Goal: Task Accomplishment & Management: Use online tool/utility

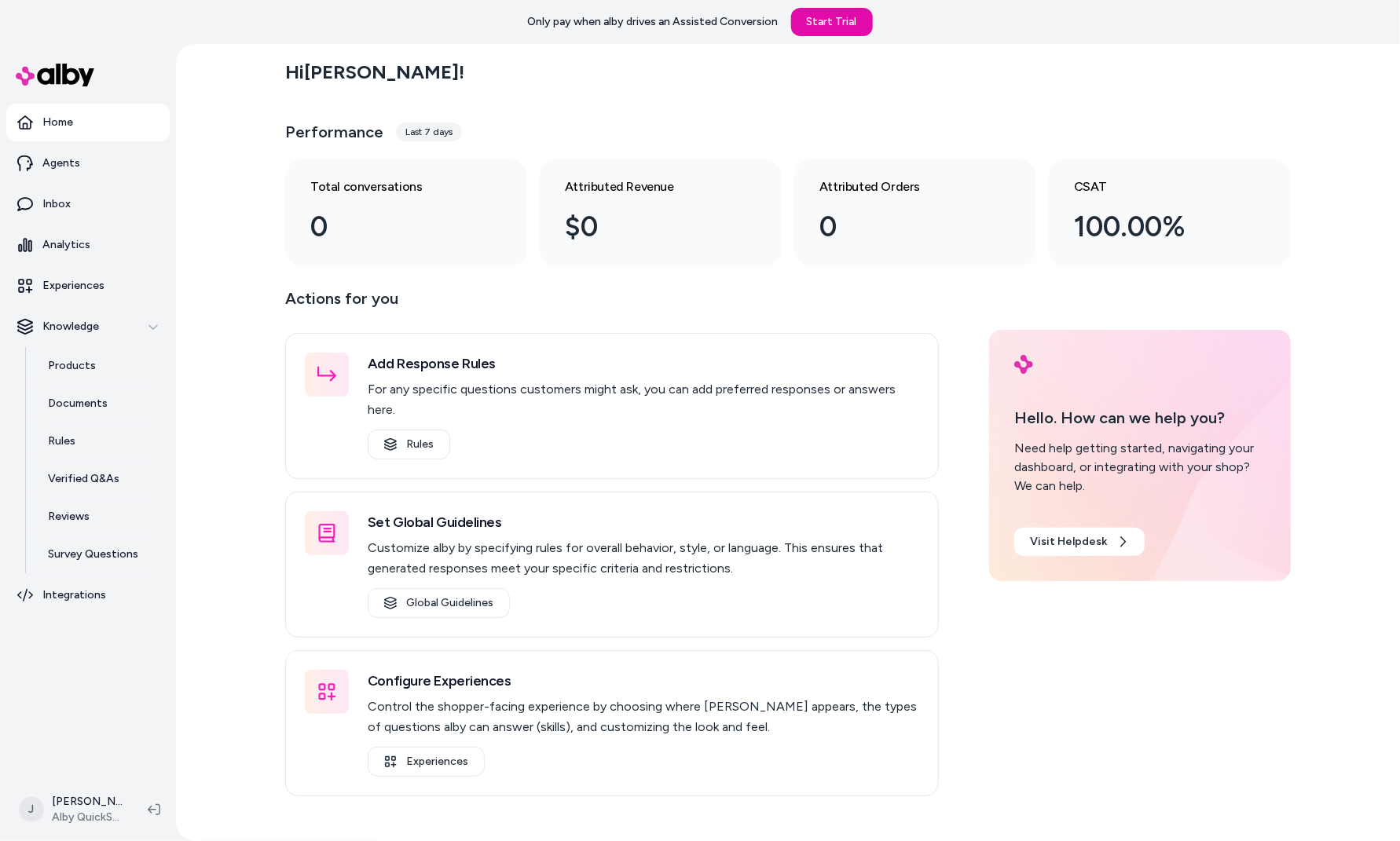
click at [173, 525] on div "Home Agents Inbox Analytics Experiences Knowledge Products Documents Rules Veri…" at bounding box center [88, 411] width 176 height 734
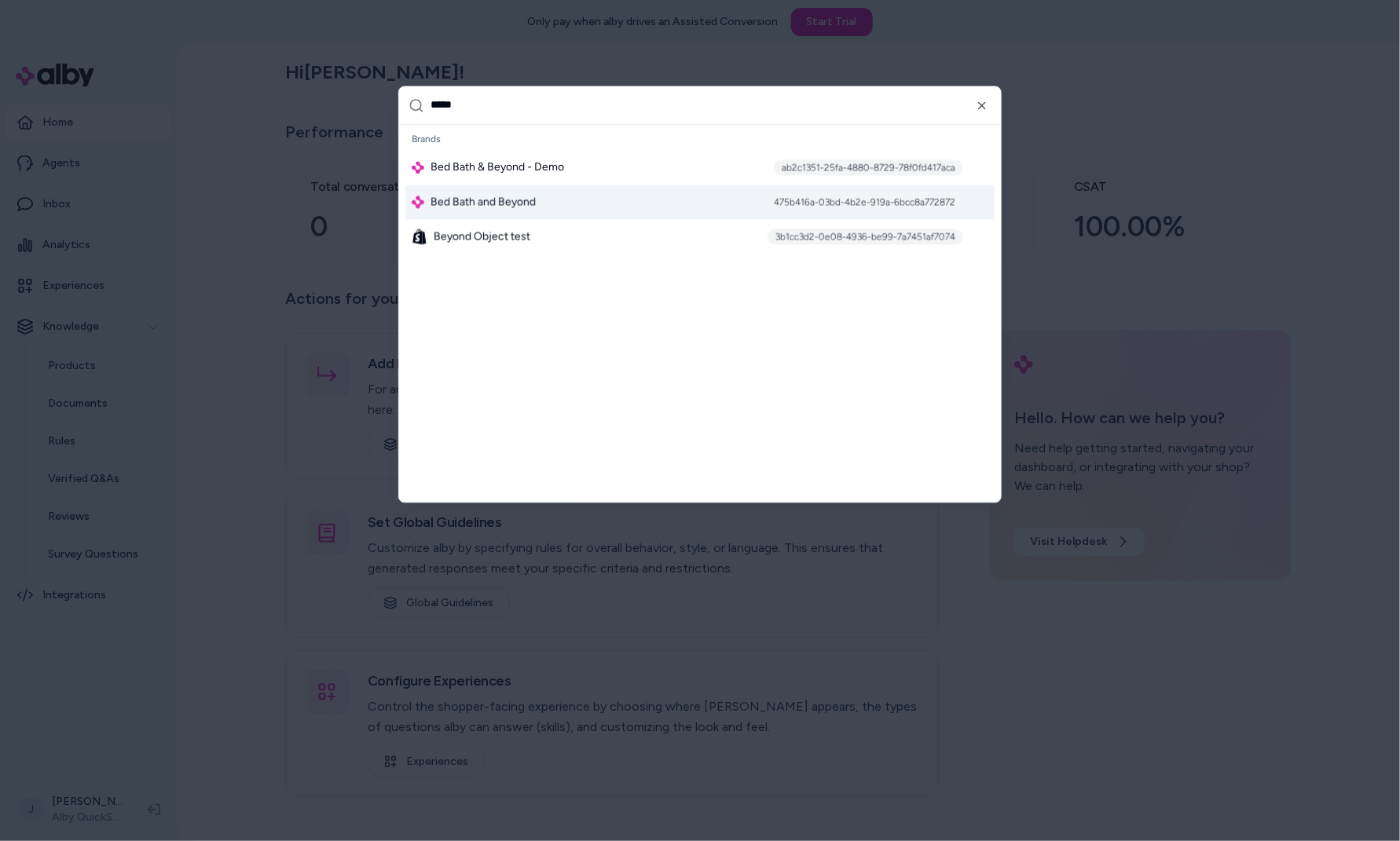
type input "*****"
click at [560, 210] on div "Bed Bath and Beyond 475b416a-03bd-4b2e-919a-6bcc8a772872" at bounding box center [700, 202] width 589 height 35
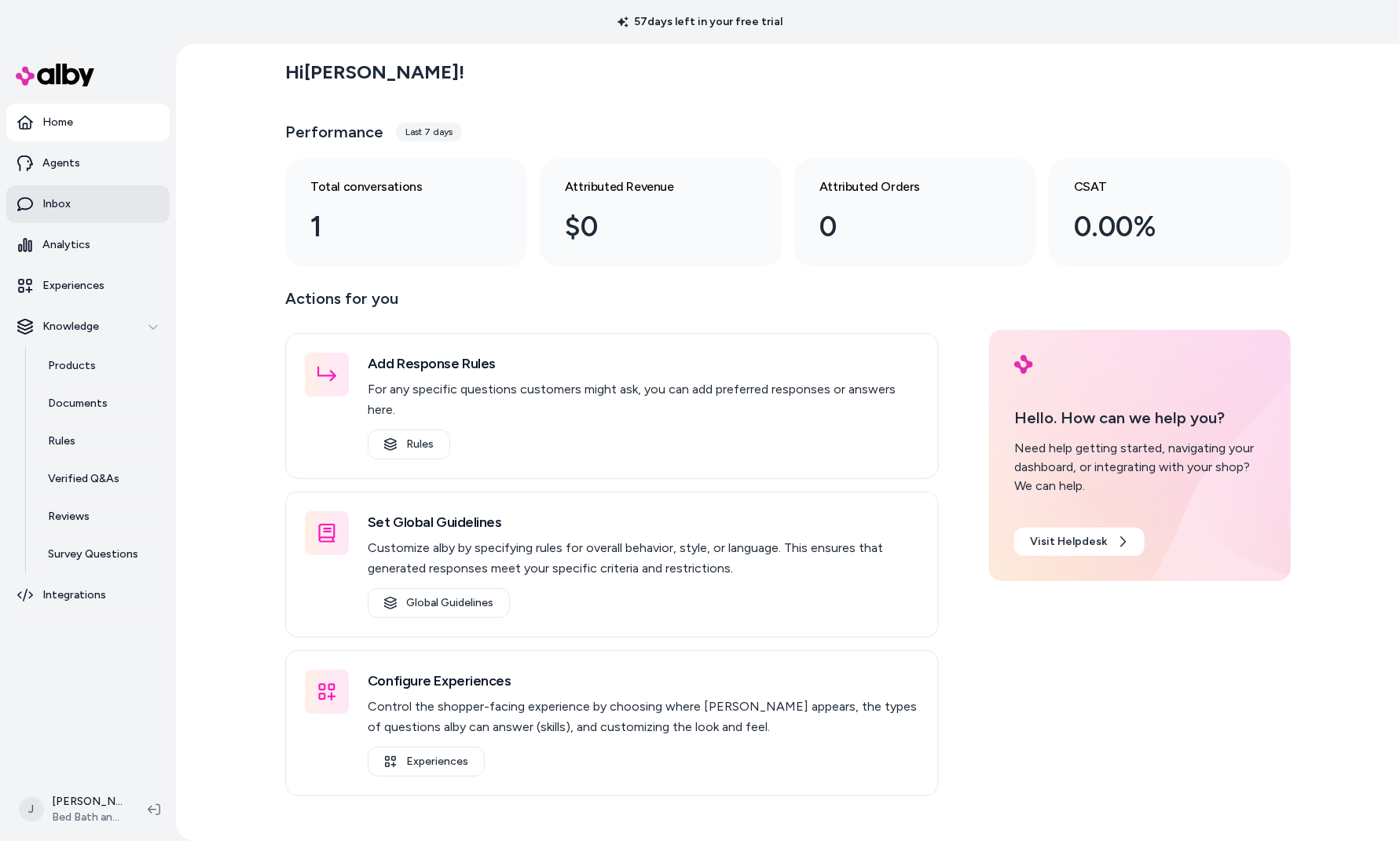
click at [76, 216] on link "Inbox" at bounding box center [88, 203] width 163 height 37
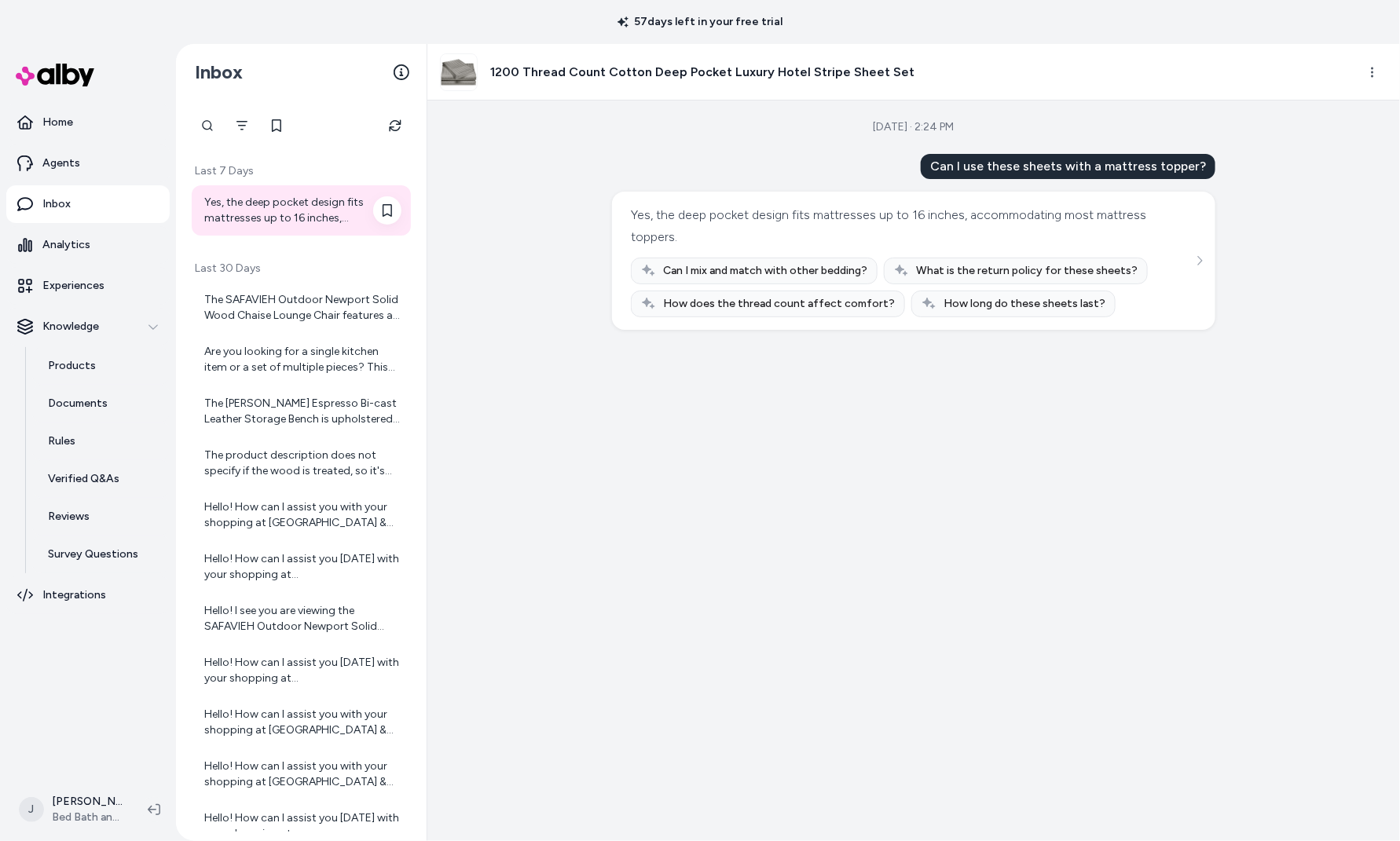
click at [308, 200] on div "Yes, the deep pocket design fits mattresses up to 16 inches, accommodating most…" at bounding box center [303, 211] width 198 height 32
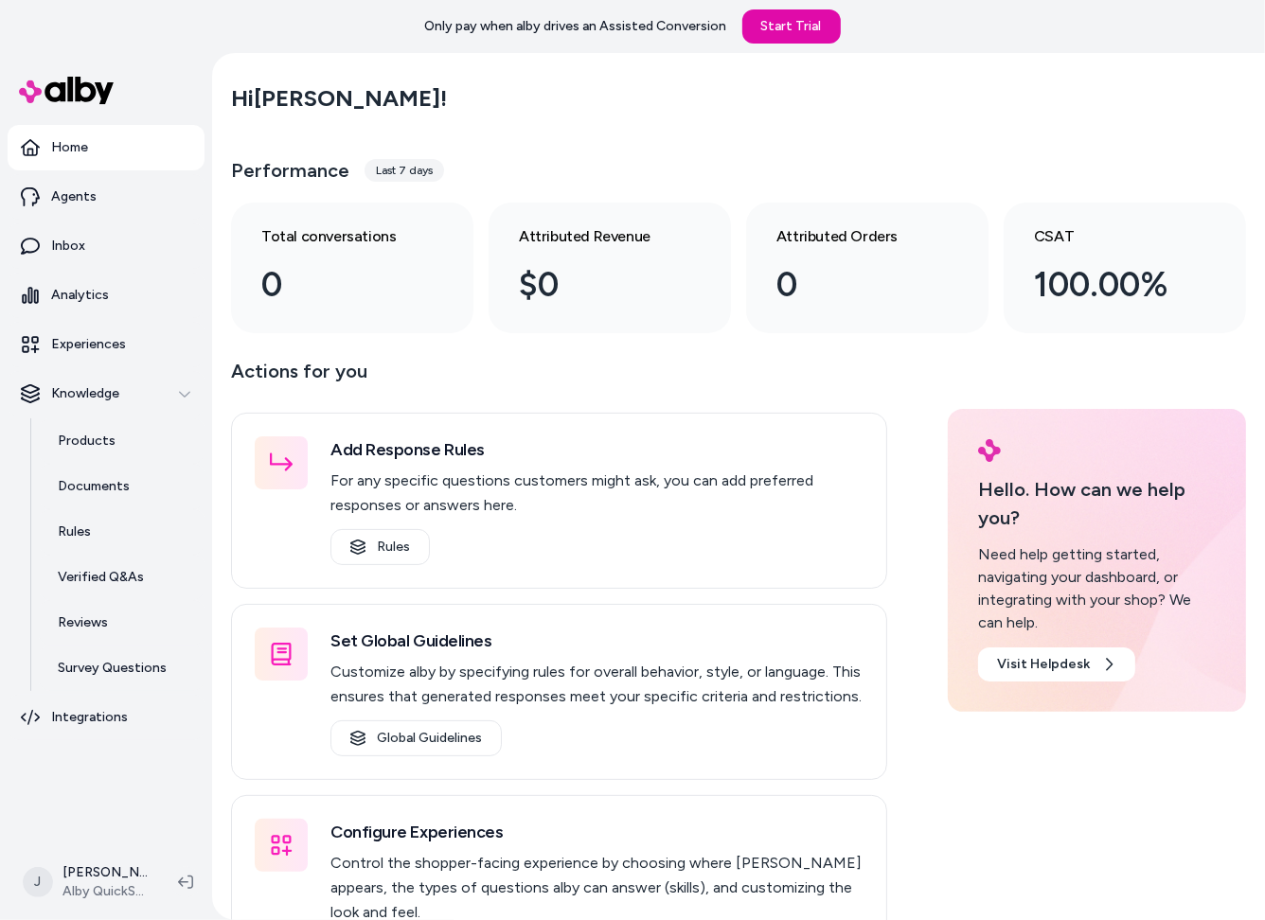
click at [226, 334] on main "Hi Jackie ! Performance Last 7 days Total conversations 0 Attributed Revenue $0…" at bounding box center [738, 534] width 1053 height 962
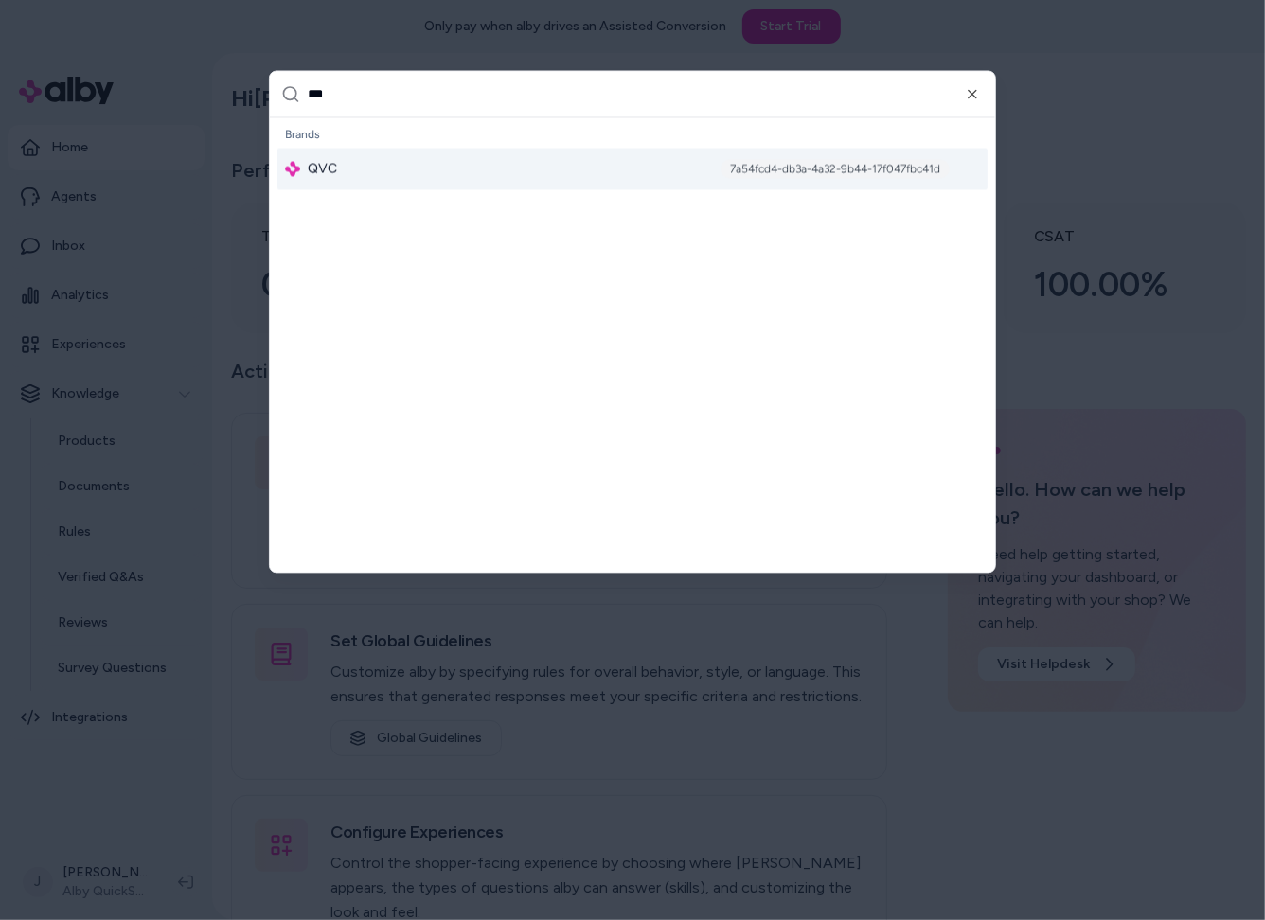
type input "***"
click at [388, 180] on div "QVC 7a54fcd4-db3a-4a32-9b44-17f047fbc41d" at bounding box center [632, 170] width 710 height 42
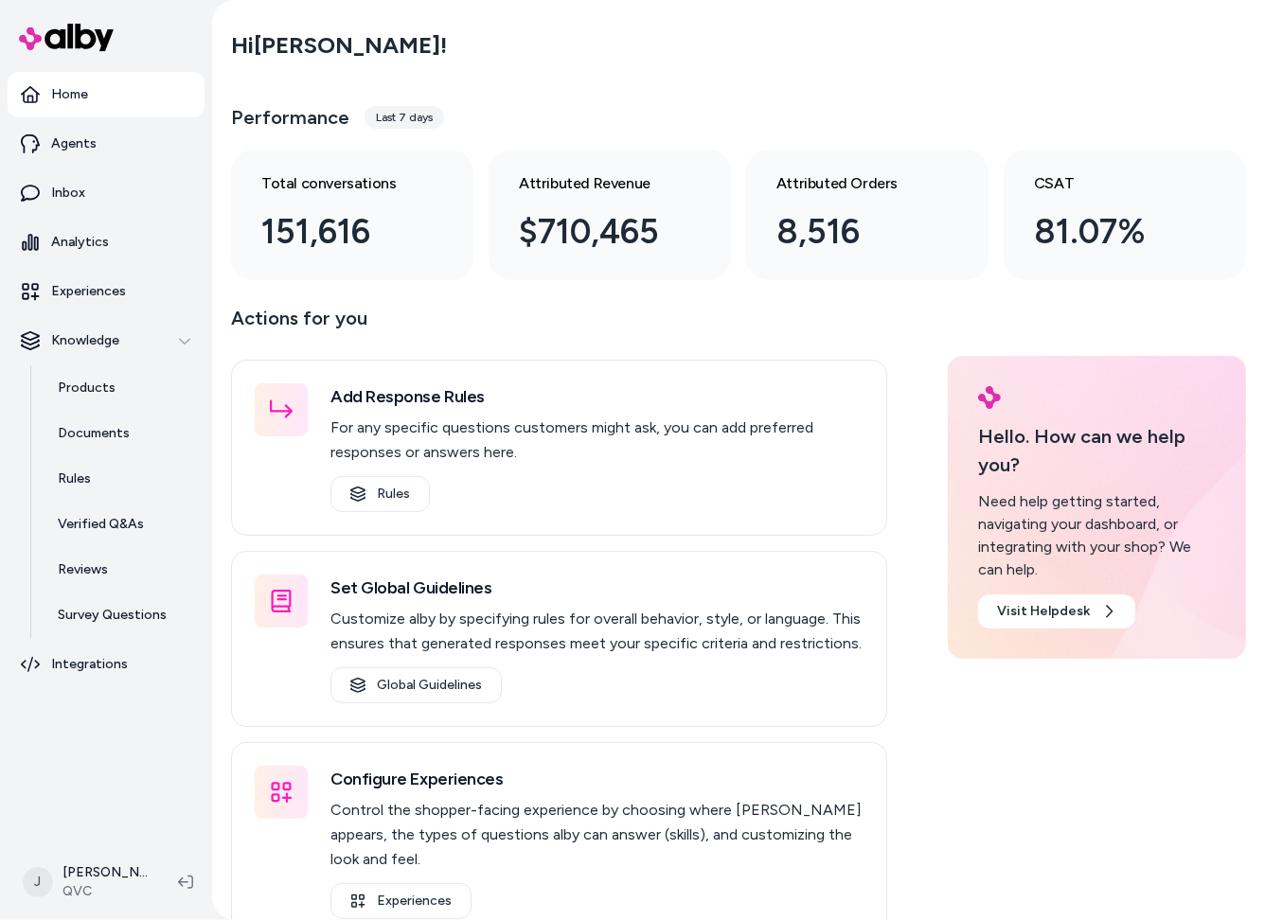
click at [110, 870] on html "Home Agents Inbox Analytics Experiences Knowledge Products Documents Rules Veri…" at bounding box center [632, 460] width 1265 height 920
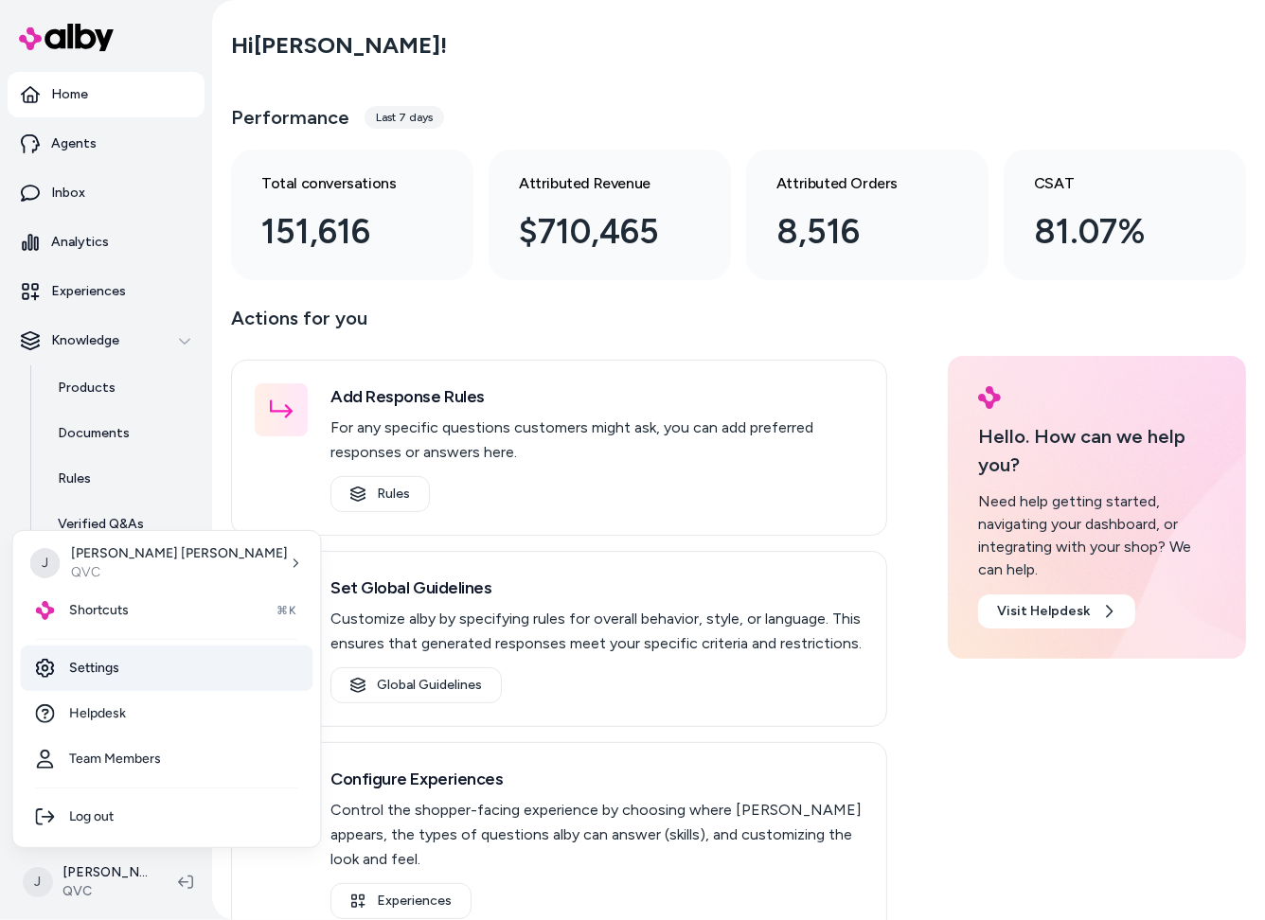
click at [125, 665] on link "Settings" at bounding box center [167, 668] width 293 height 45
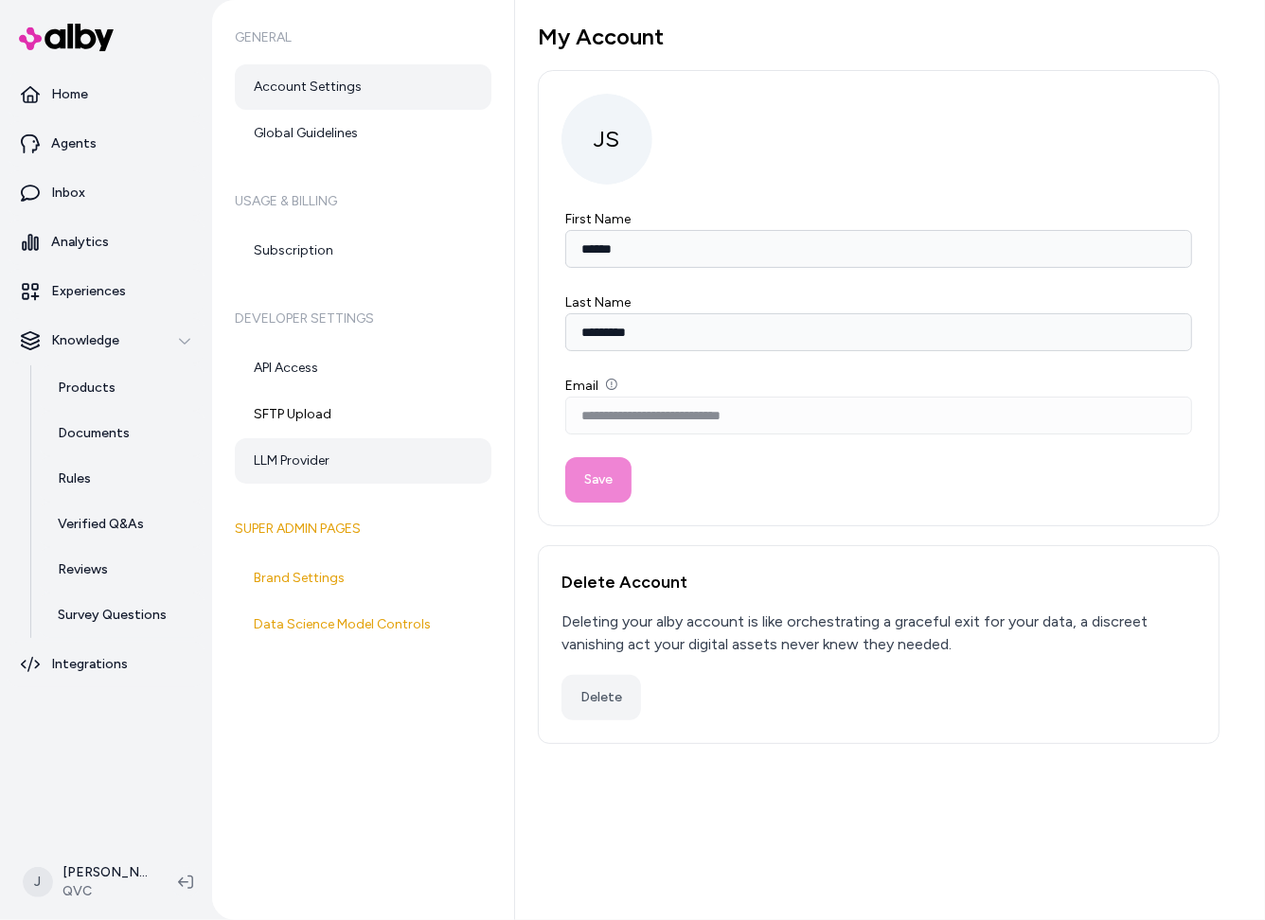
click at [329, 451] on link "LLM Provider" at bounding box center [363, 460] width 257 height 45
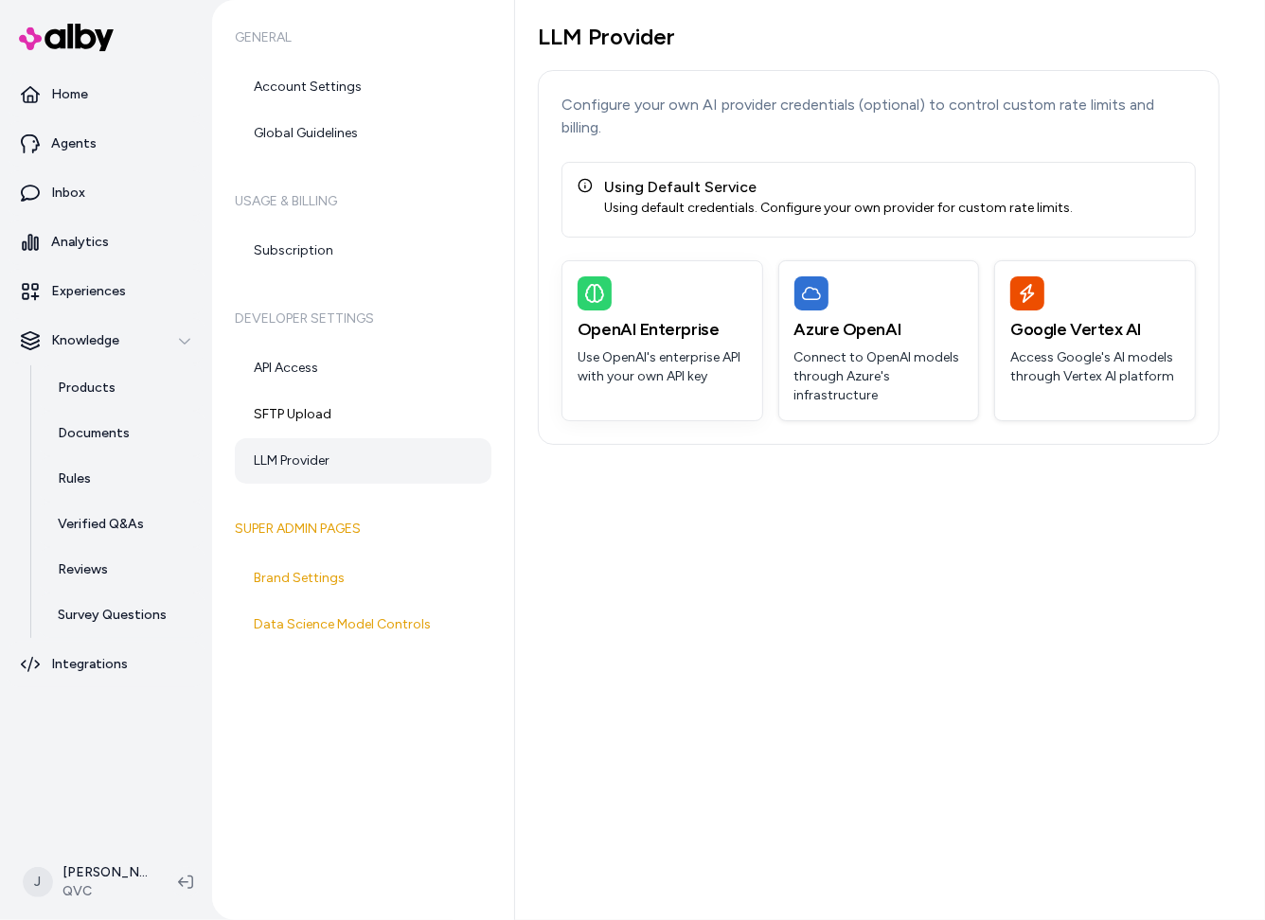
click at [713, 375] on div "OpenAI Enterprise Use OpenAI's enterprise API with your own API key" at bounding box center [662, 331] width 200 height 140
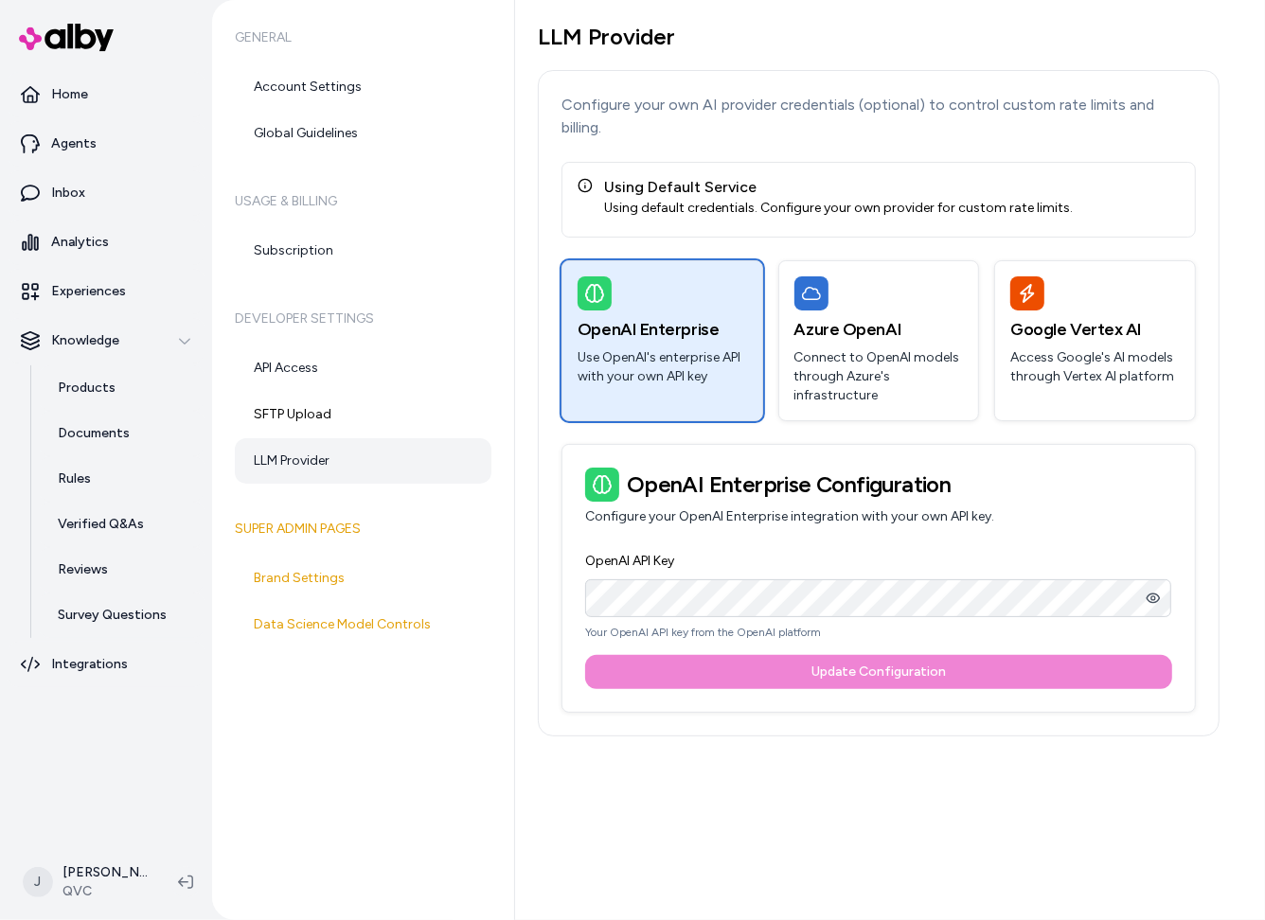
click at [1016, 790] on div "LLM Provider Configure your own AI provider credentials (optional) to control c…" at bounding box center [890, 460] width 750 height 920
click at [87, 149] on p "Agents" at bounding box center [73, 143] width 45 height 19
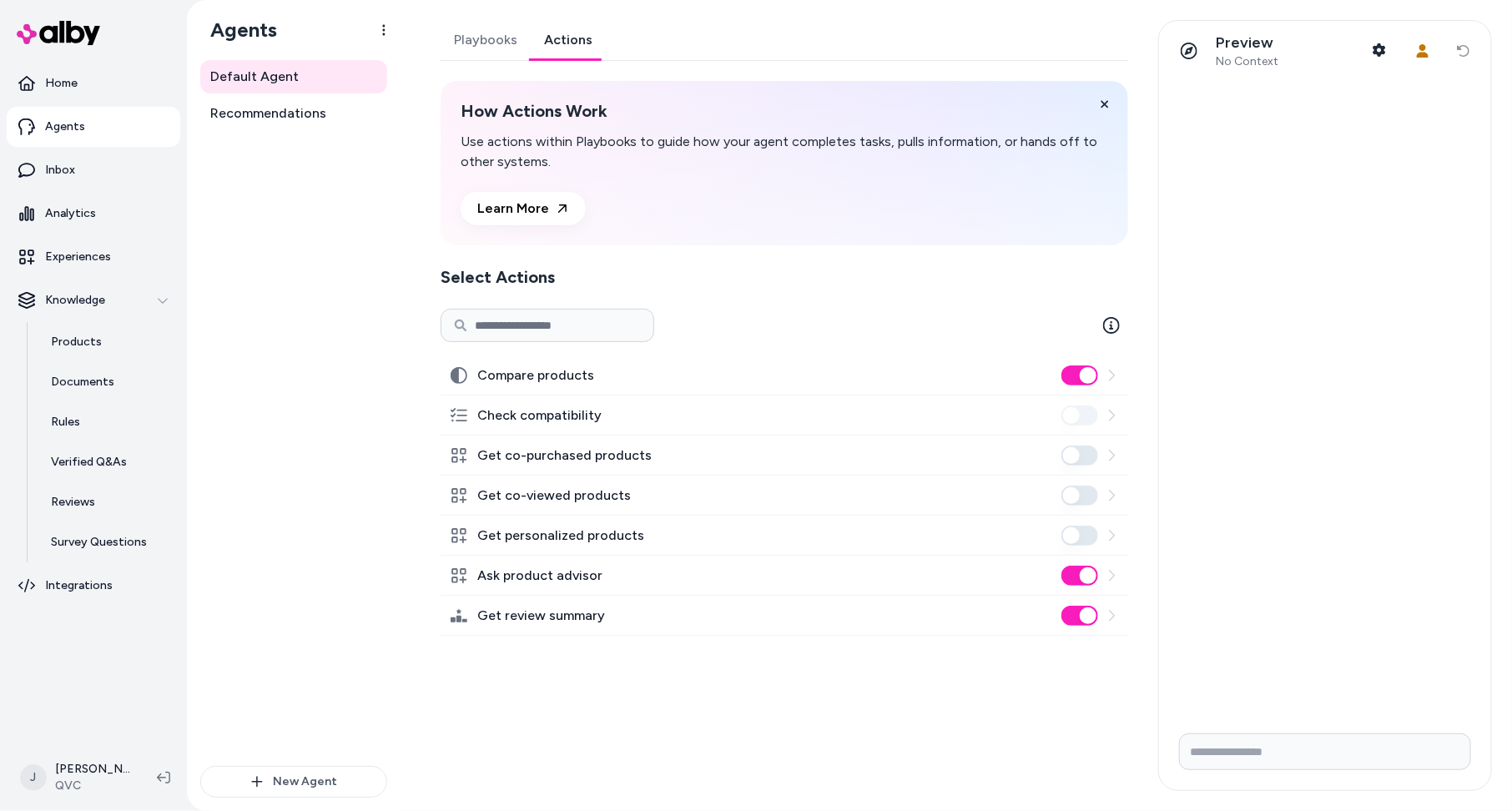
click at [586, 39] on link "Actions" at bounding box center [567, 40] width 75 height 40
click at [79, 261] on p "Experiences" at bounding box center [78, 257] width 66 height 17
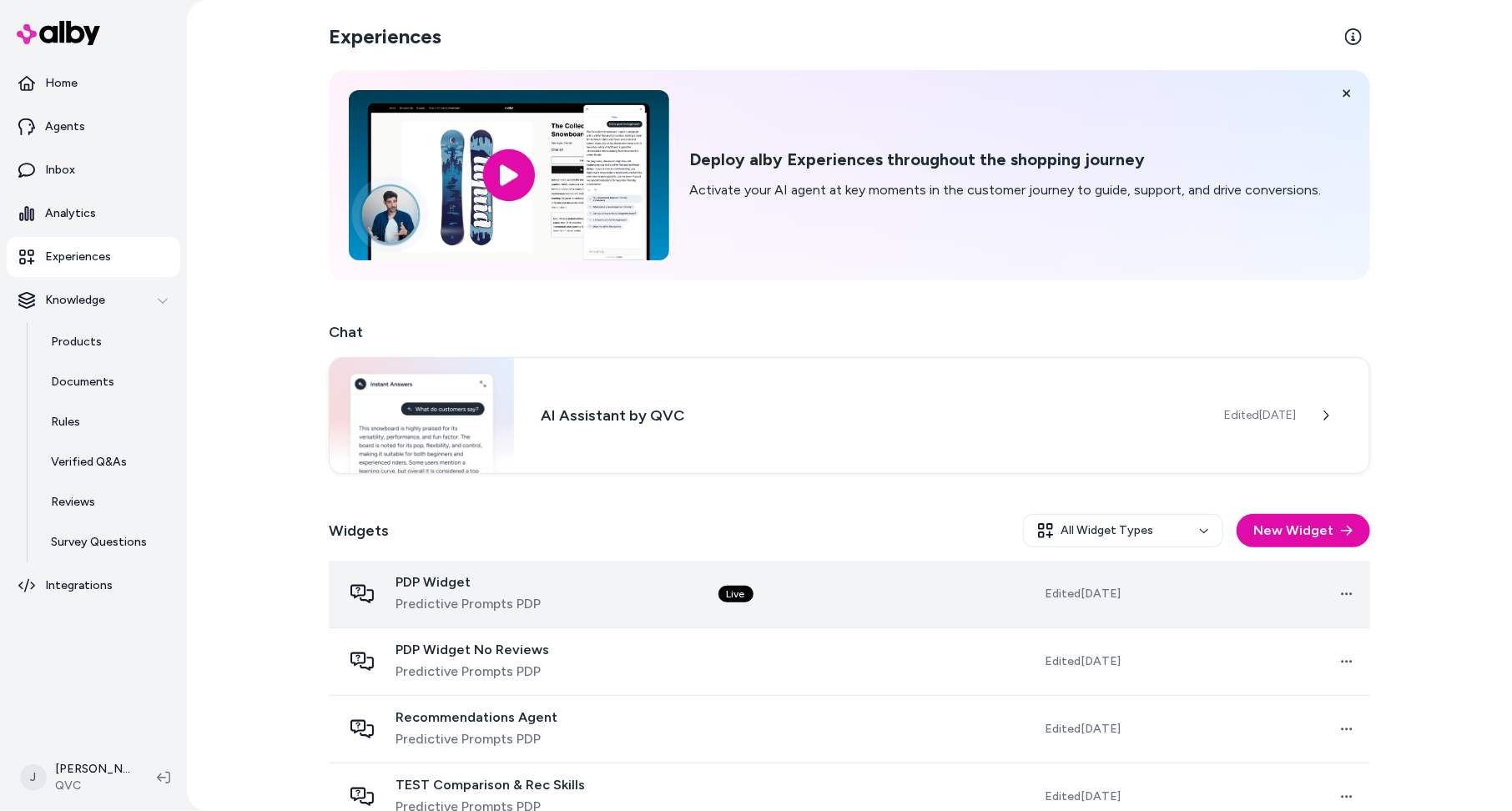
click at [652, 593] on div "PDP Widget Predictive Prompts PDP" at bounding box center [516, 593] width 350 height 40
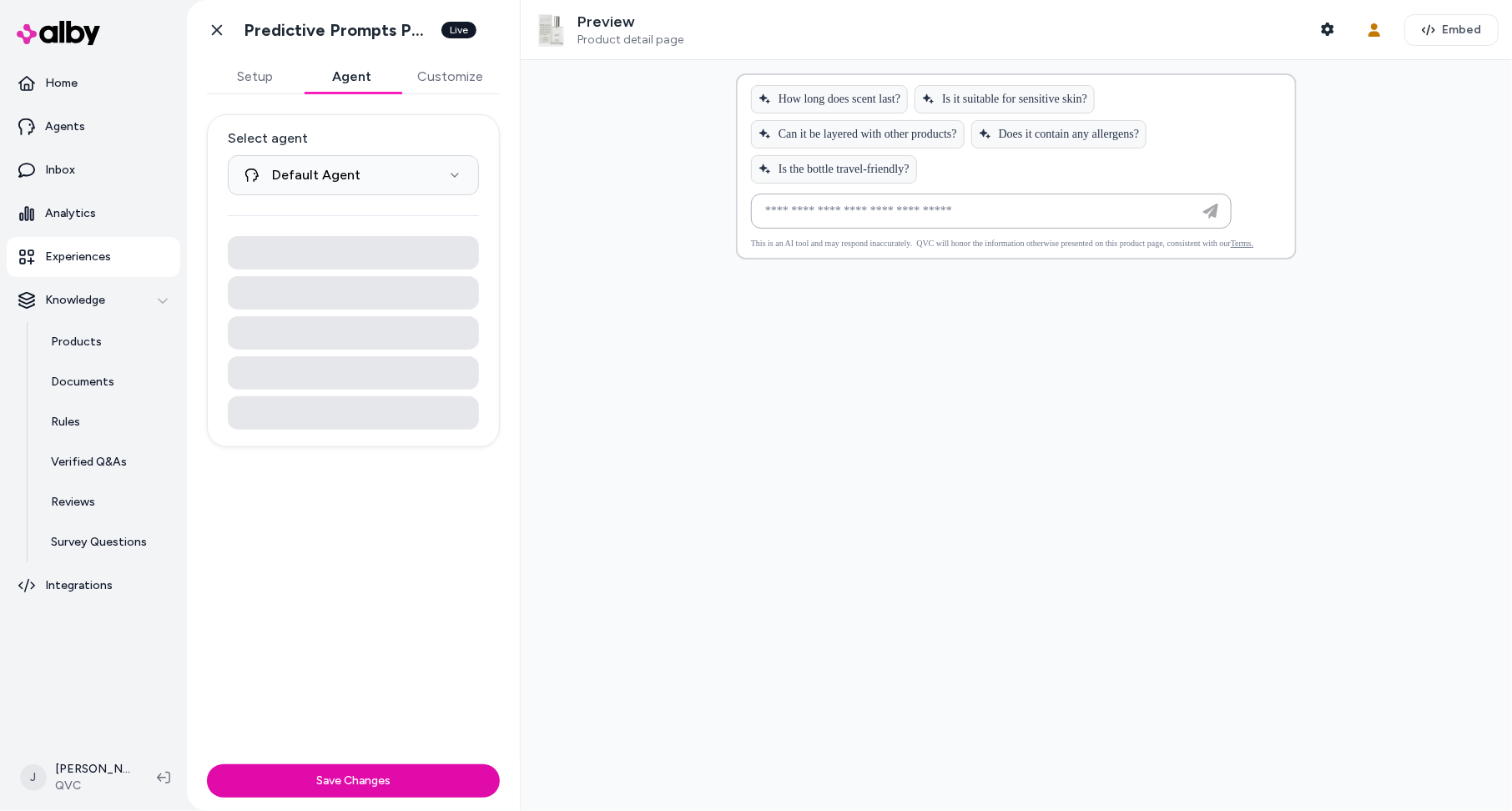
click at [343, 86] on button "Agent" at bounding box center [352, 77] width 97 height 33
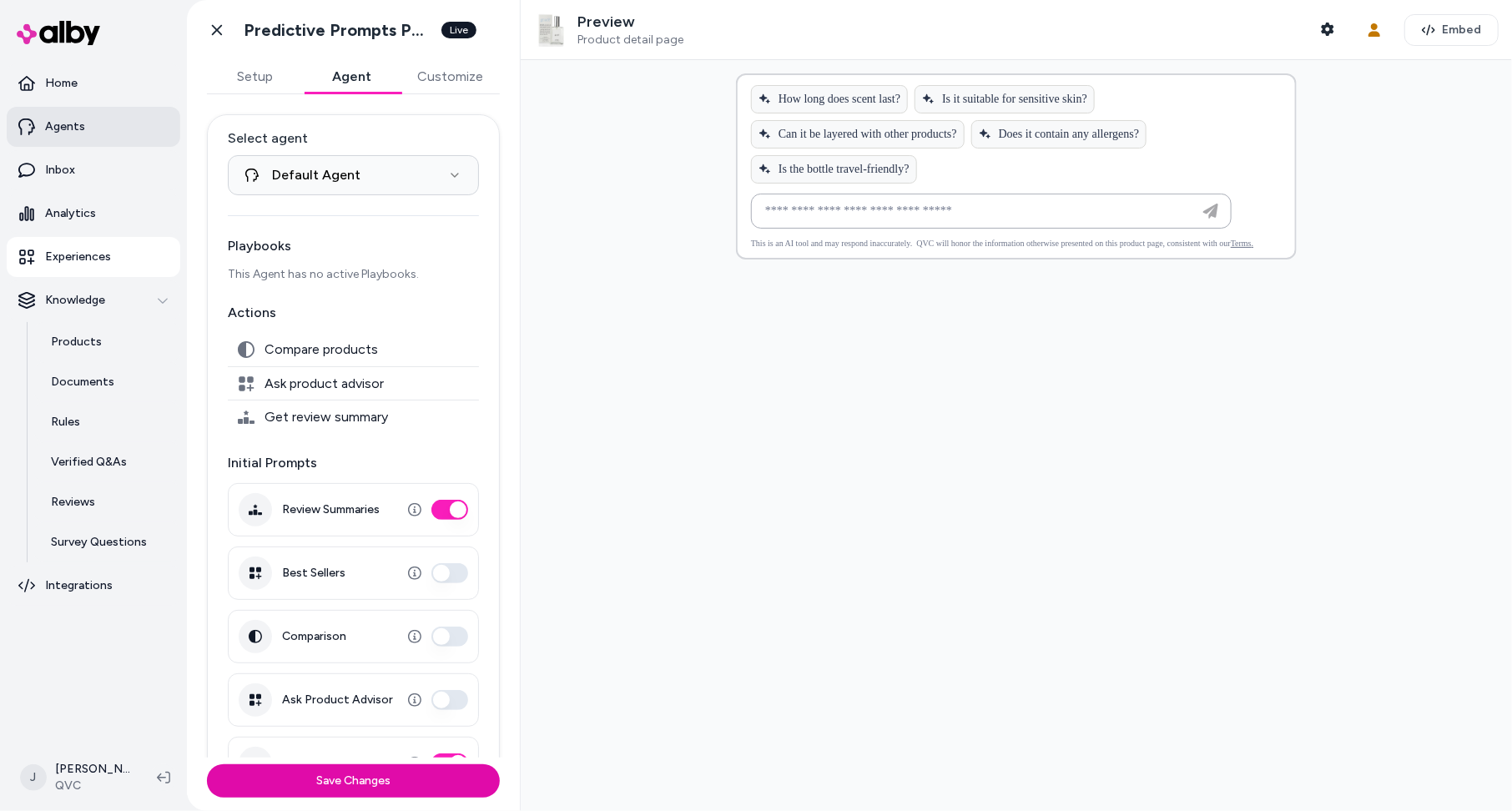
click at [65, 130] on p "Agents" at bounding box center [64, 126] width 40 height 17
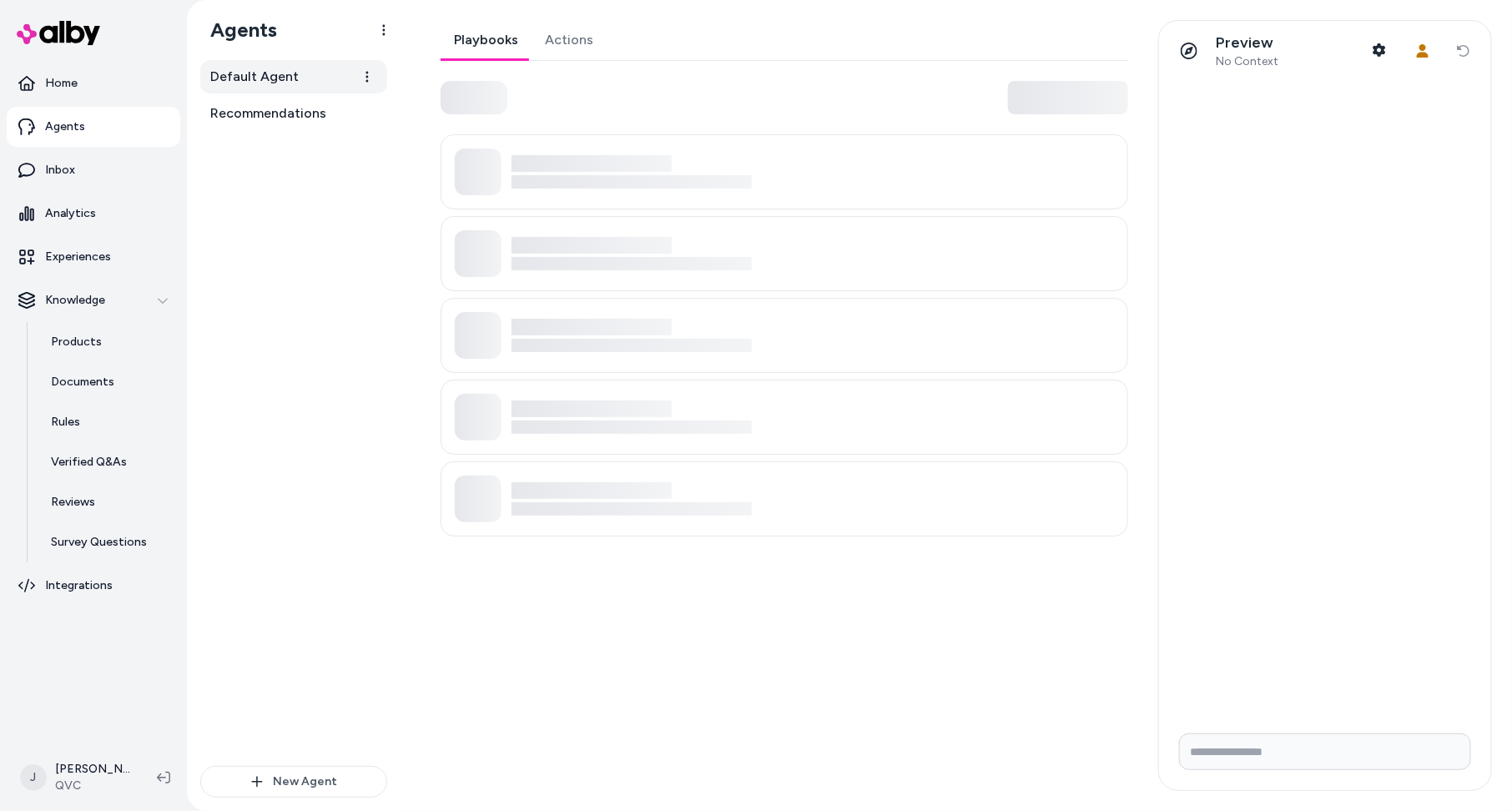
click at [250, 83] on span "Default Agent" at bounding box center [255, 77] width 88 height 20
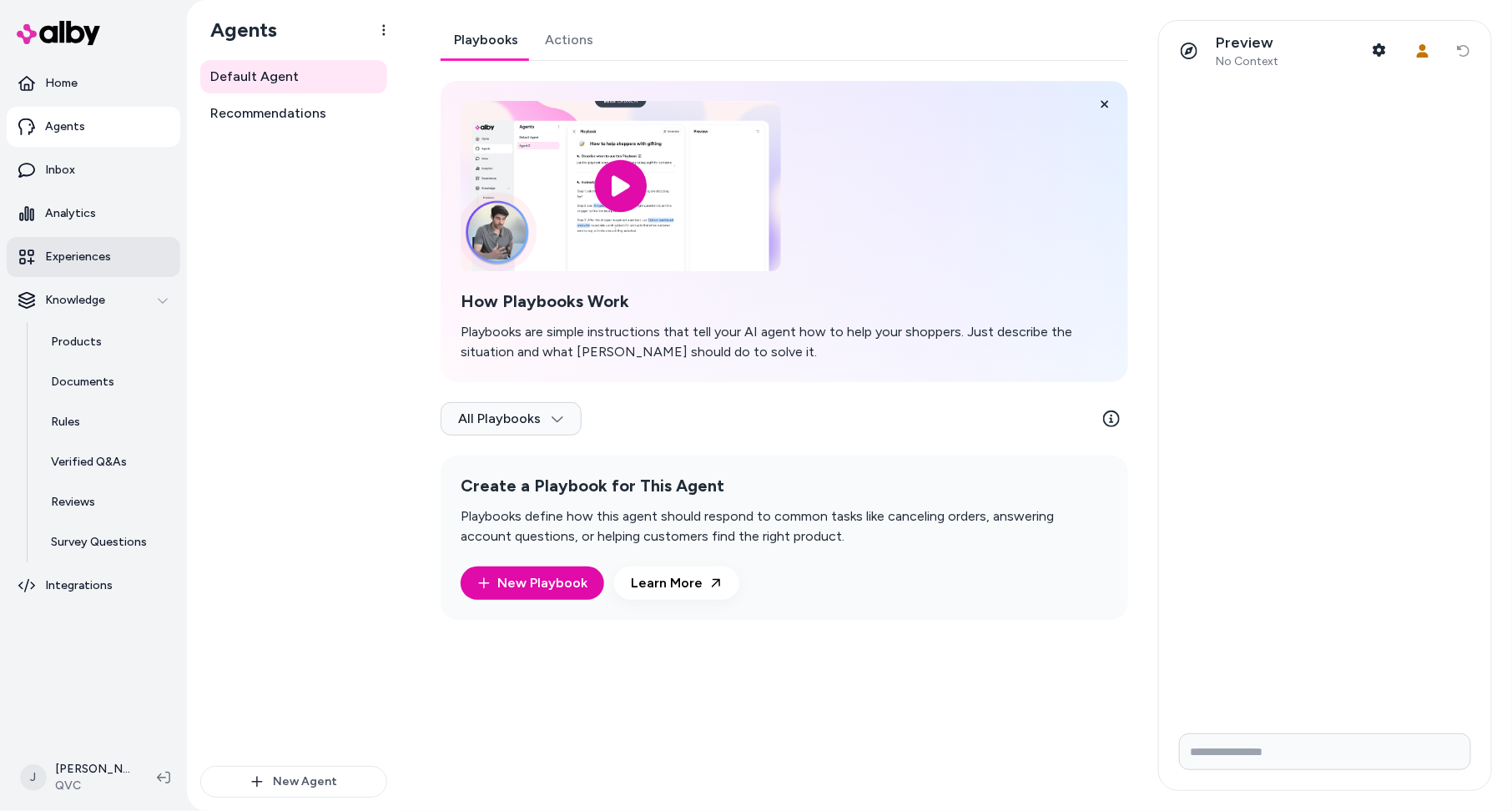
click at [75, 257] on p "Experiences" at bounding box center [78, 257] width 66 height 17
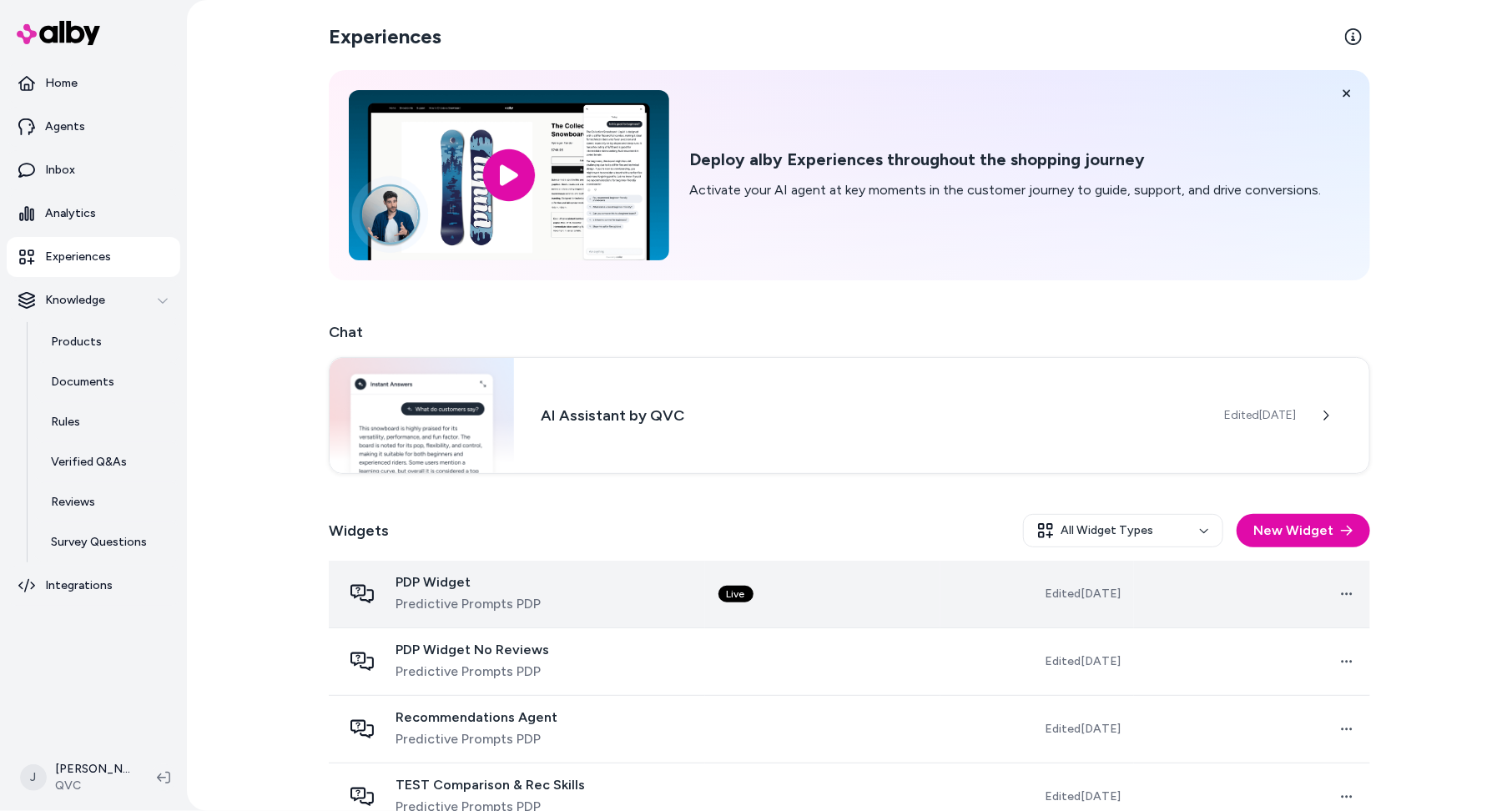
click at [557, 606] on div "PDP Widget Predictive Prompts PDP" at bounding box center [516, 593] width 350 height 40
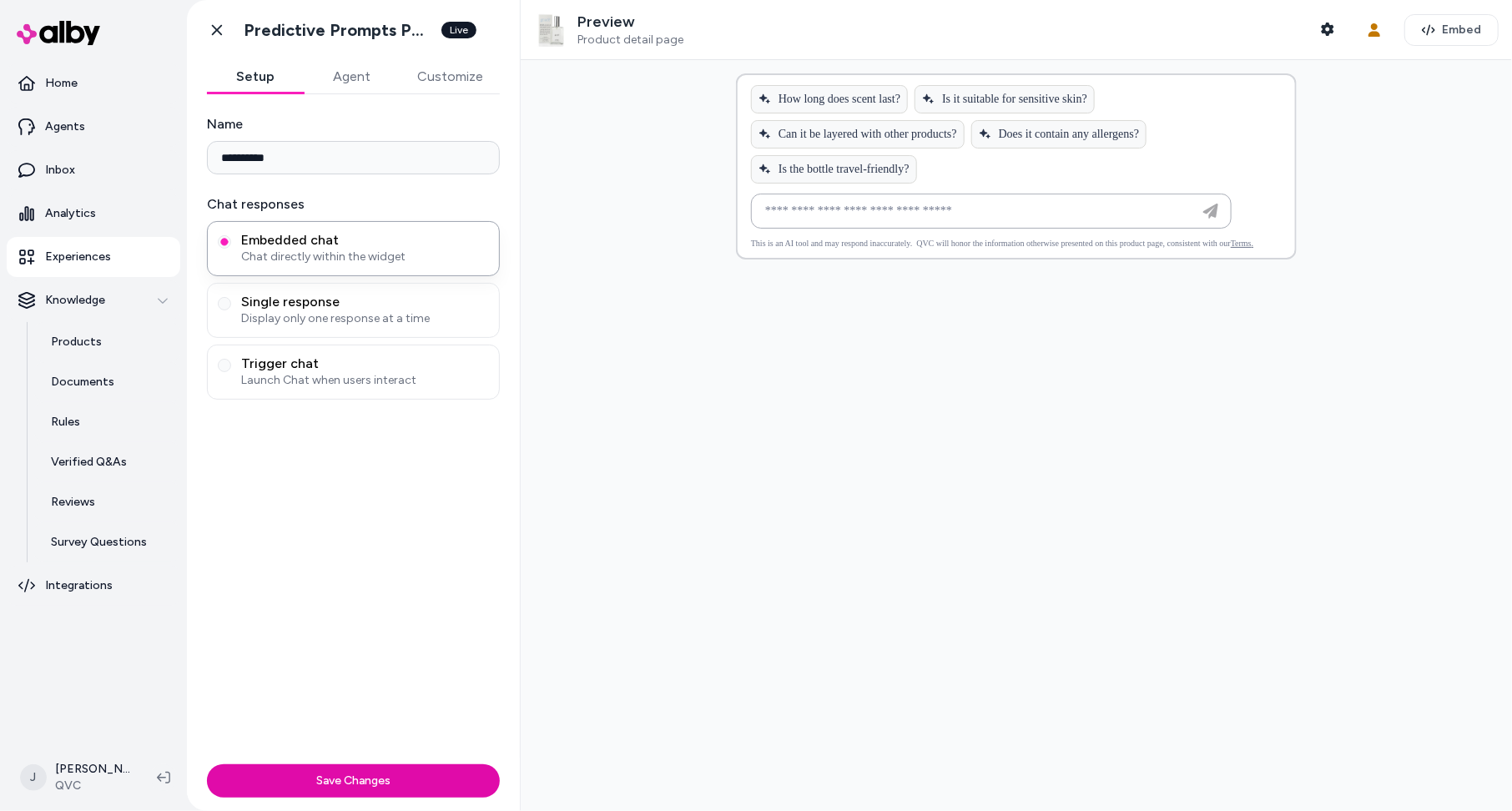
click at [337, 78] on button "Agent" at bounding box center [352, 77] width 97 height 33
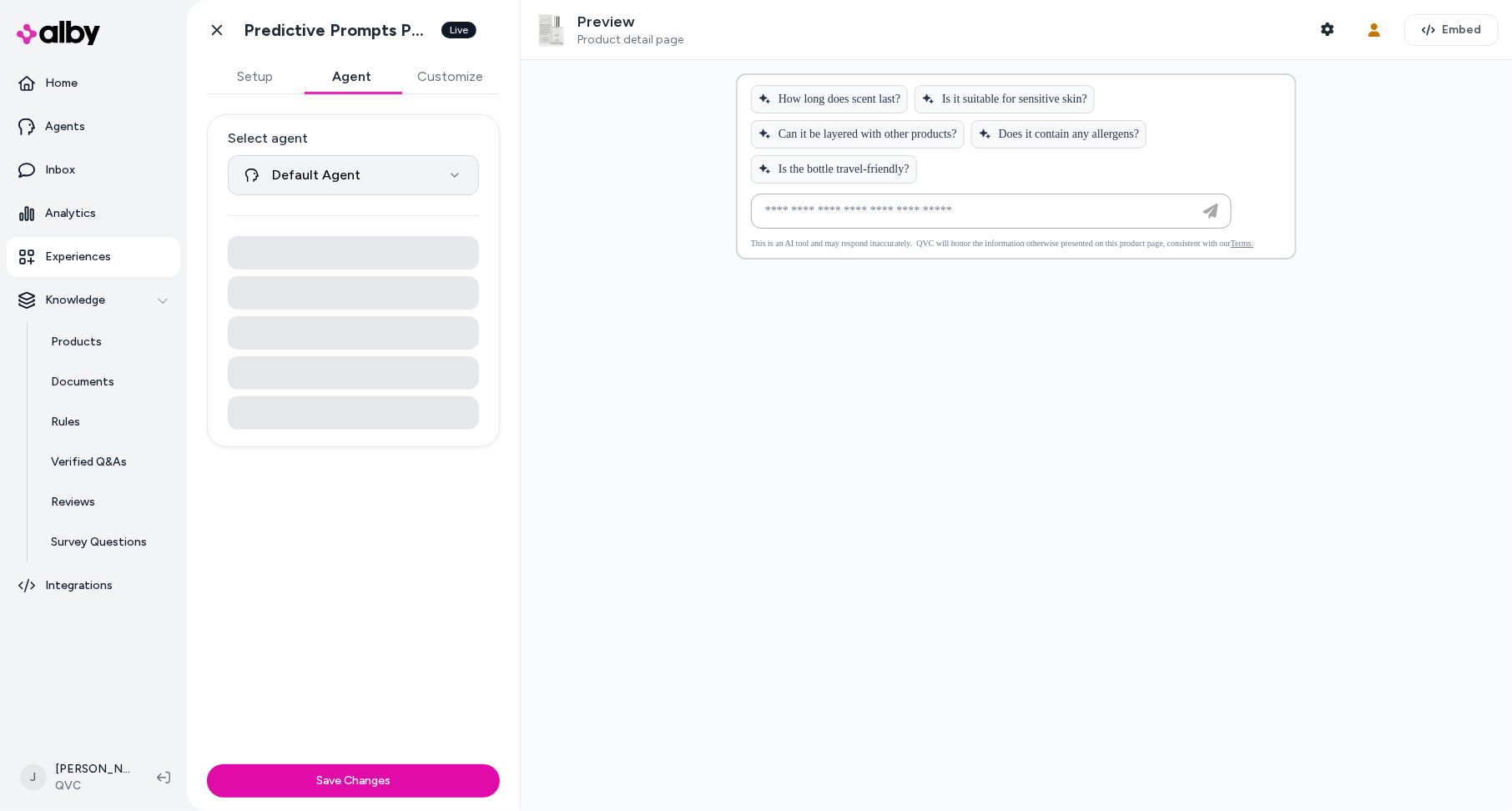
click at [356, 182] on html "**********" at bounding box center [756, 406] width 1512 height 811
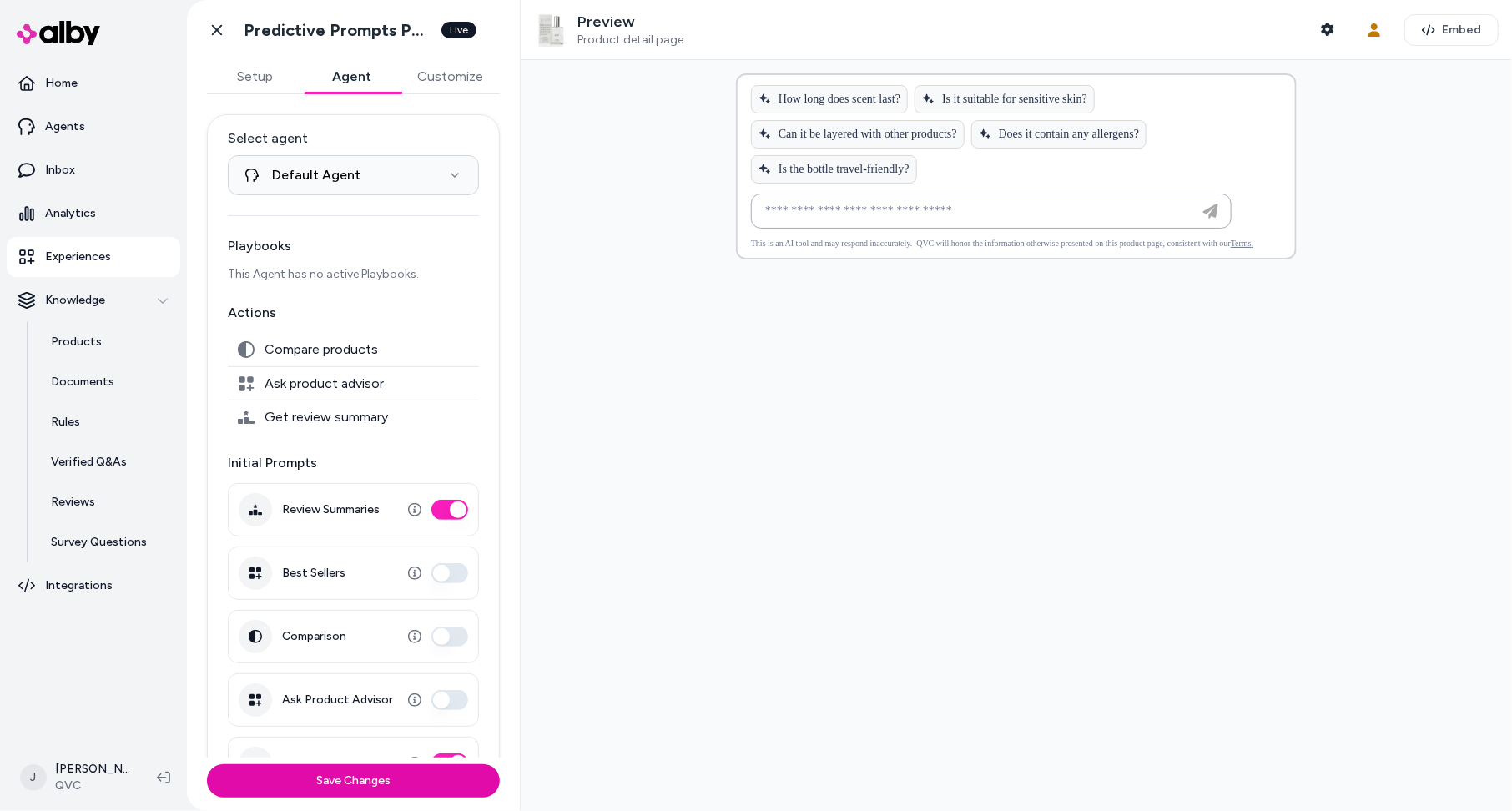
click at [404, 128] on html "**********" at bounding box center [756, 406] width 1512 height 811
click at [1114, 33] on button "Embed" at bounding box center [1451, 30] width 94 height 32
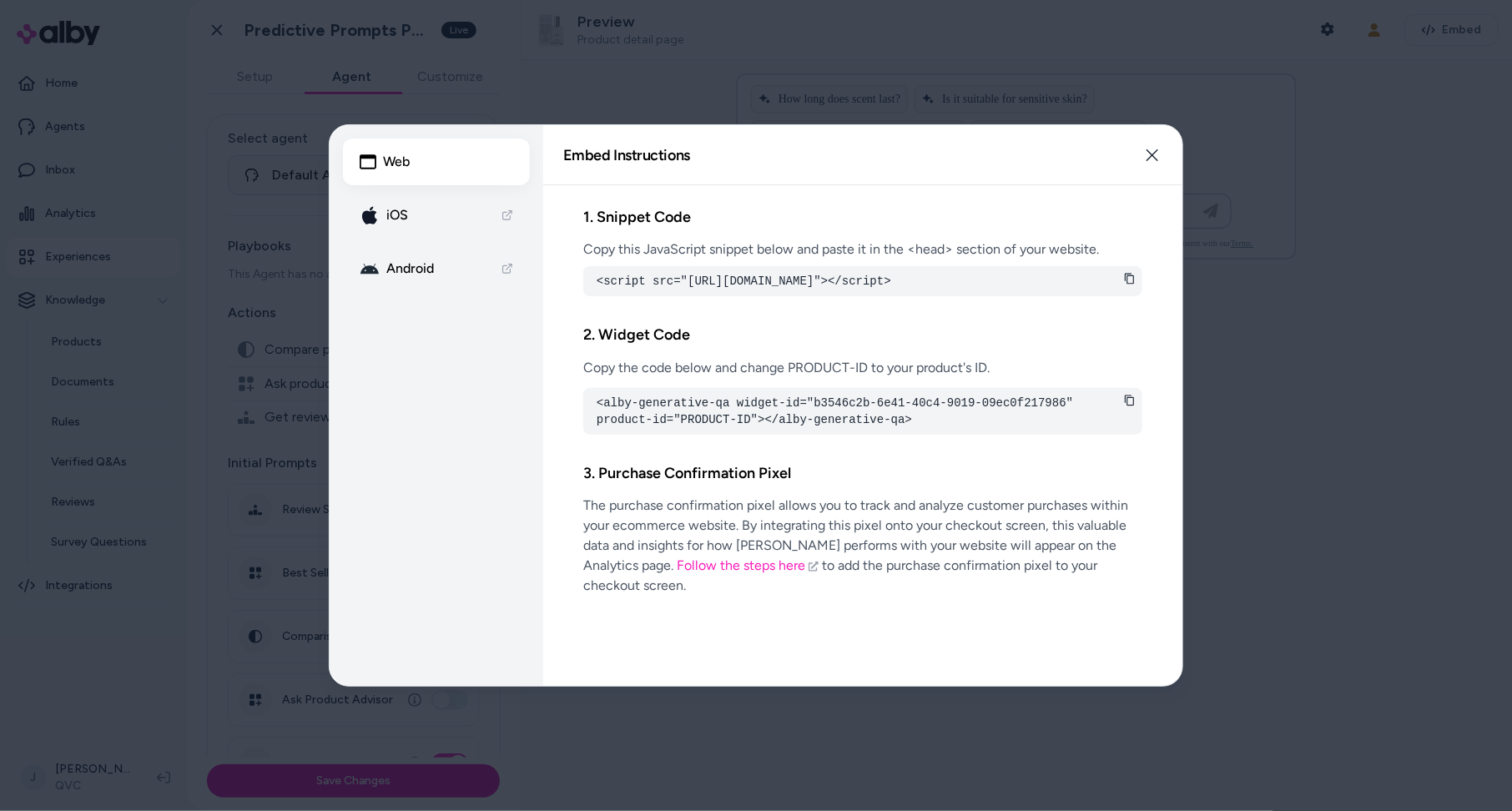
drag, startPoint x: 767, startPoint y: 439, endPoint x: 591, endPoint y: 417, distance: 177.4
click at [545, 412] on div "1. Snippet Code Copy this JavaScript snippet below and paste it in the <head> s…" at bounding box center [862, 435] width 639 height 501
drag, startPoint x: 825, startPoint y: 416, endPoint x: 1079, endPoint y: 420, distance: 254.0
click at [1079, 420] on pre "<alby-generative-qa widget-id="b3546c2b-6e41-40c4-9019-09ec0f217986" product-id…" at bounding box center [863, 412] width 532 height 33
click at [1114, 158] on icon "button" at bounding box center [1152, 155] width 13 height 13
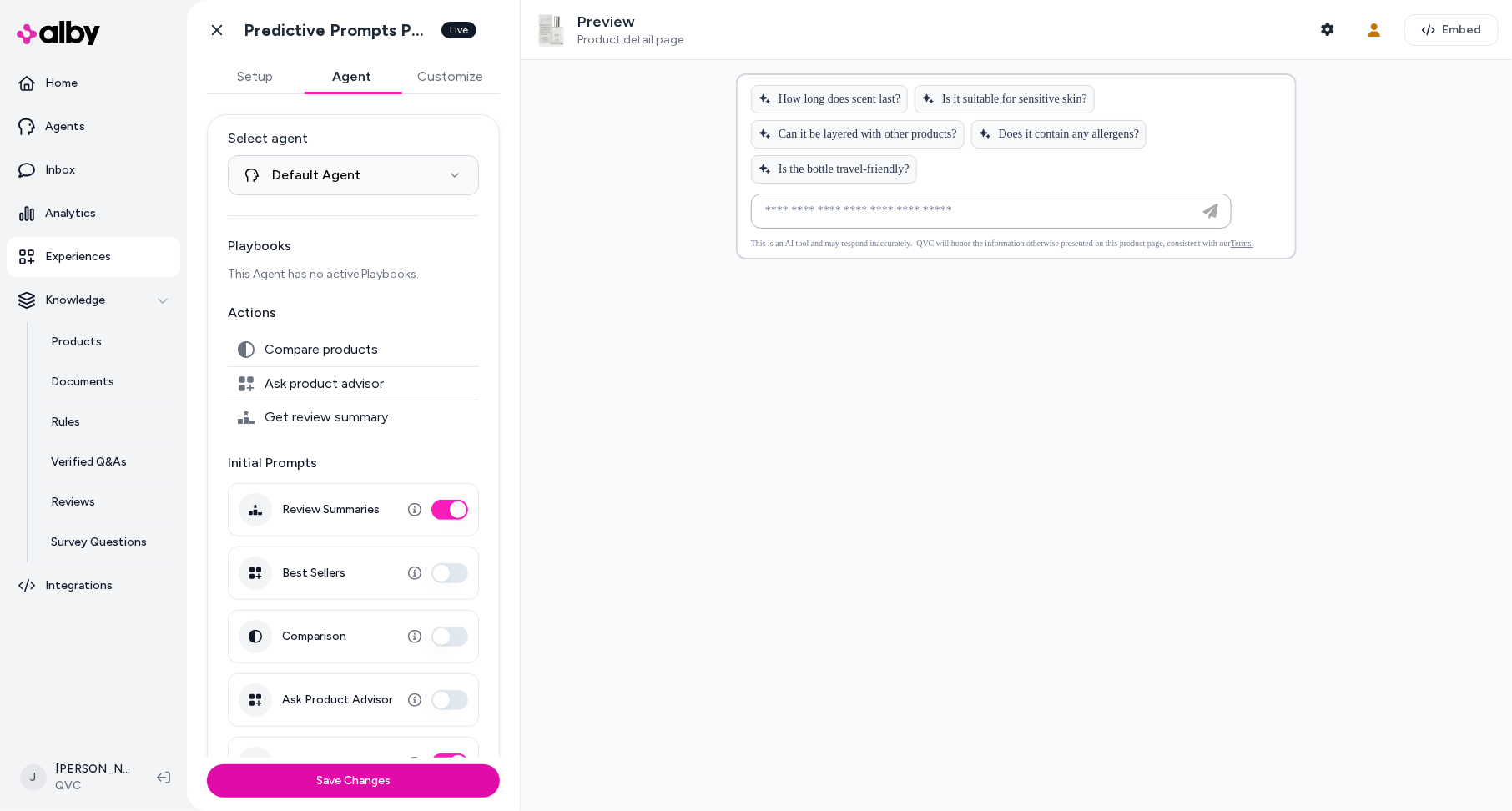
click at [64, 259] on p "Experiences" at bounding box center [78, 257] width 66 height 17
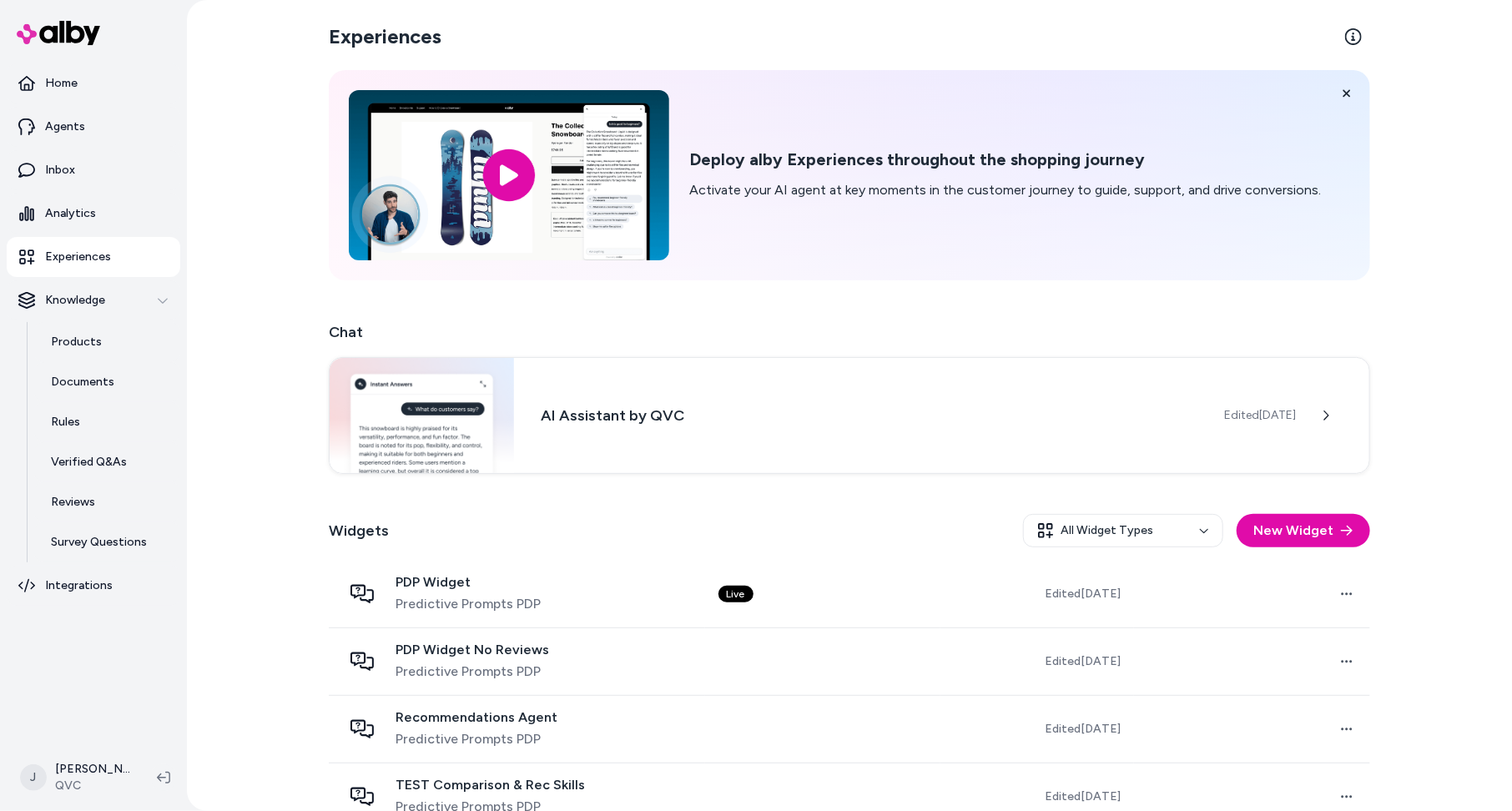
click at [98, 265] on link "Experiences" at bounding box center [93, 257] width 174 height 40
click at [65, 125] on p "Agents" at bounding box center [64, 126] width 40 height 17
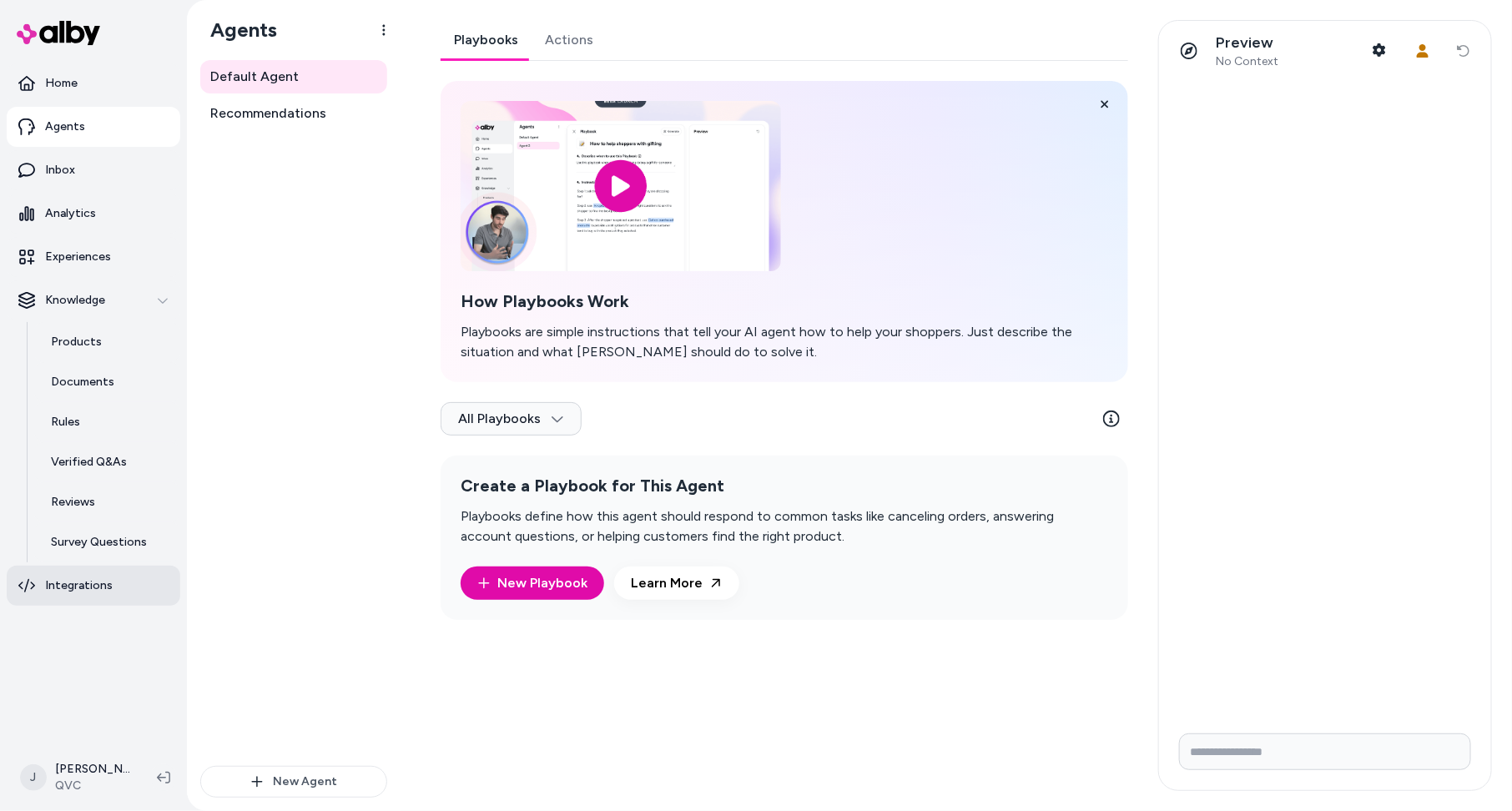
click at [70, 589] on p "Integrations" at bounding box center [78, 585] width 68 height 17
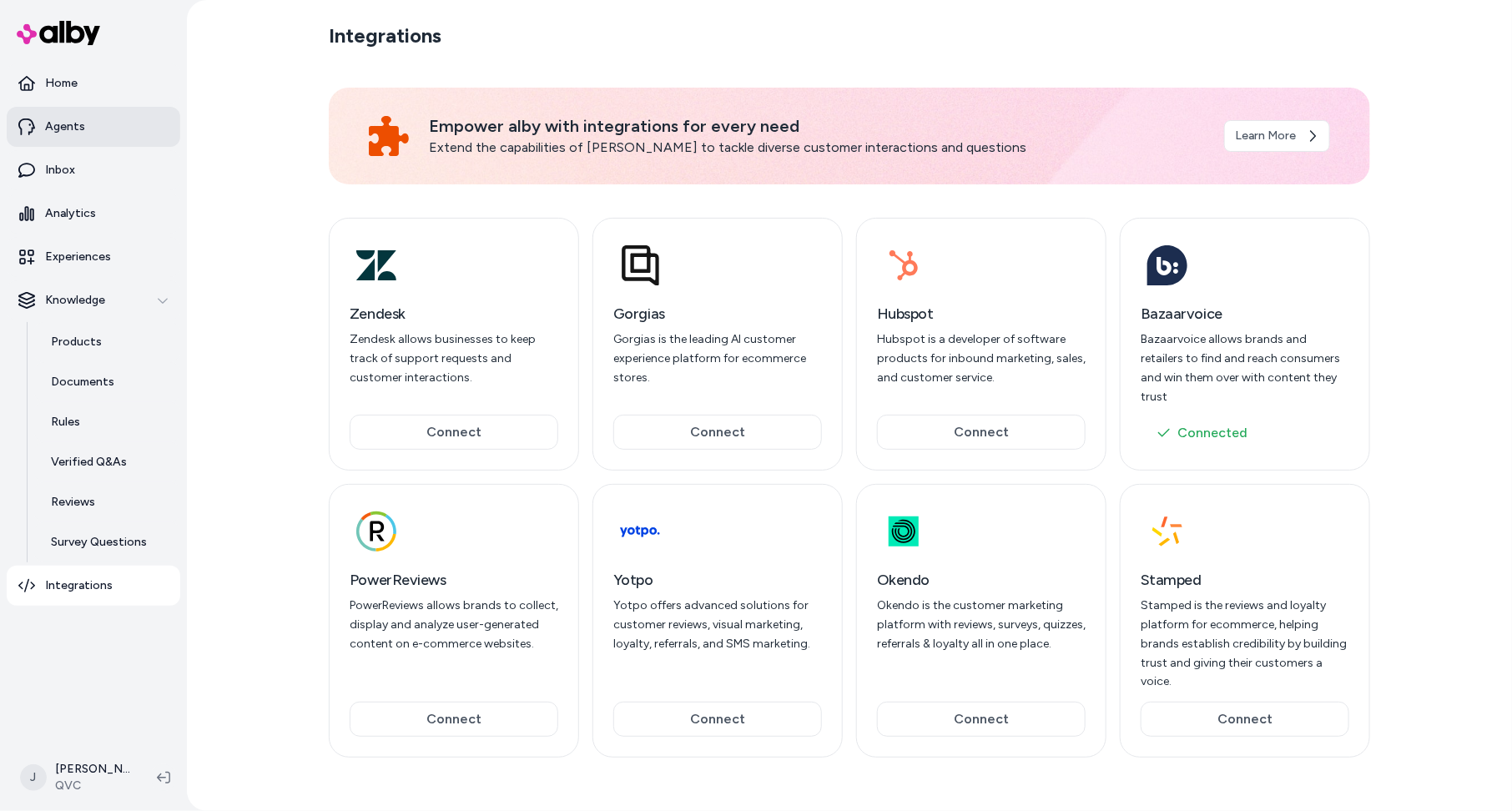
click at [66, 125] on p "Agents" at bounding box center [64, 126] width 40 height 17
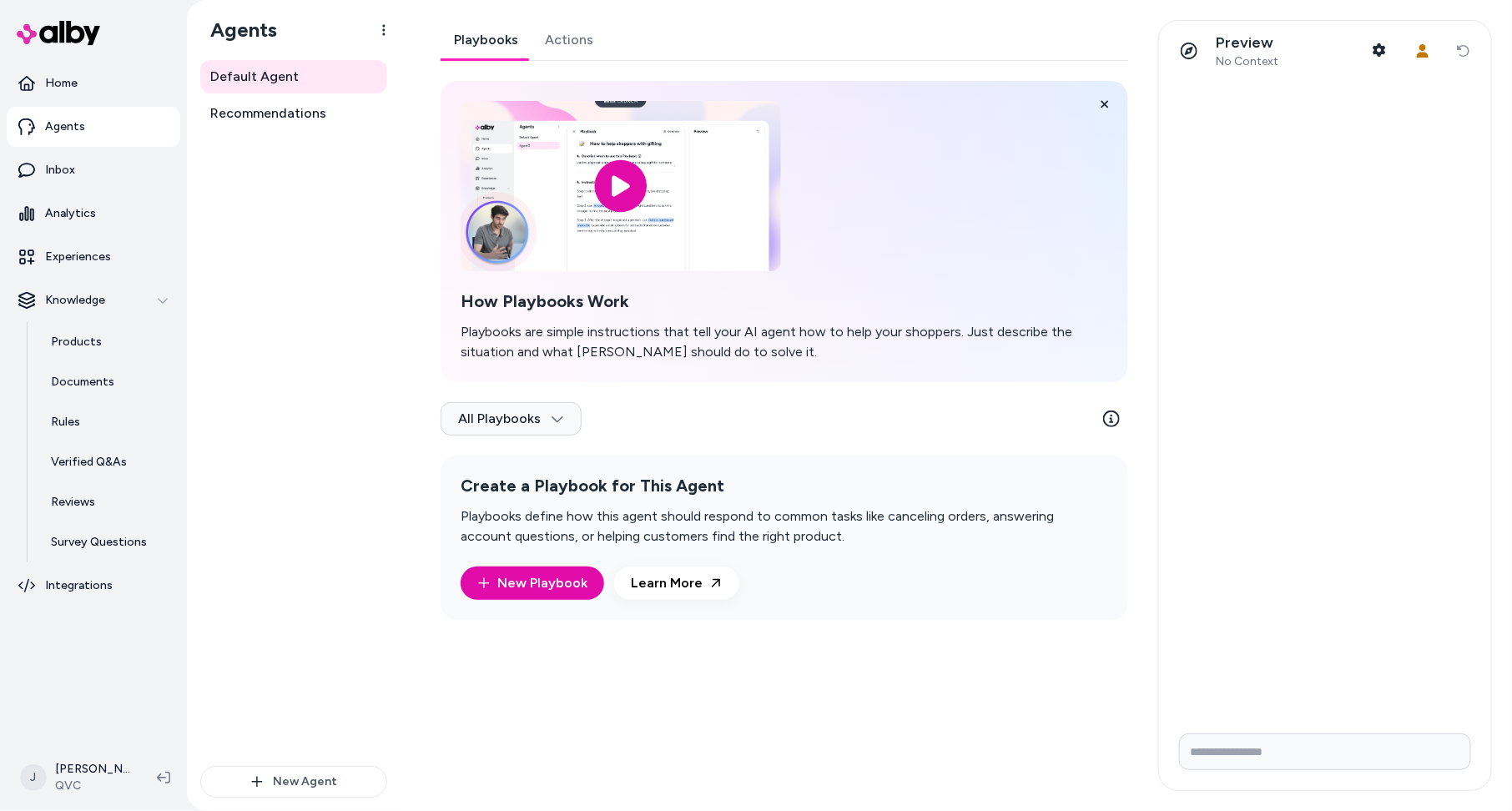
click at [579, 47] on link "Actions" at bounding box center [568, 40] width 75 height 40
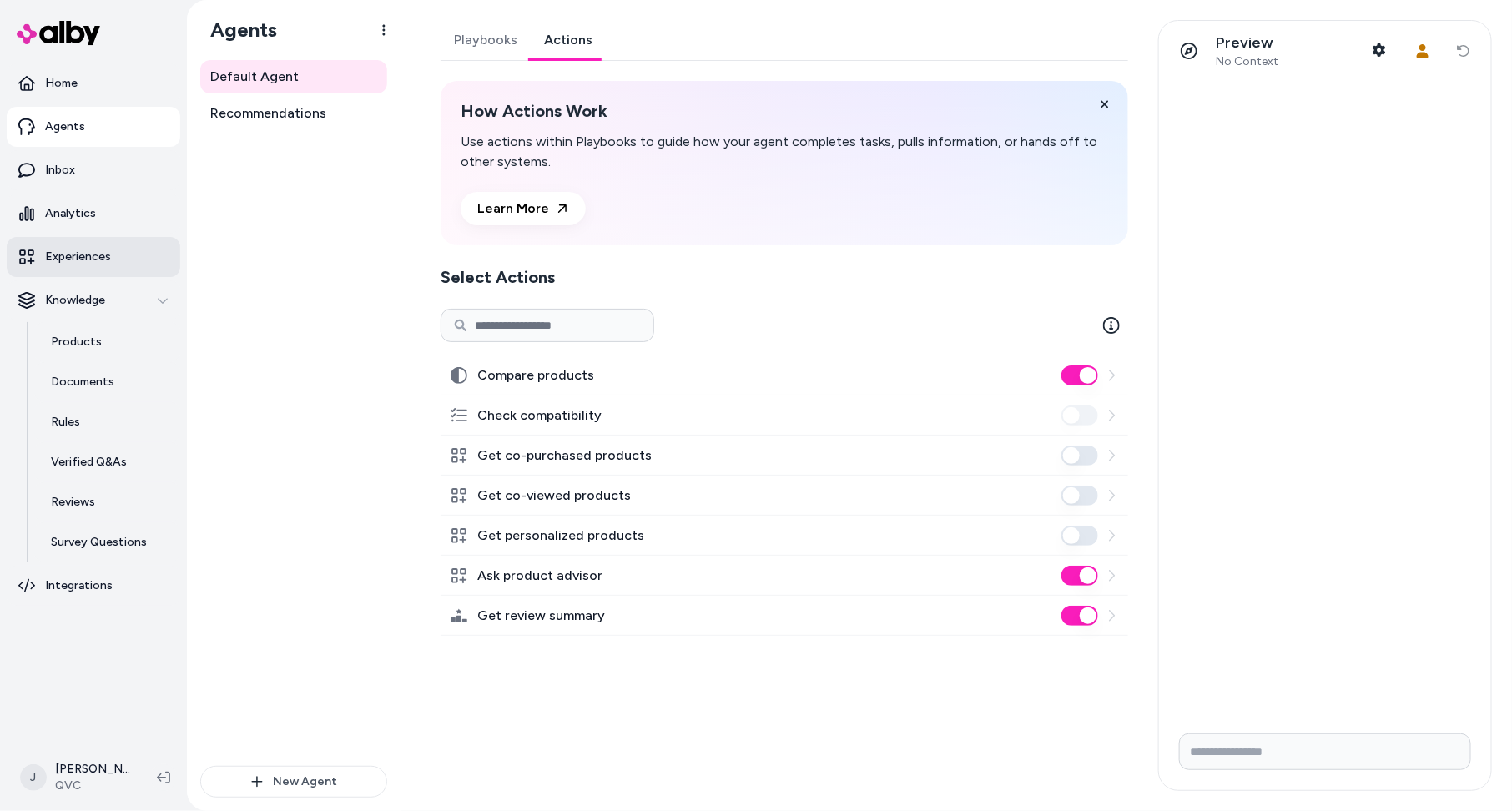
drag, startPoint x: 86, startPoint y: 244, endPoint x: 99, endPoint y: 246, distance: 13.2
click at [86, 244] on link "Experiences" at bounding box center [93, 257] width 174 height 40
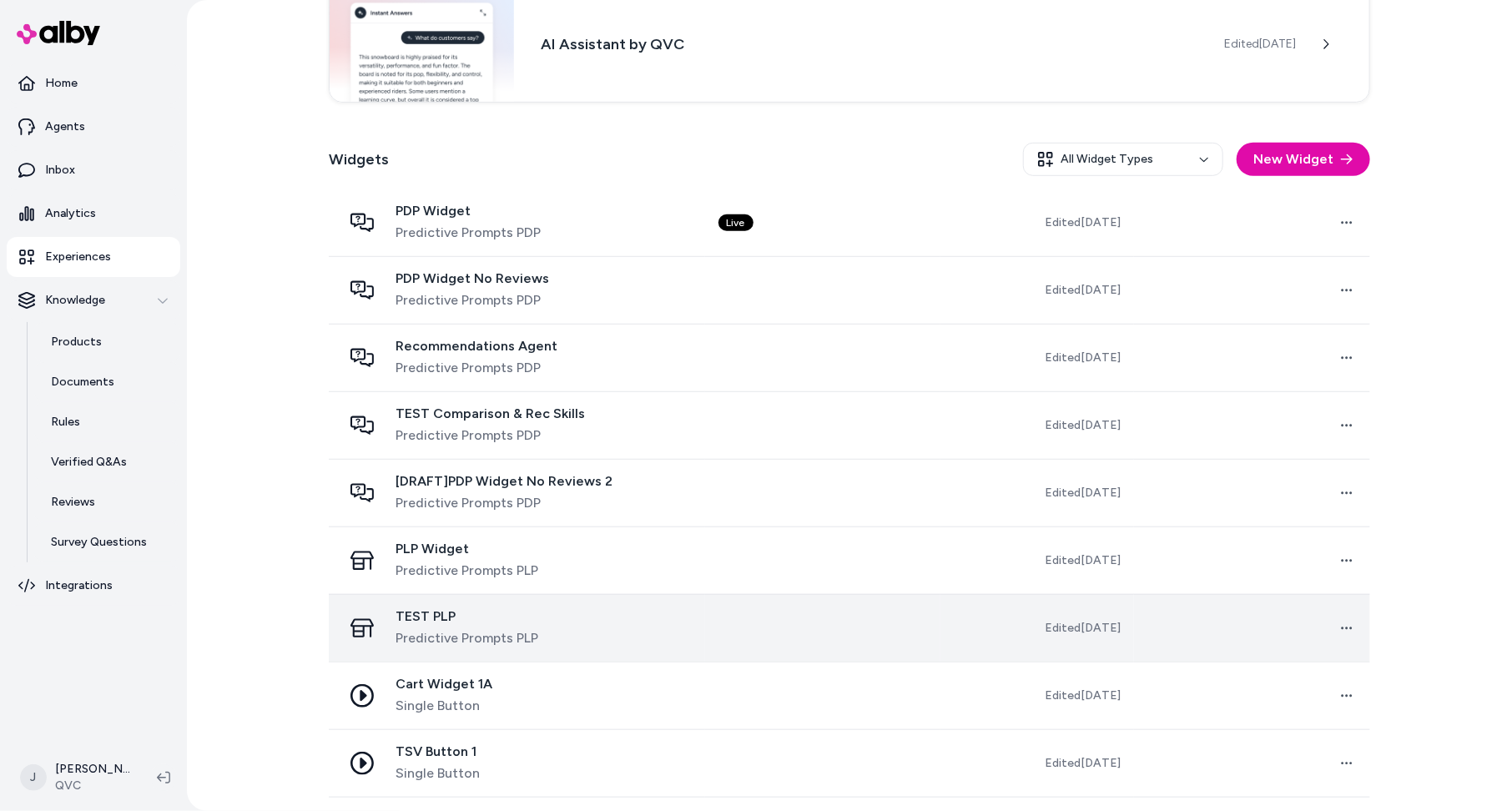
scroll to position [439, 0]
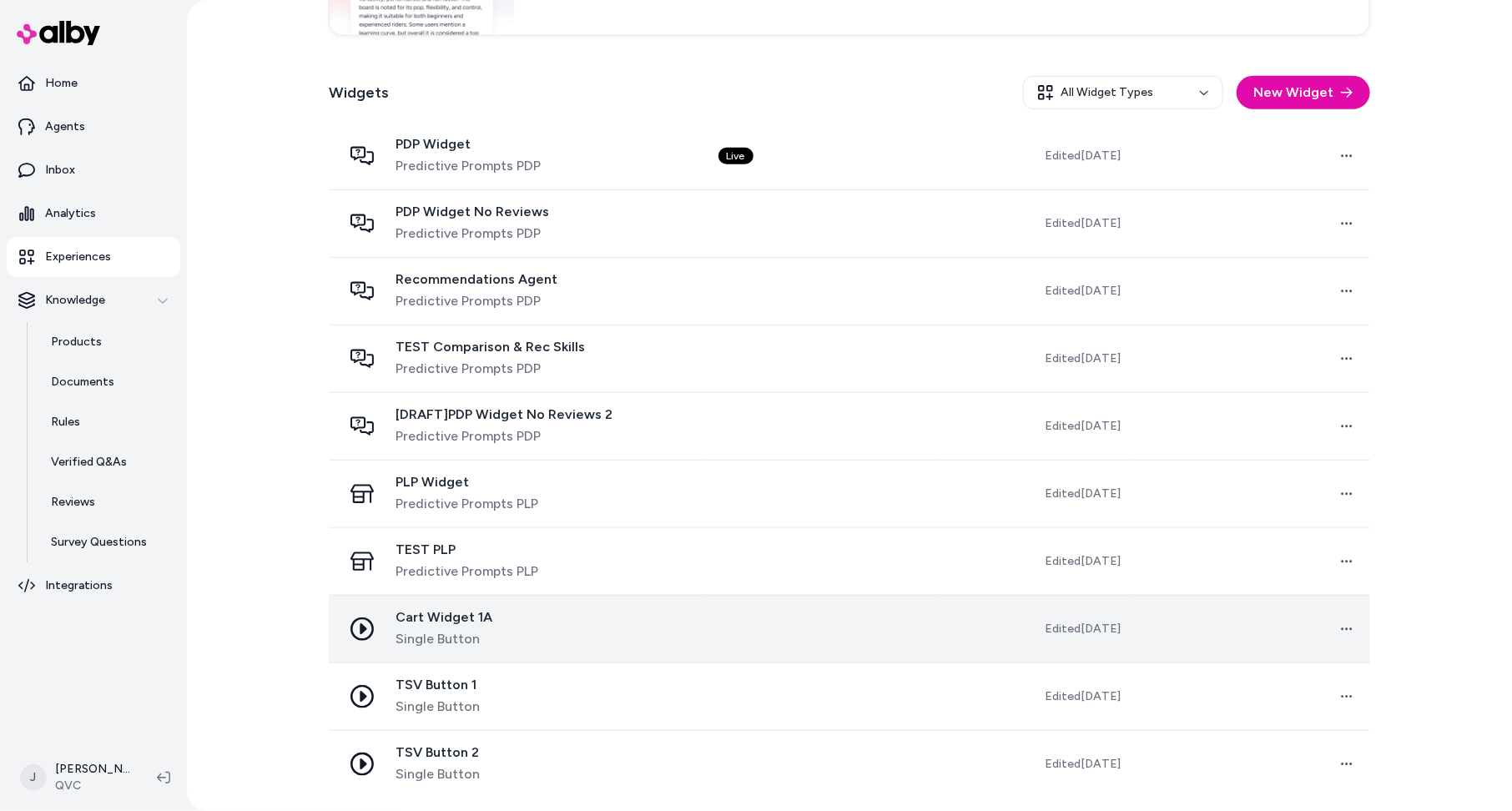
click at [545, 641] on div "Cart Widget 1A Single Button" at bounding box center [516, 629] width 350 height 40
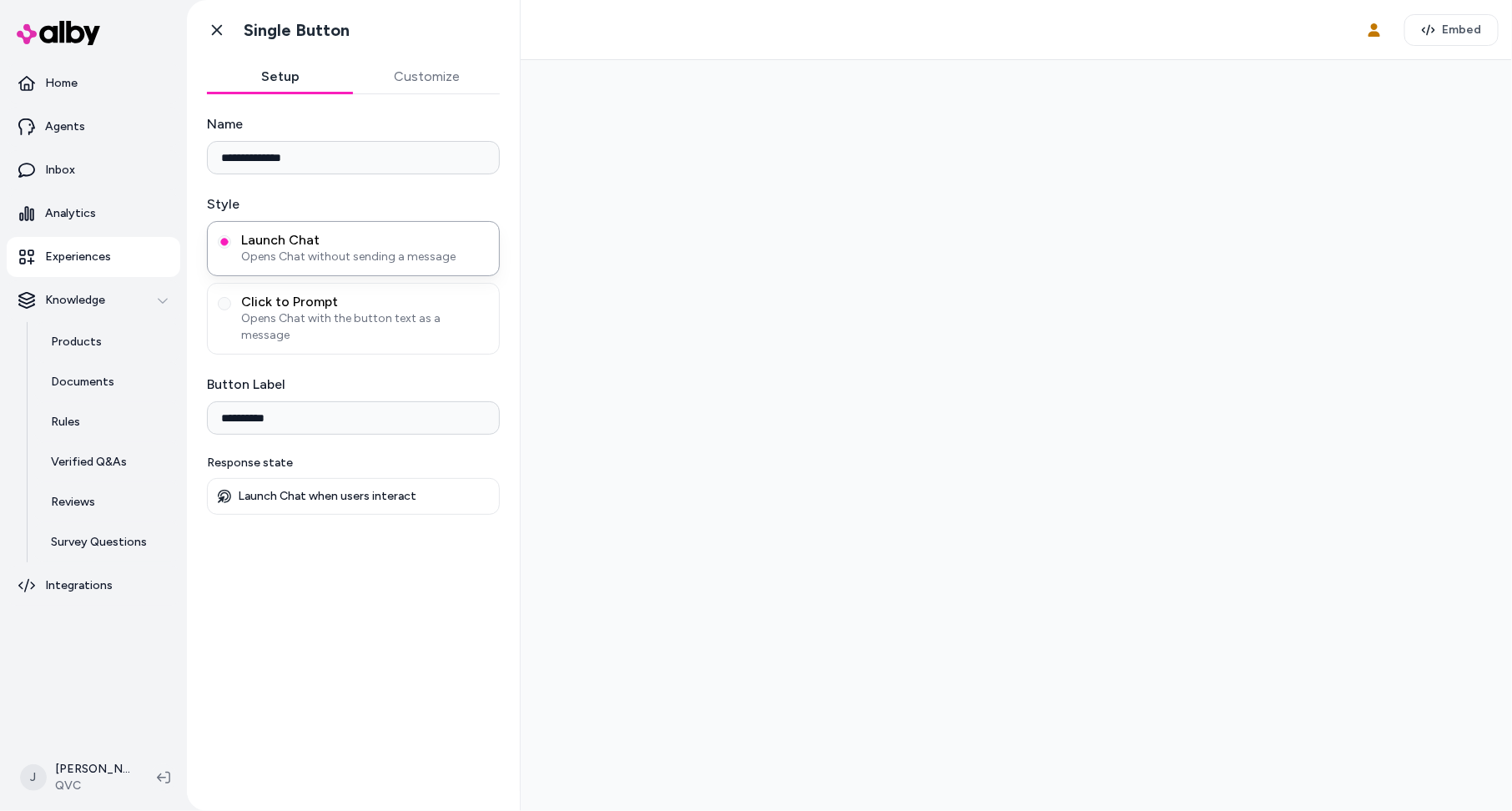
click at [413, 78] on button "Customize" at bounding box center [426, 77] width 147 height 33
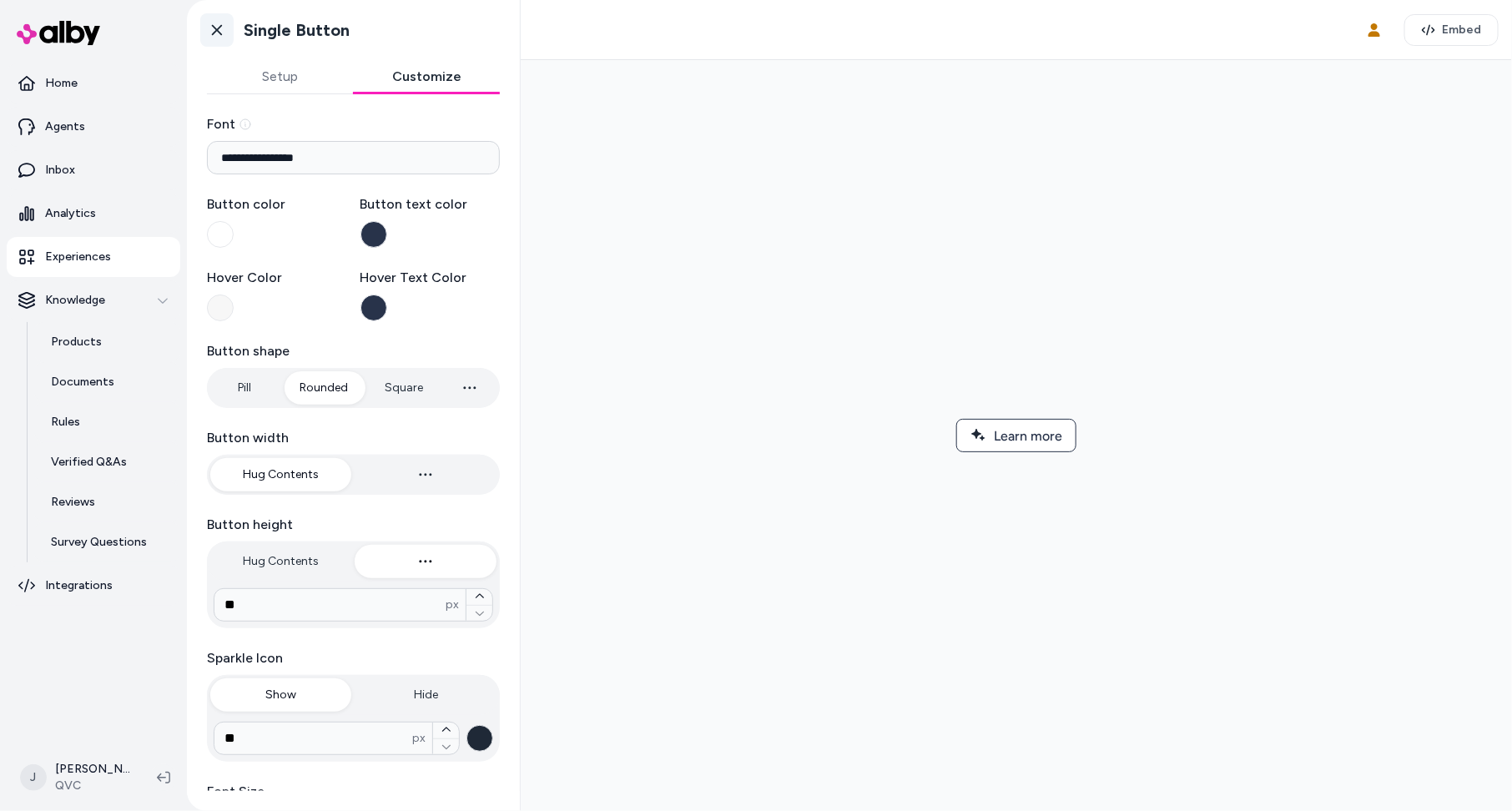
click at [214, 31] on icon at bounding box center [217, 30] width 10 height 11
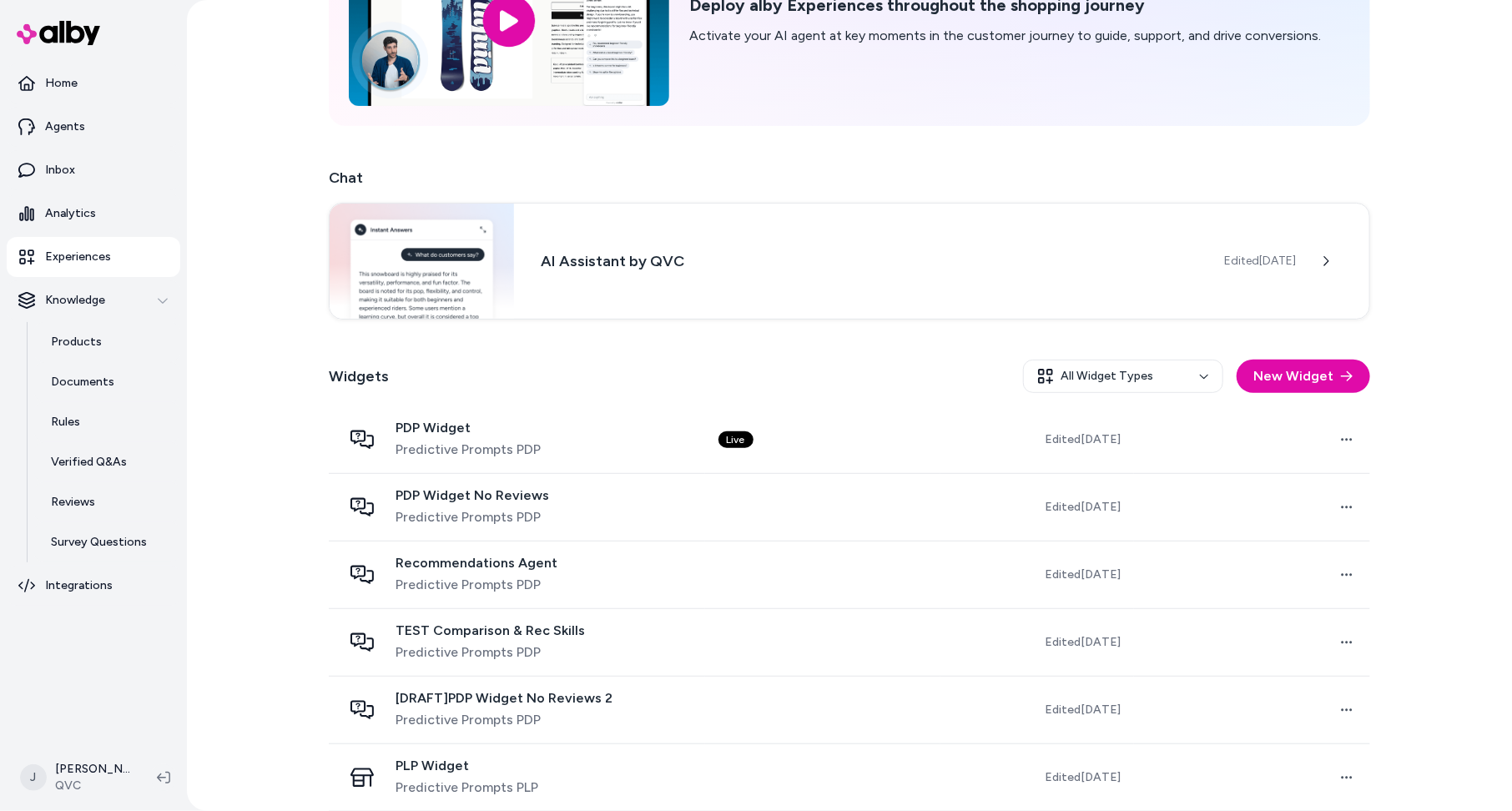
scroll to position [371, 0]
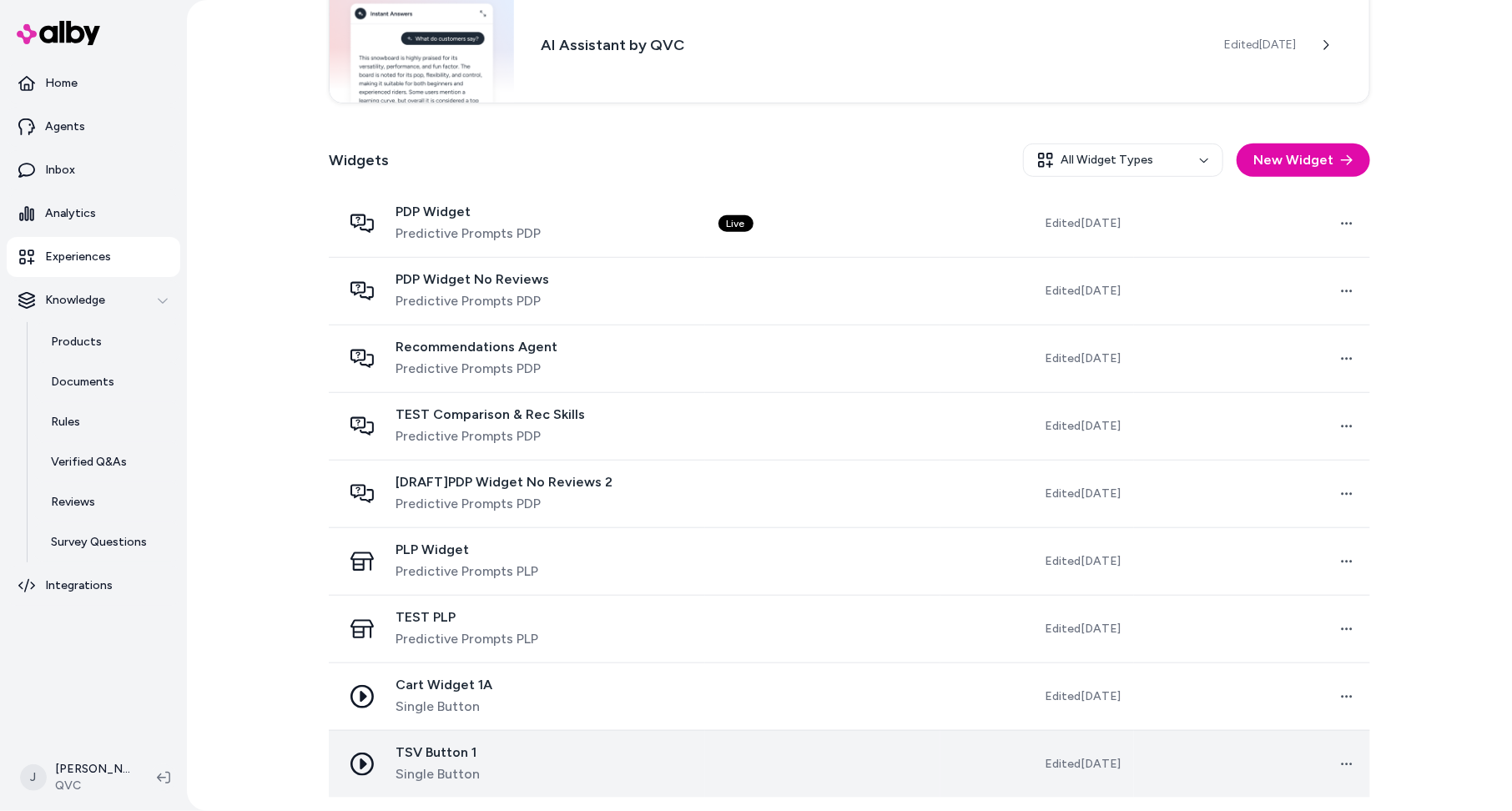
click at [728, 763] on td at bounding box center [823, 764] width 236 height 68
click at [705, 776] on td "TSV Button 1 Single Button" at bounding box center [516, 763] width 376 height 68
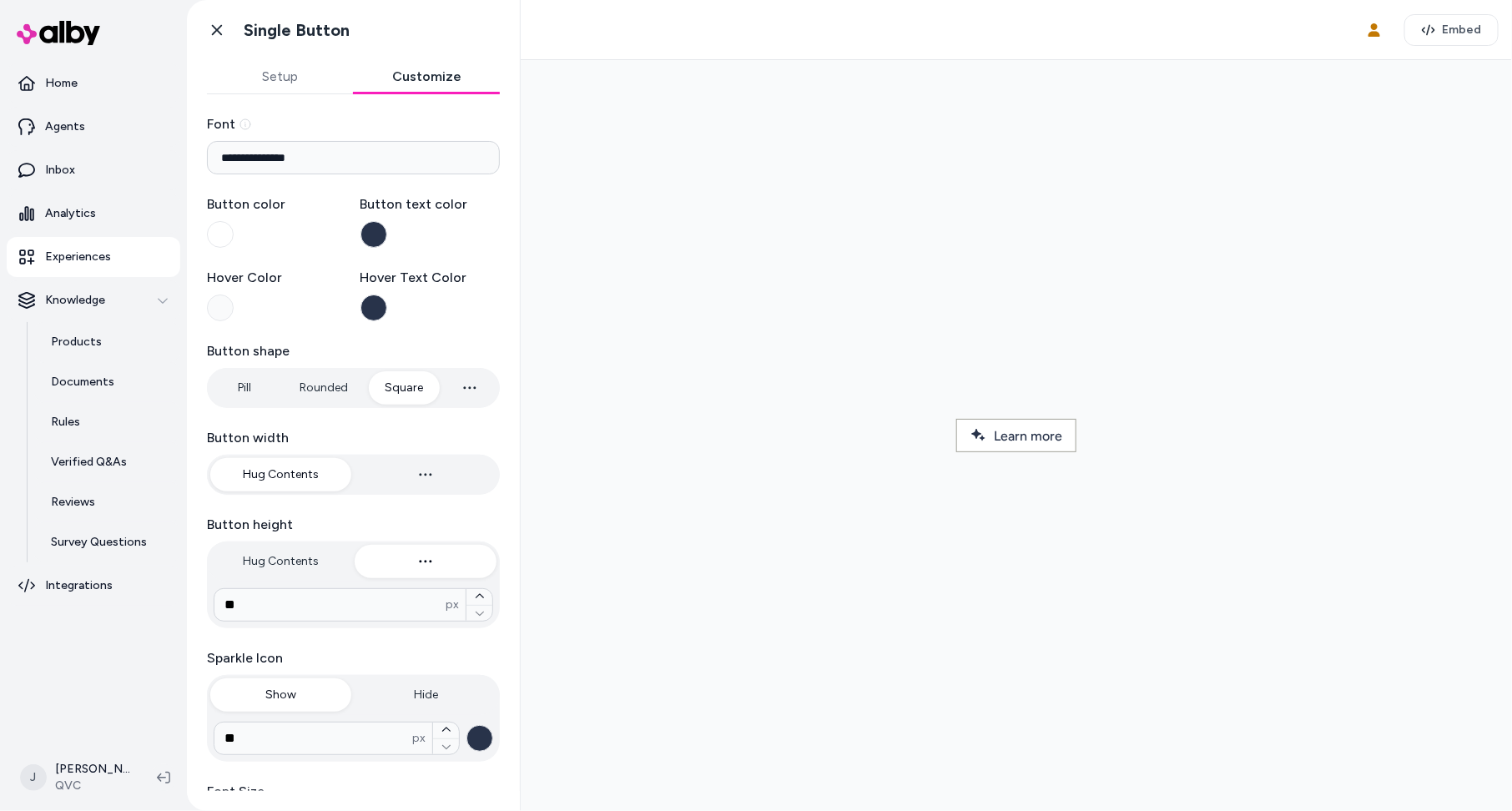
click at [435, 79] on button "Customize" at bounding box center [426, 77] width 147 height 33
click at [211, 26] on icon at bounding box center [217, 30] width 17 height 17
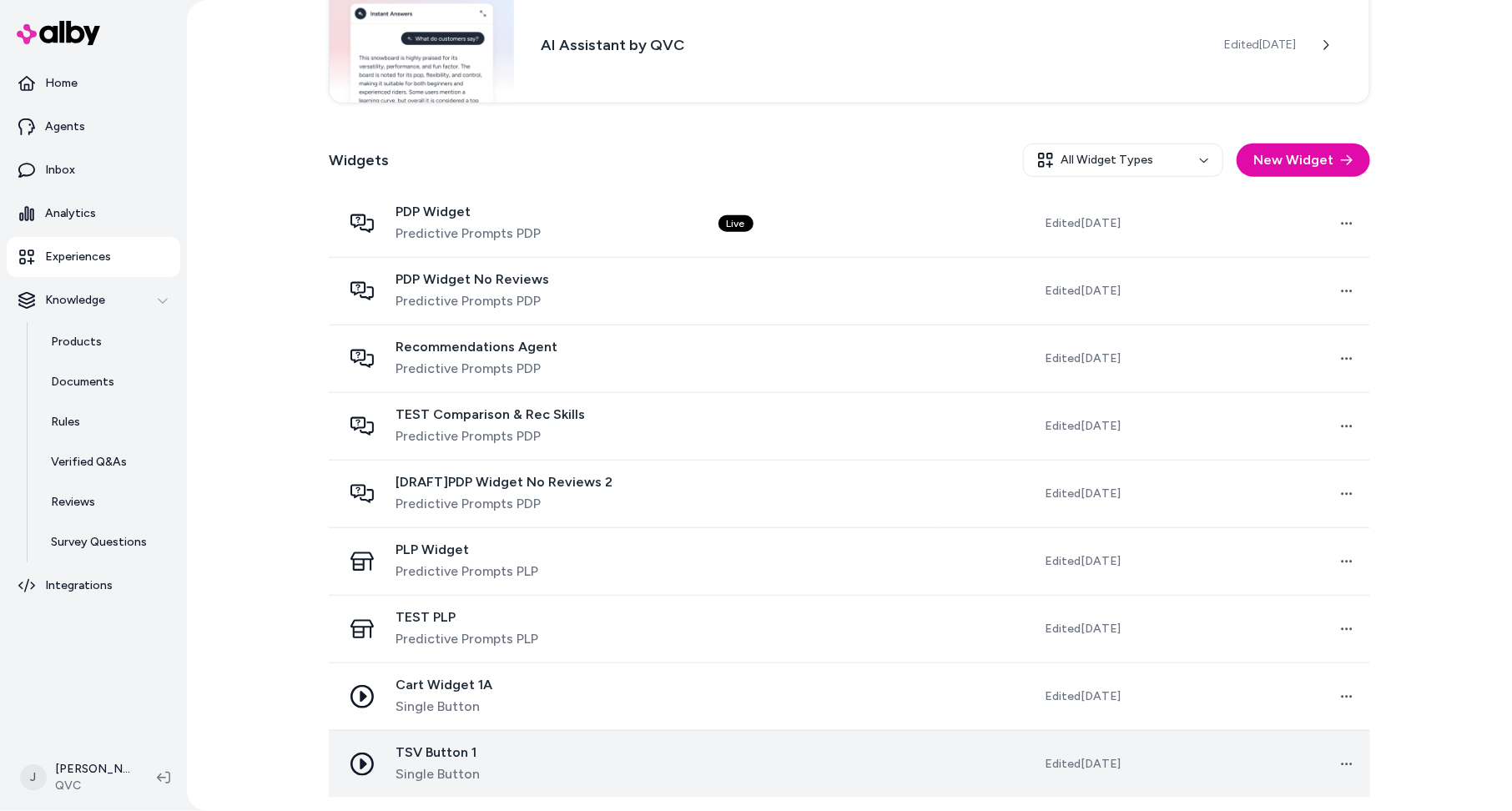
scroll to position [371, 0]
click at [650, 765] on div "TSV Button 1 Single Button" at bounding box center [516, 764] width 350 height 40
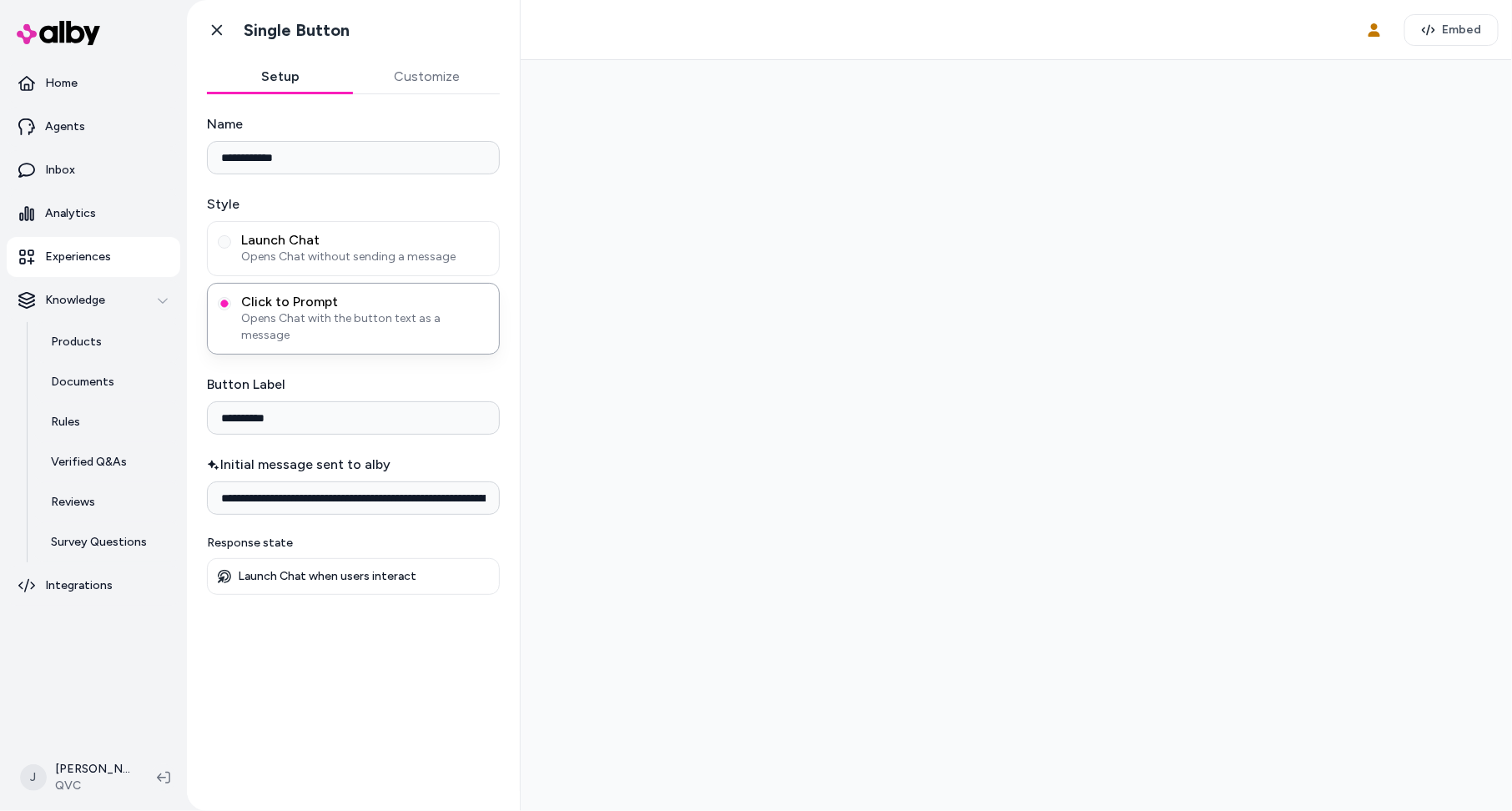
click at [423, 68] on button "Customize" at bounding box center [426, 77] width 147 height 33
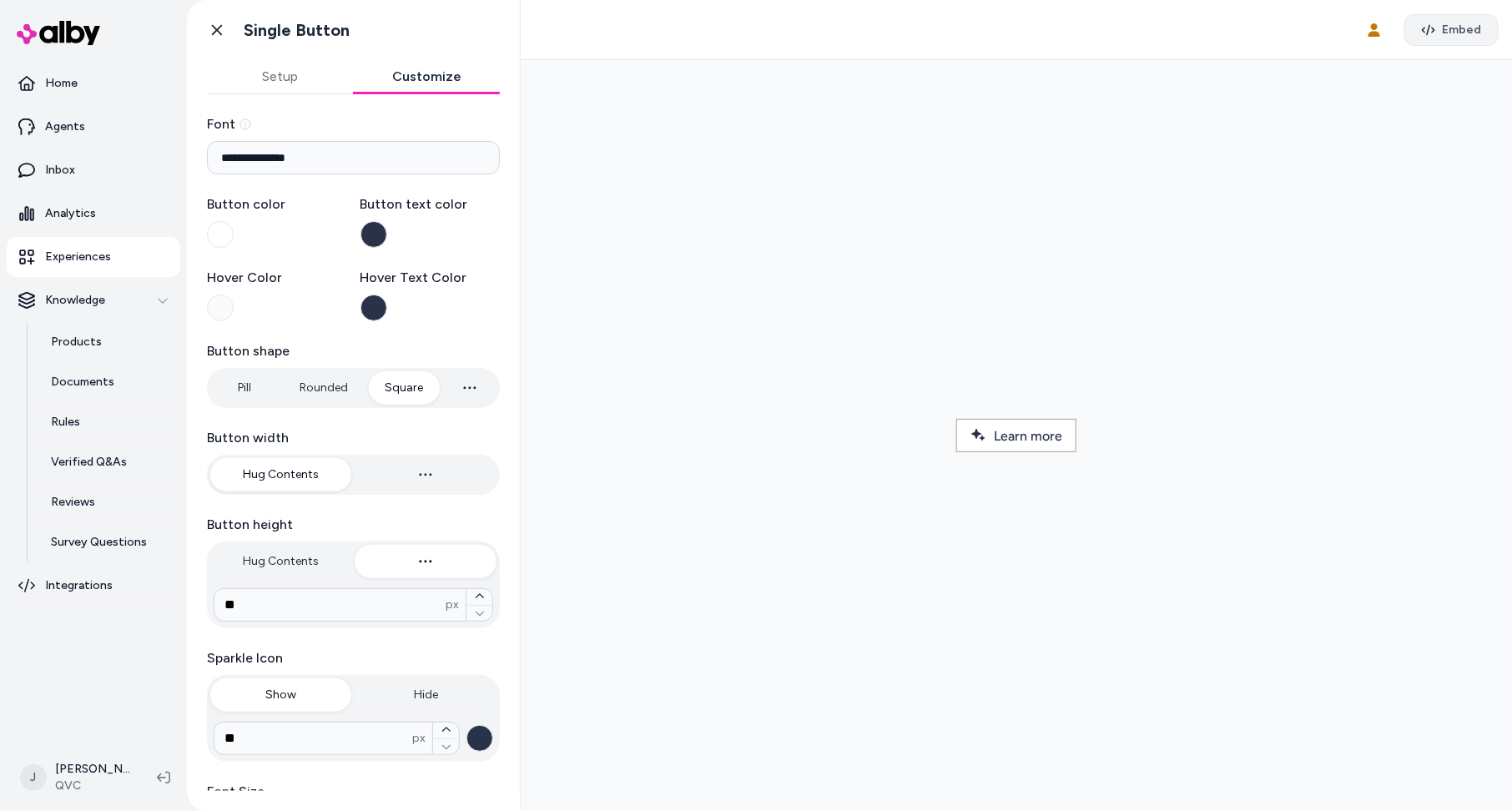
click at [1114, 29] on button "Embed" at bounding box center [1451, 30] width 94 height 32
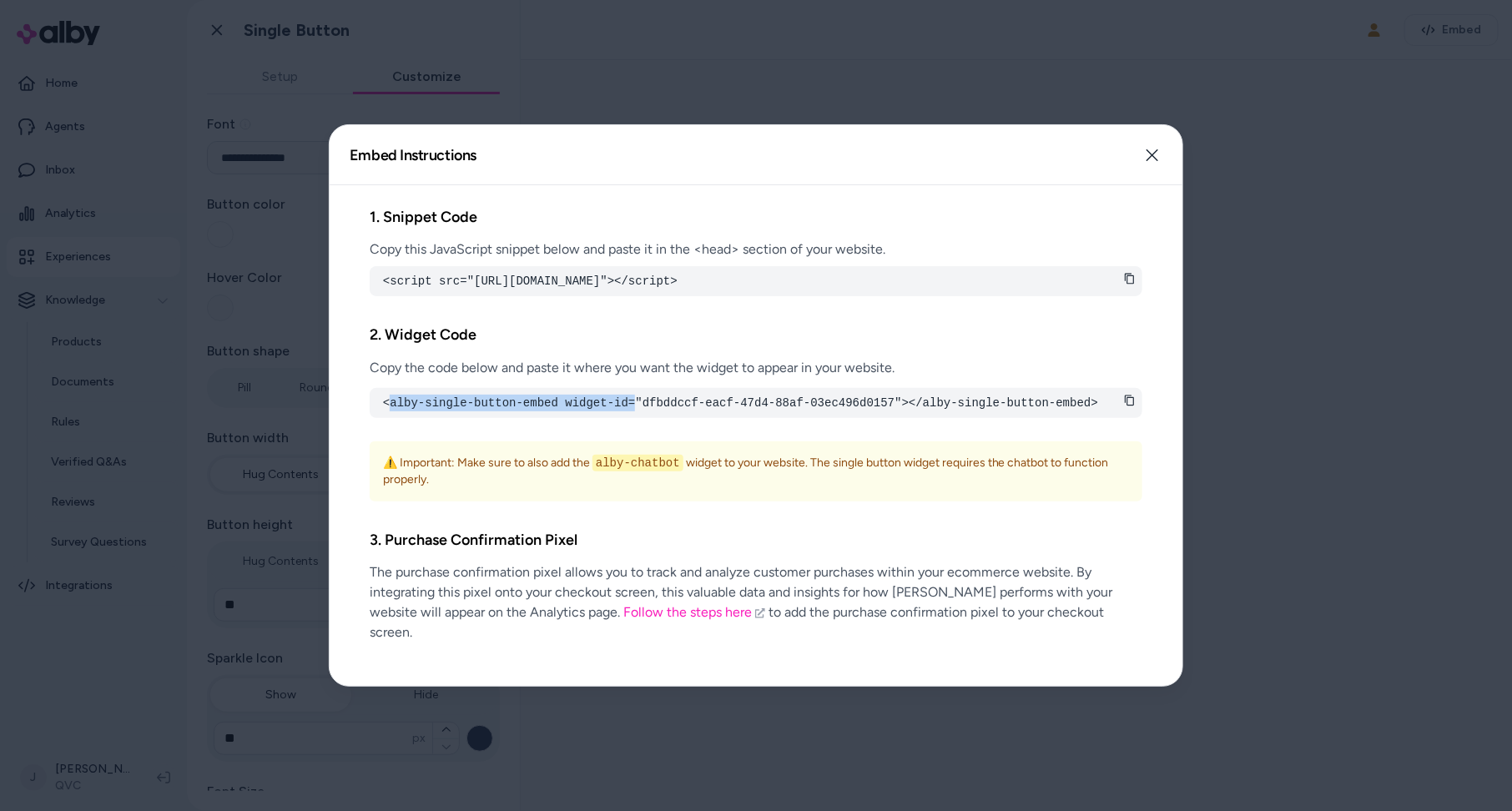
drag, startPoint x: 640, startPoint y: 417, endPoint x: 391, endPoint y: 412, distance: 249.1
click at [391, 412] on pre "<alby-single-button-embed widget-id="dfbddccf-eacf-47d4-88af-03ec496d0157"></al…" at bounding box center [756, 403] width 746 height 17
copy pre "alby-single-button-embed widget-id="
click at [1114, 77] on div at bounding box center [756, 406] width 1512 height 811
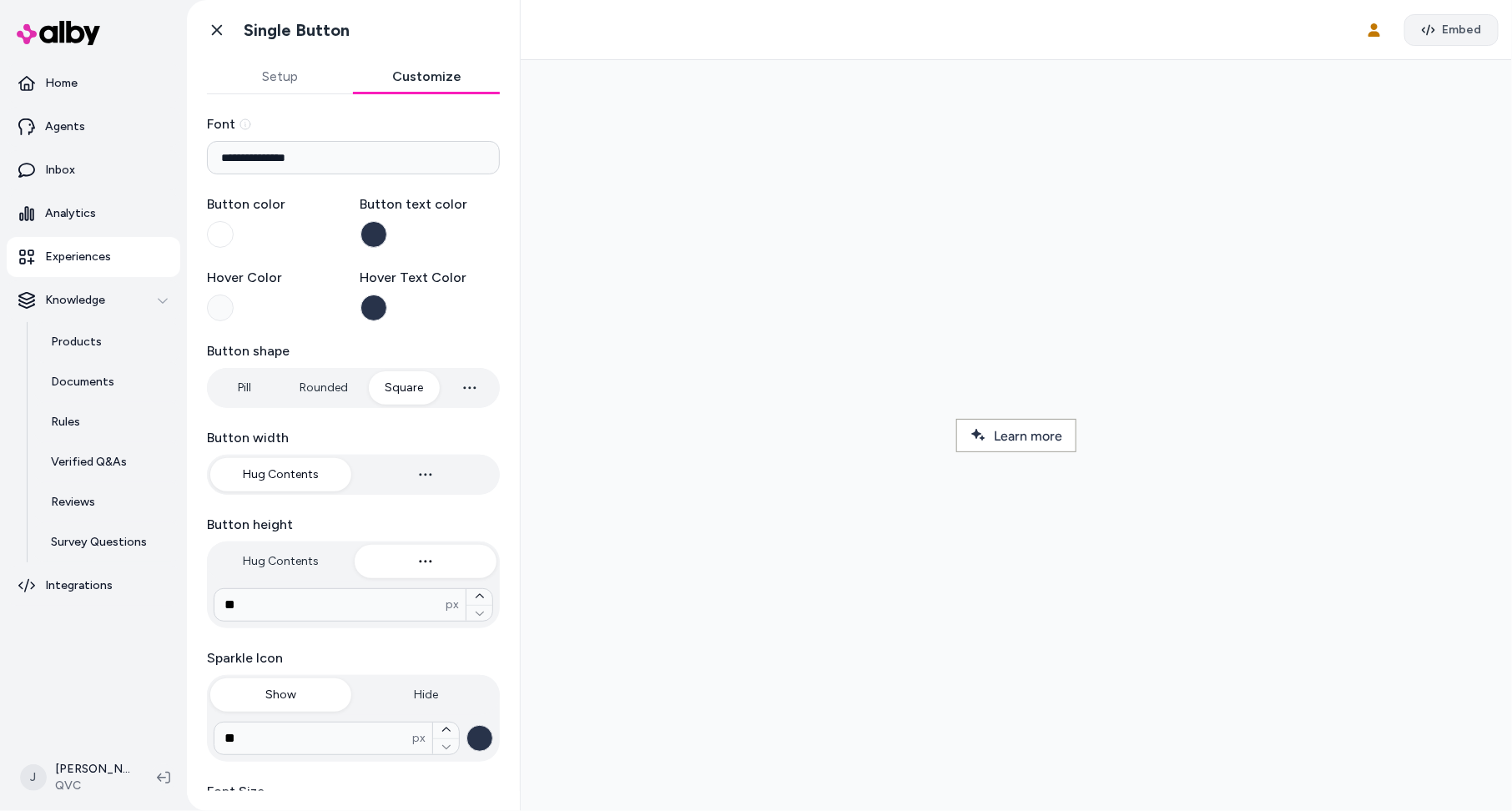
click at [1114, 28] on icon "button" at bounding box center [1428, 30] width 13 height 13
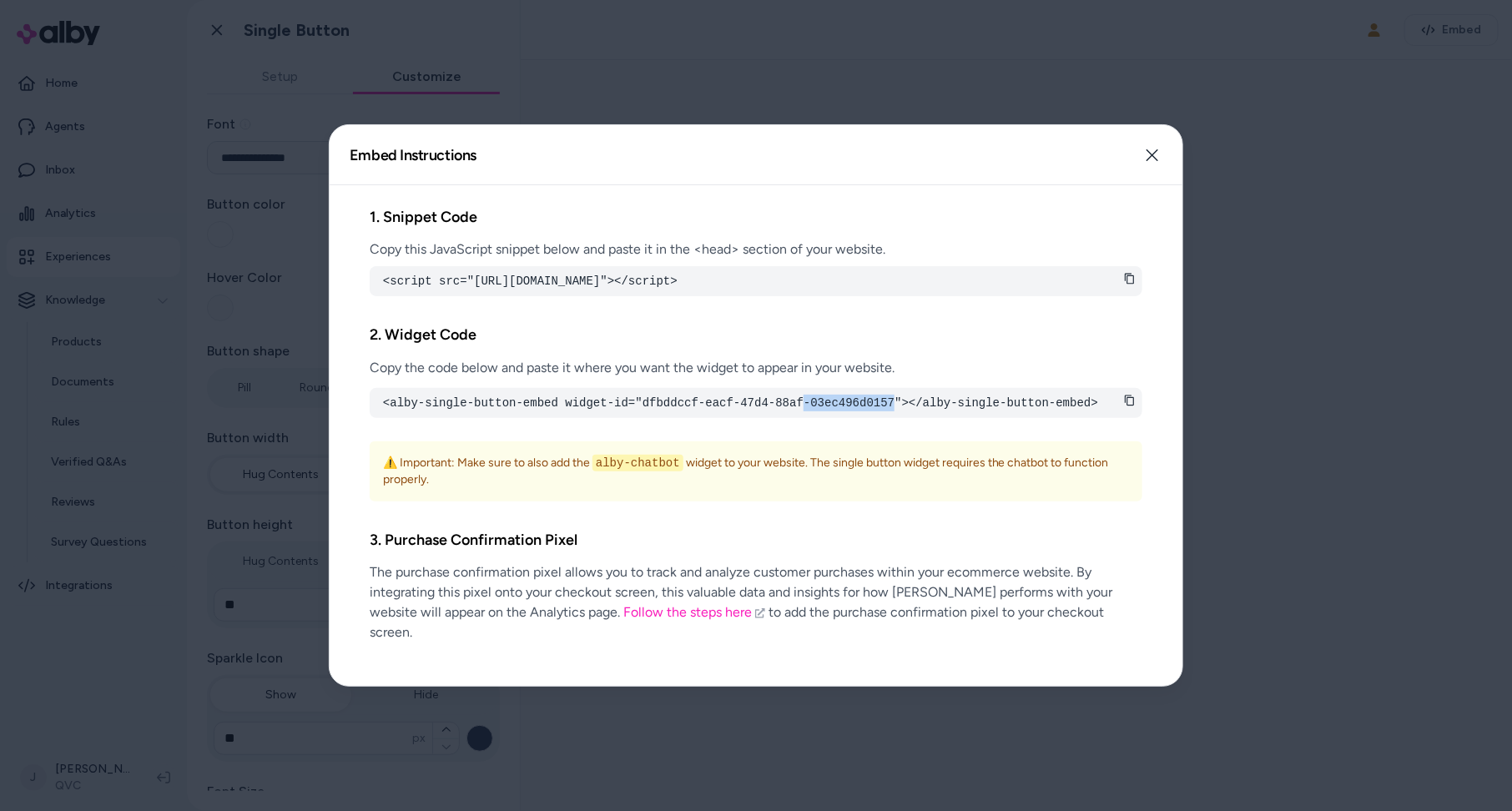
drag, startPoint x: 898, startPoint y: 420, endPoint x: 825, endPoint y: 413, distance: 73.3
click at [806, 412] on pre "<alby-single-button-embed widget-id="dfbddccf-eacf-47d4-88af-03ec496d0157"></al…" at bounding box center [756, 403] width 746 height 17
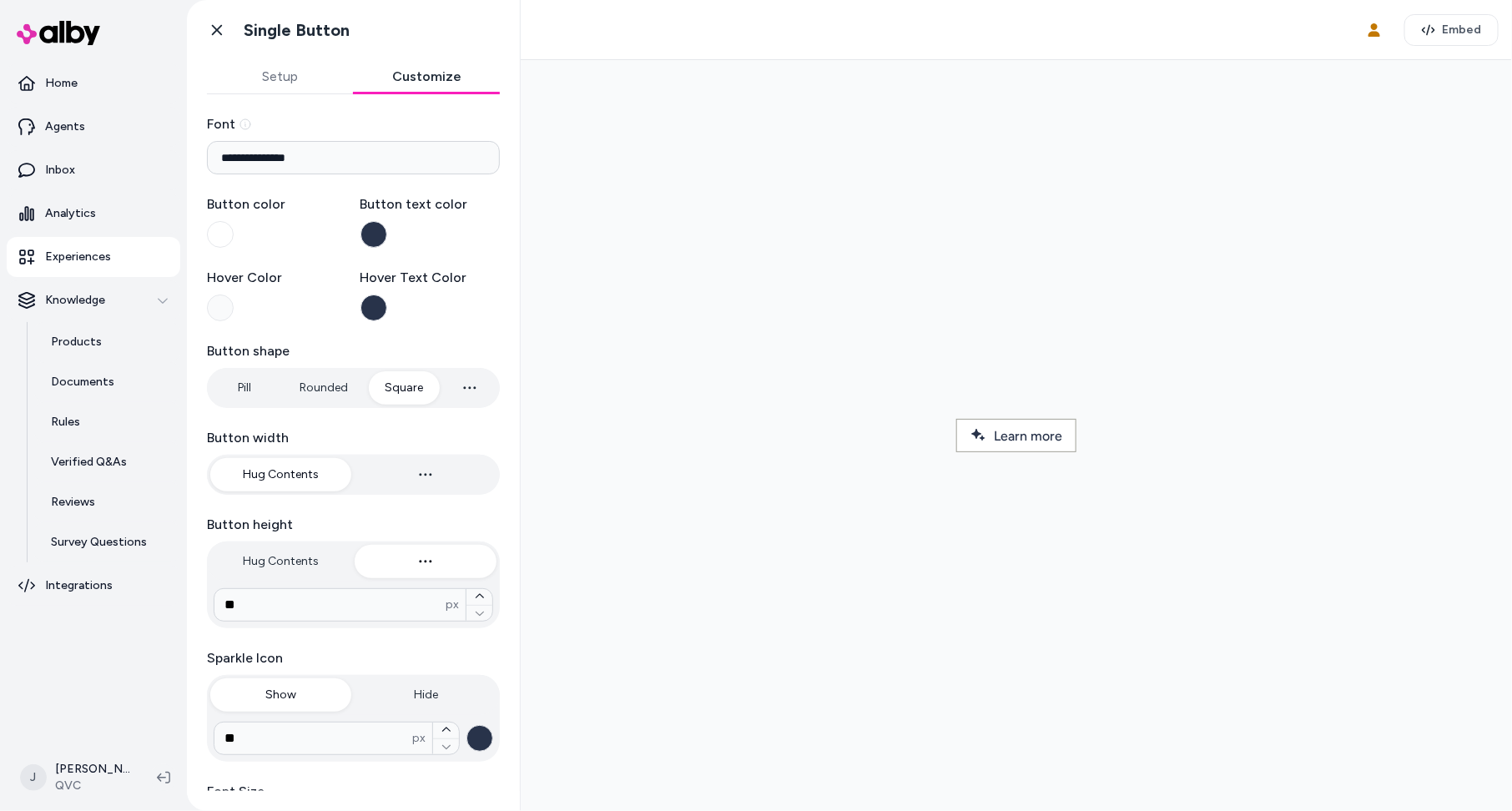
drag, startPoint x: 1231, startPoint y: 145, endPoint x: 1234, endPoint y: 137, distance: 8.5
click at [1114, 145] on div at bounding box center [1015, 435] width 965 height 725
click at [1114, 34] on button "Embed" at bounding box center [1451, 30] width 94 height 32
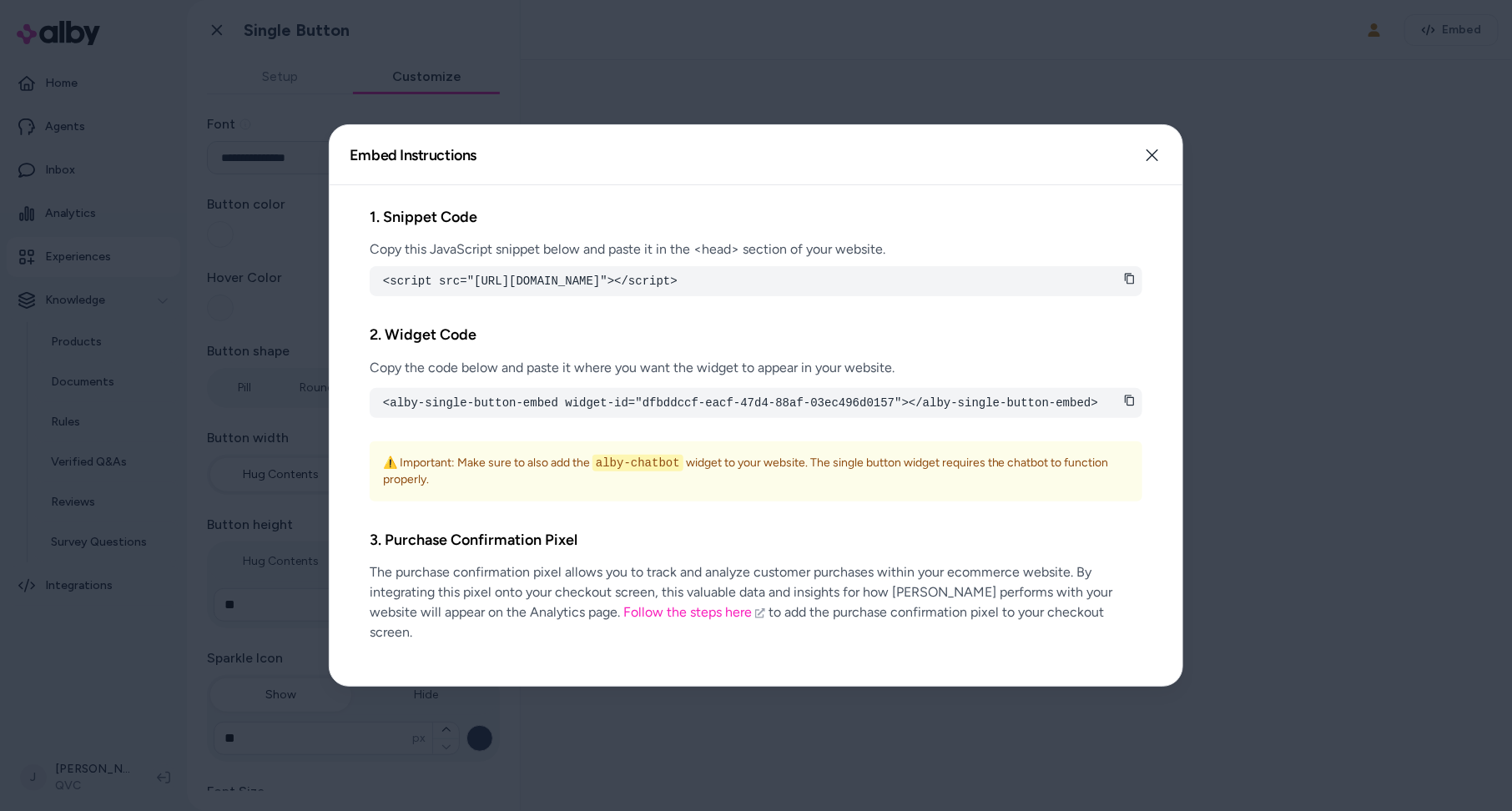
click at [746, 435] on div "2. Widget Code Copy the code below and paste it where you want the widget to ap…" at bounding box center [755, 412] width 773 height 178
drag, startPoint x: 678, startPoint y: 474, endPoint x: 689, endPoint y: 471, distance: 11.4
click at [678, 472] on code "alby-chatbot" at bounding box center [637, 463] width 91 height 17
drag, startPoint x: 683, startPoint y: 479, endPoint x: 597, endPoint y: 480, distance: 86.0
click at [597, 472] on code "alby-chatbot" at bounding box center [637, 463] width 91 height 17
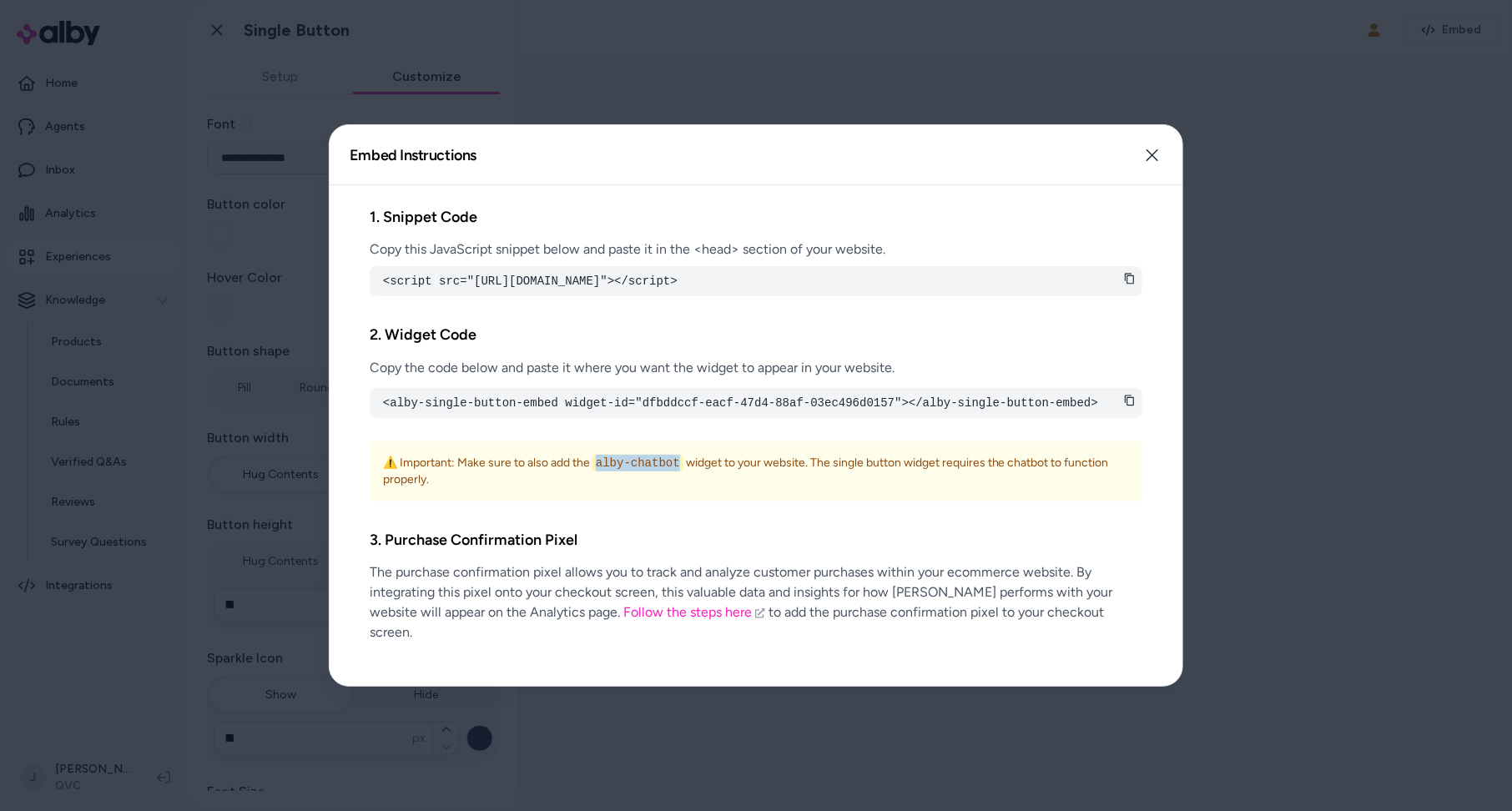
copy code "alby-chatbot"
drag, startPoint x: 919, startPoint y: 71, endPoint x: 827, endPoint y: 95, distance: 95.1
click at [915, 71] on div at bounding box center [756, 406] width 1512 height 811
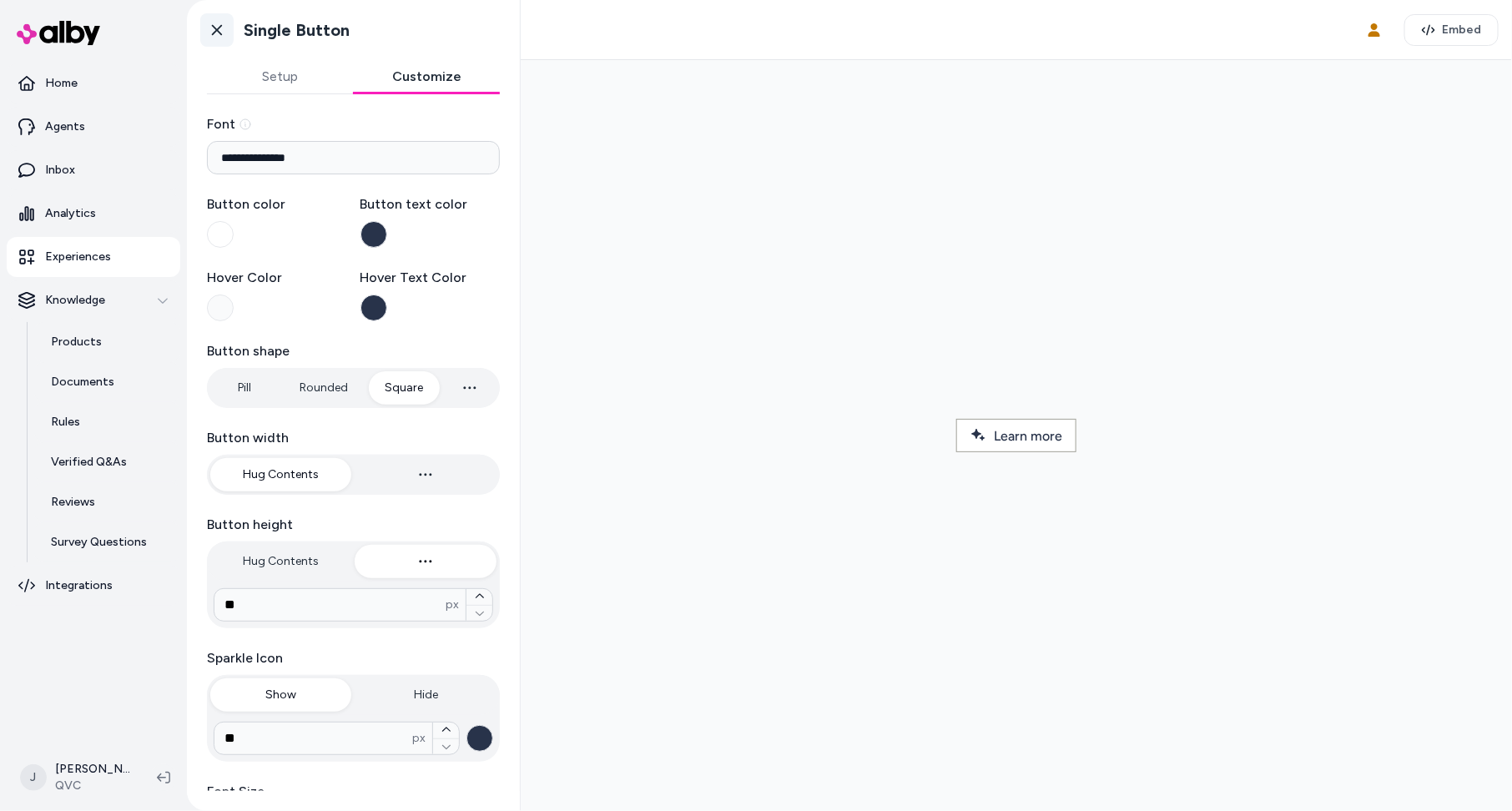
click at [213, 22] on icon at bounding box center [217, 30] width 17 height 17
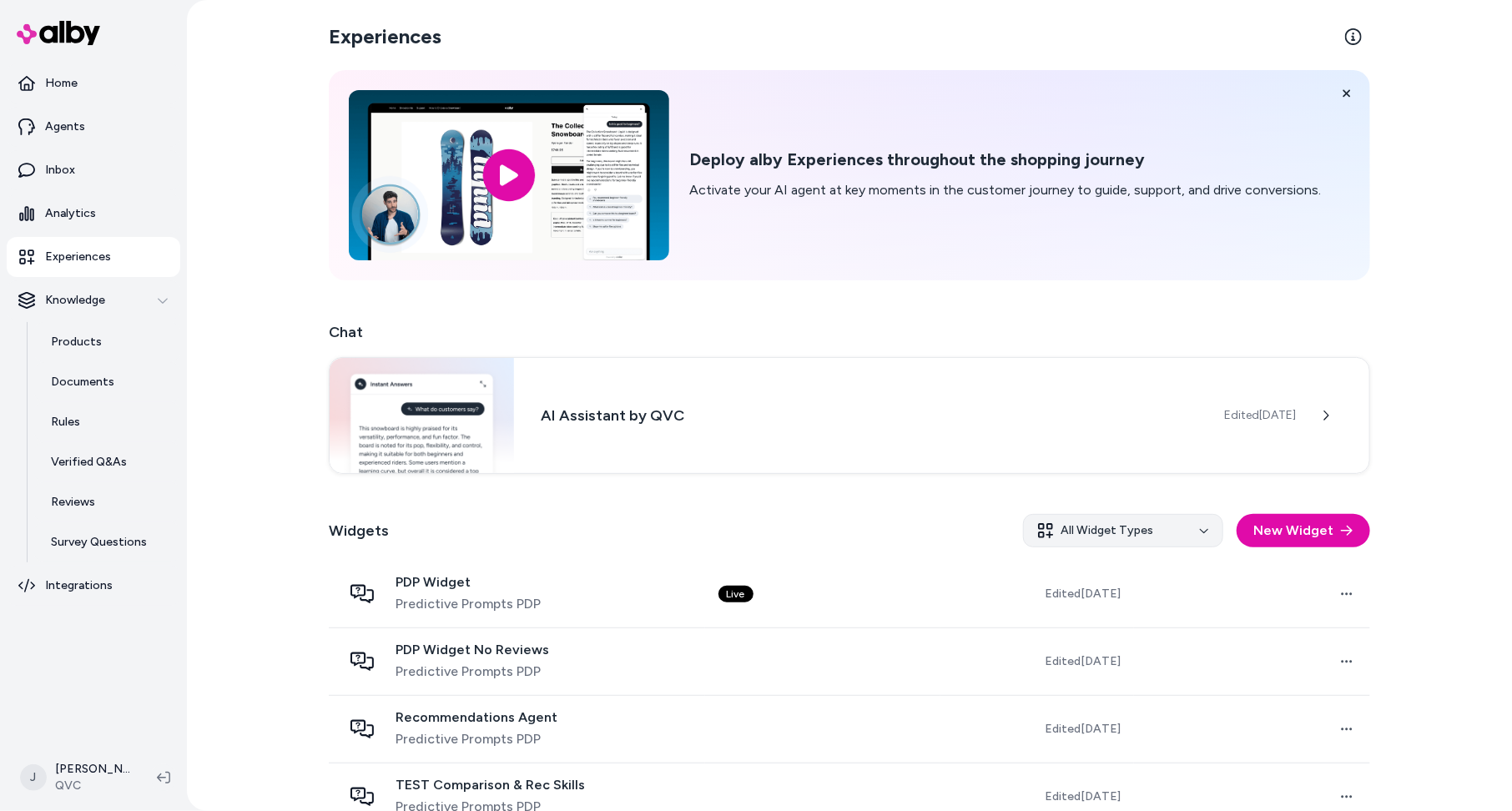
click at [1114, 522] on html "Home Agents Inbox Analytics Experiences Knowledge Products Documents Rules Veri…" at bounding box center [756, 406] width 1512 height 811
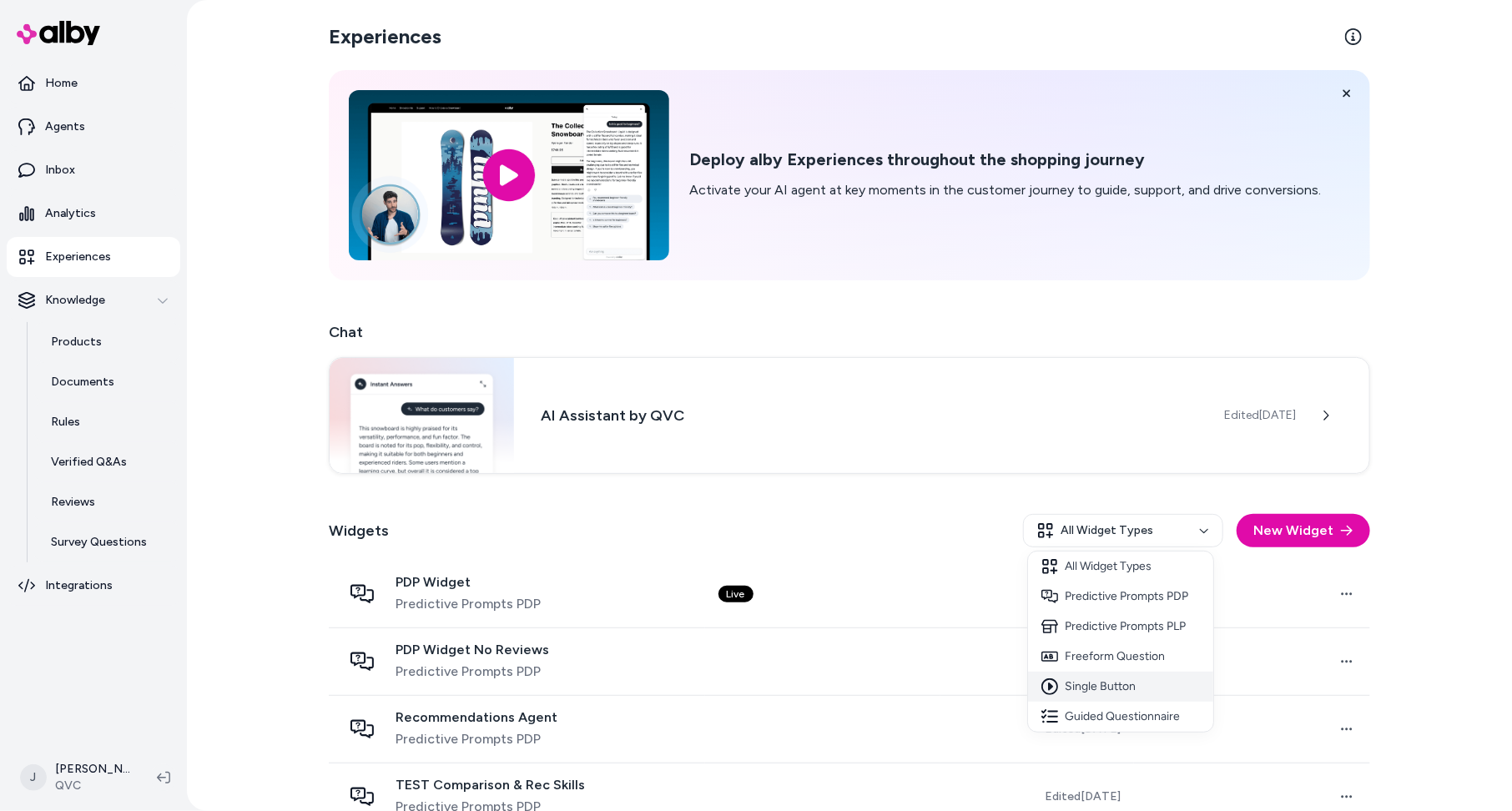
click at [1114, 685] on div "Single Button" at bounding box center [1121, 687] width 185 height 30
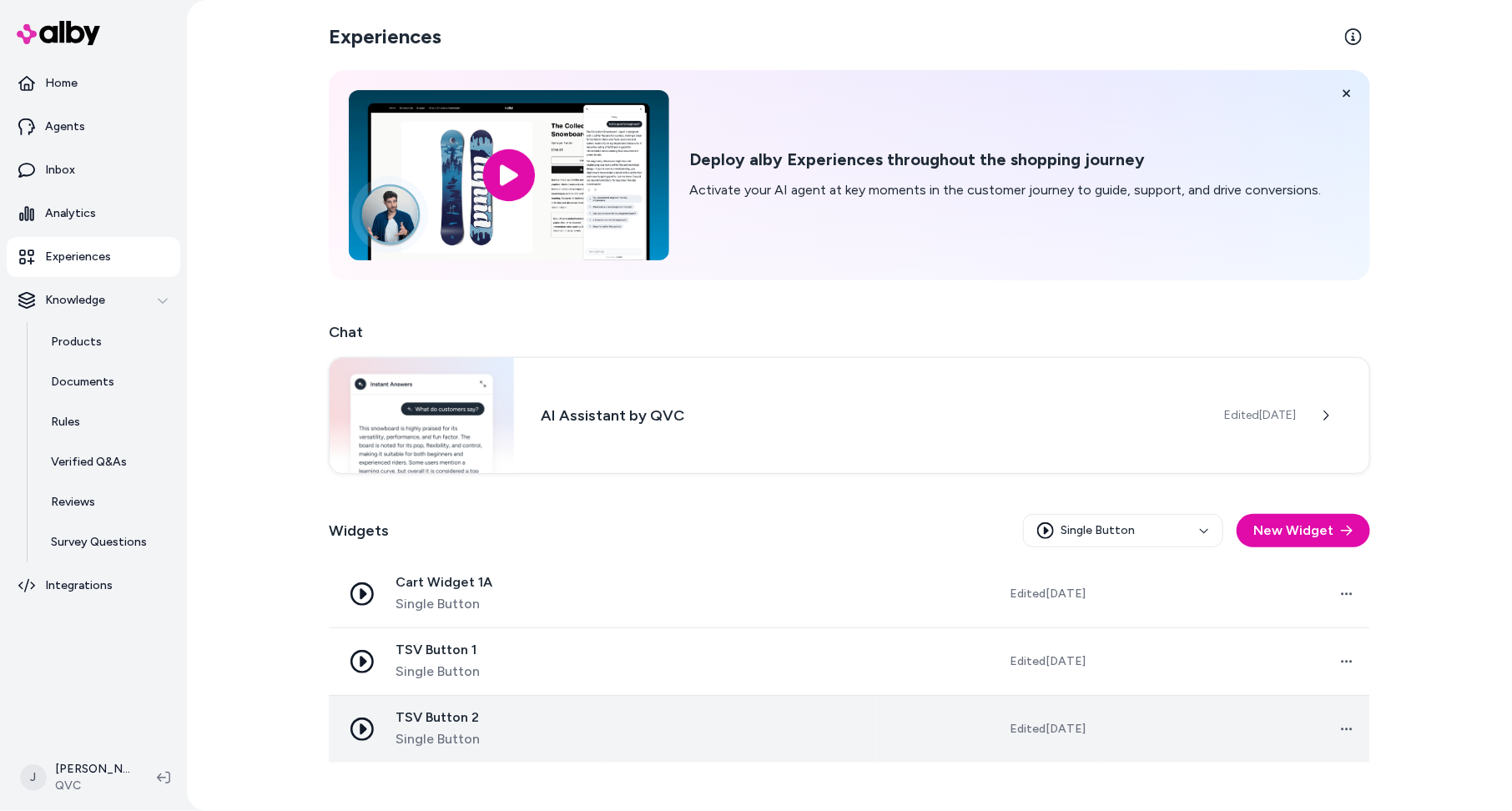
click at [751, 740] on td at bounding box center [741, 729] width 271 height 68
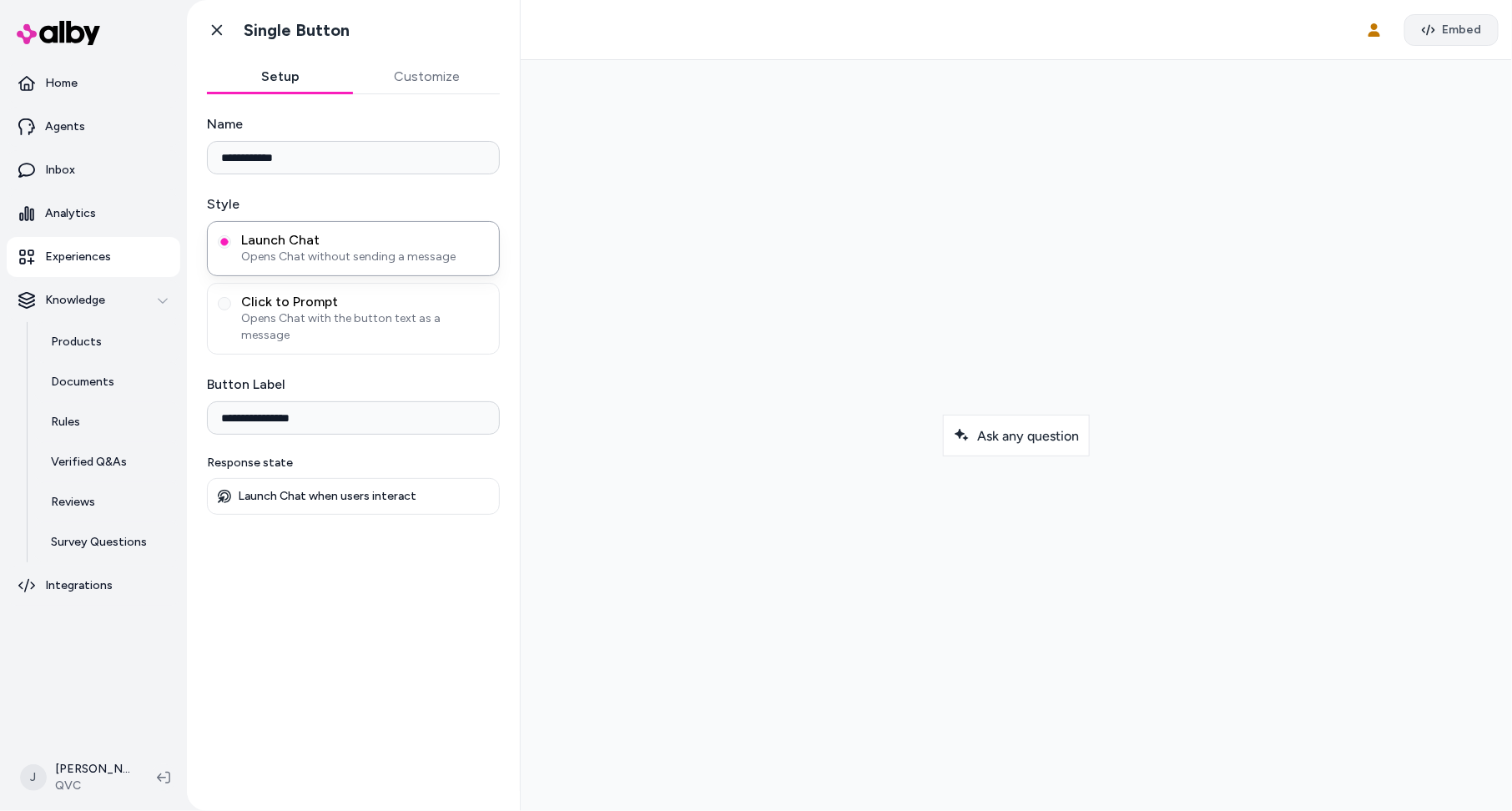
click at [1114, 25] on span "Embed" at bounding box center [1461, 30] width 40 height 17
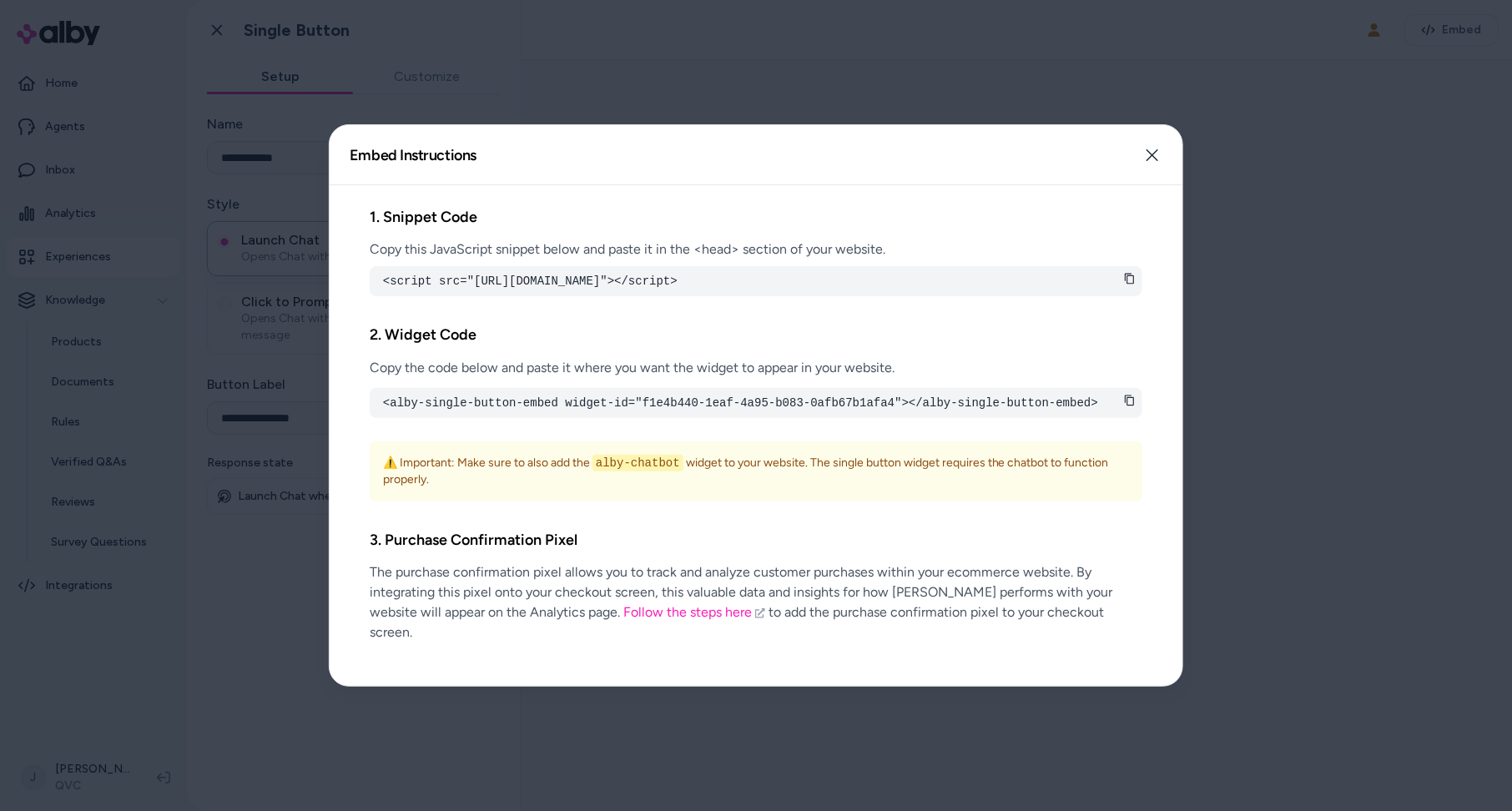
click at [1114, 253] on div at bounding box center [756, 406] width 1512 height 811
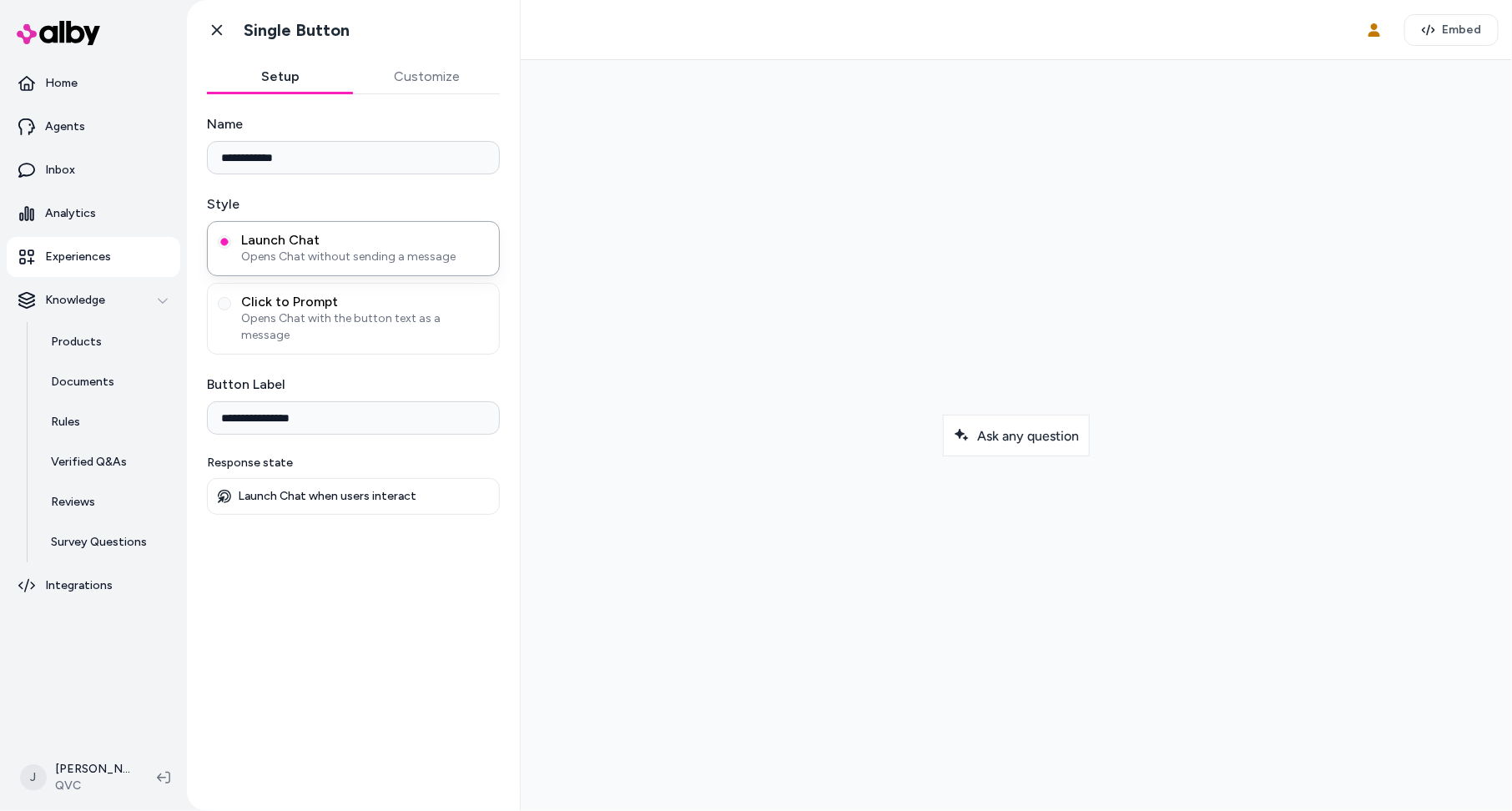
click at [423, 64] on button "Customize" at bounding box center [426, 77] width 147 height 33
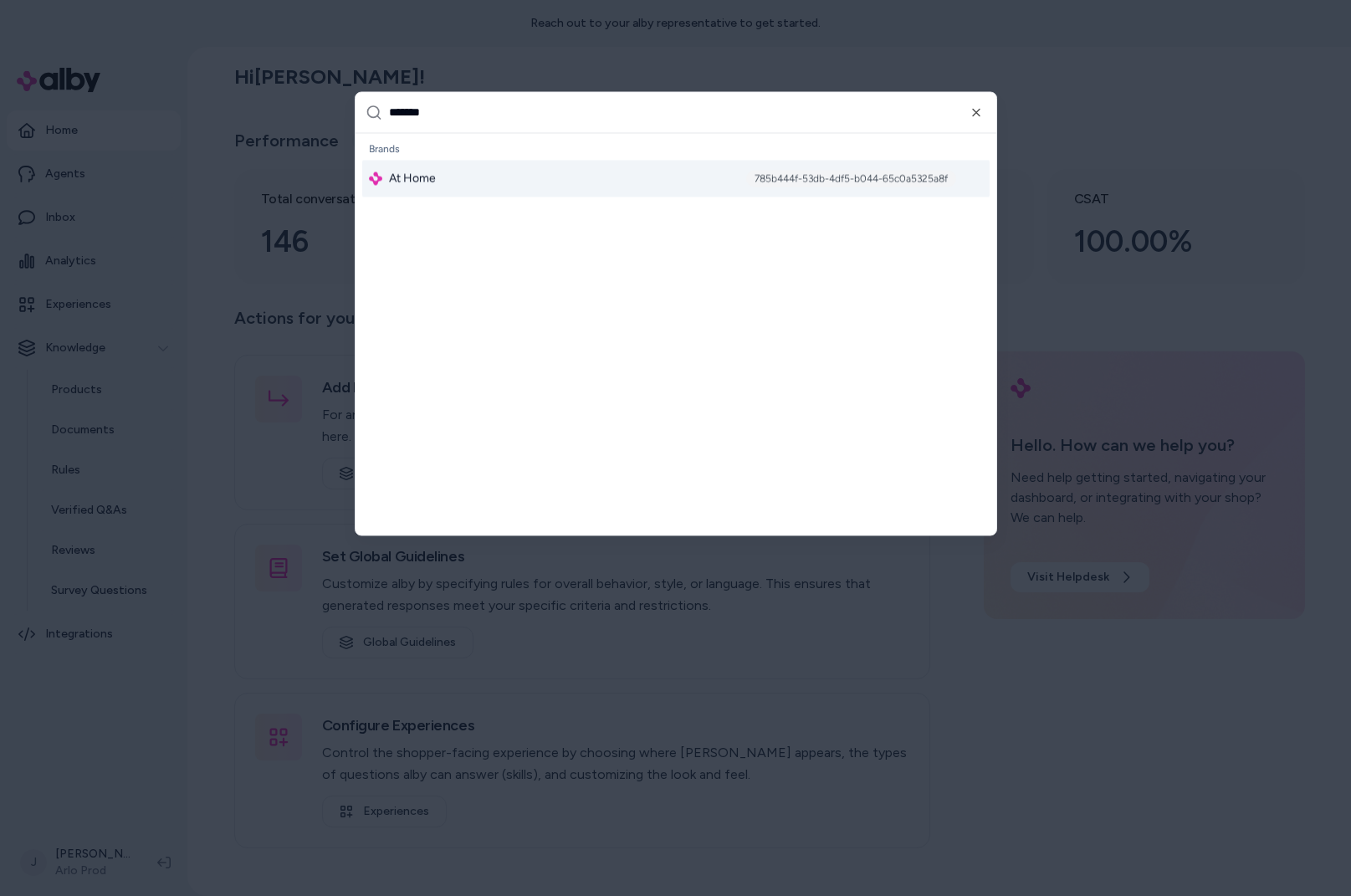
type input "*******"
click at [511, 191] on div "At Home 785b444f-53db-4df5-b044-65c0a5325a8f" at bounding box center [676, 178] width 627 height 37
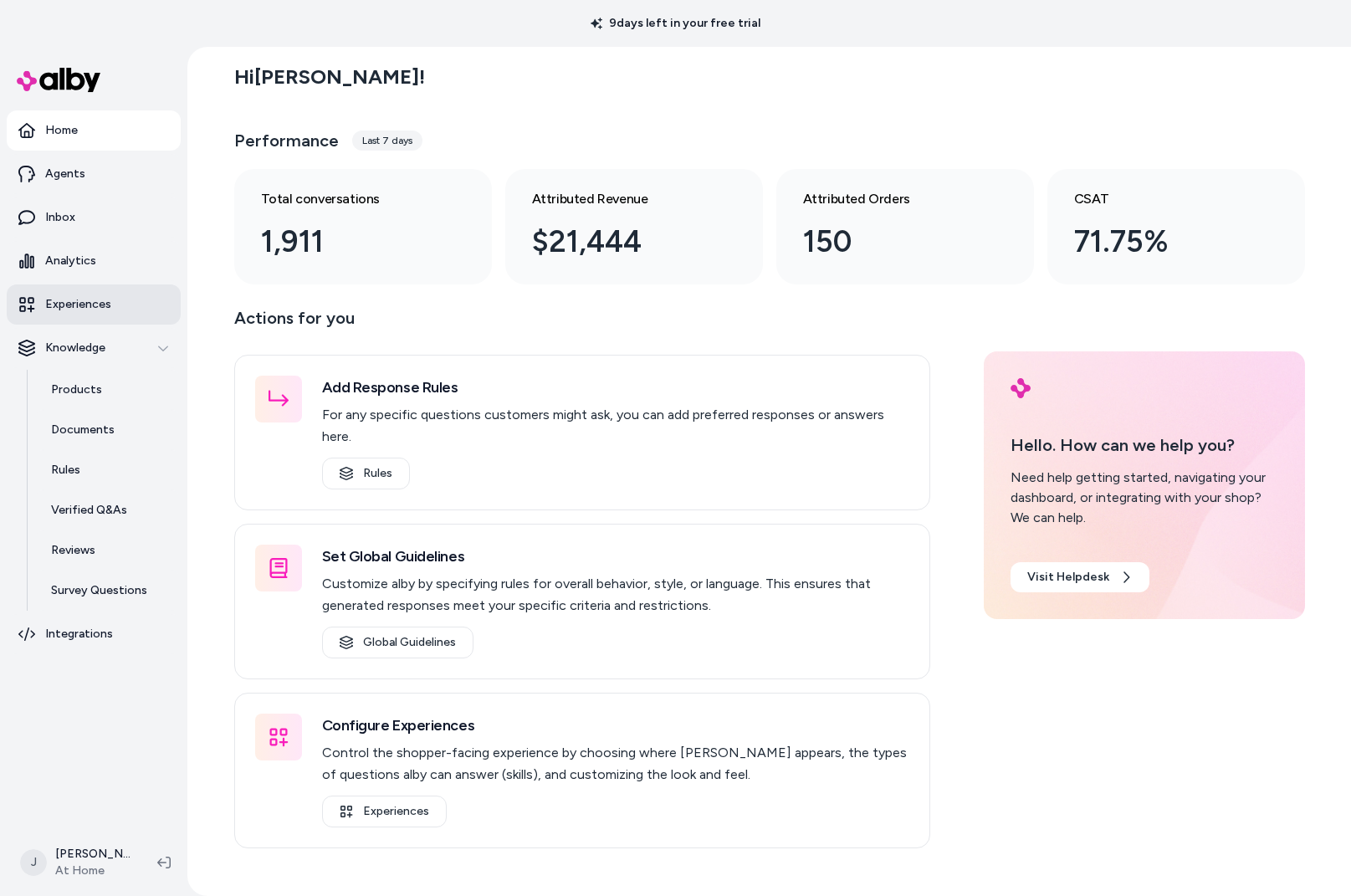
click at [102, 303] on p "Experiences" at bounding box center [78, 304] width 66 height 17
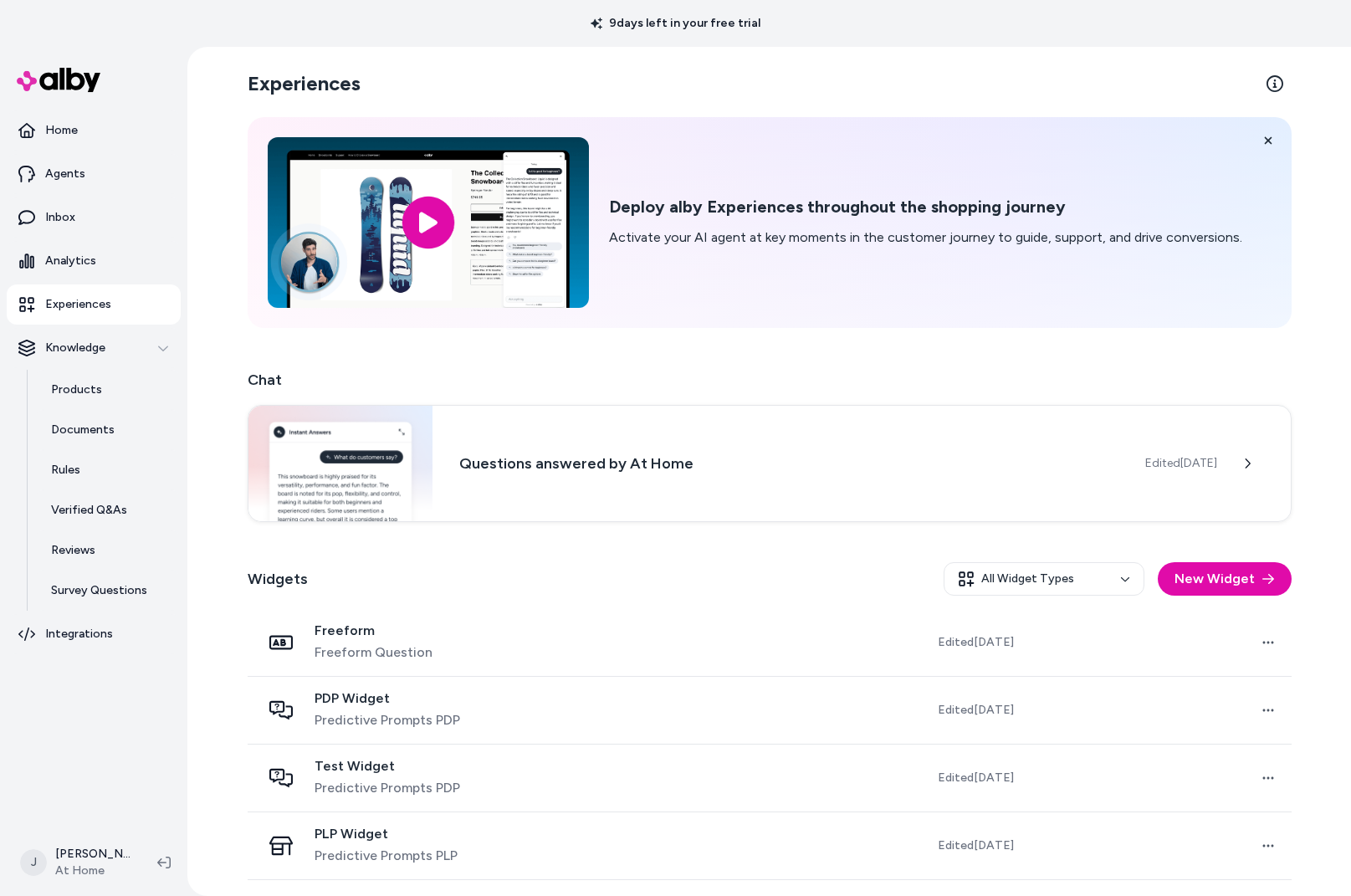
scroll to position [65, 0]
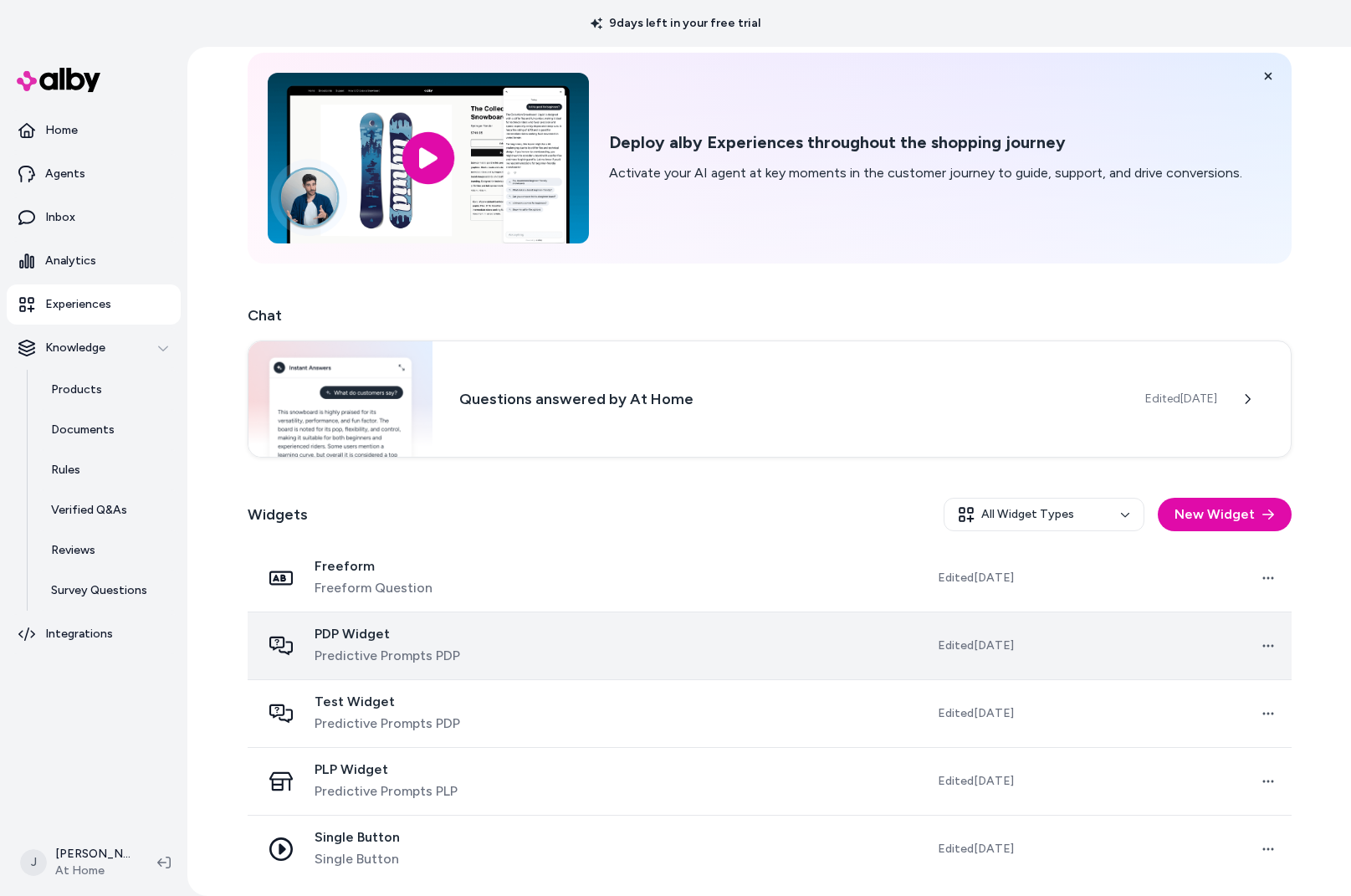
click at [812, 653] on td at bounding box center [679, 645] width 263 height 68
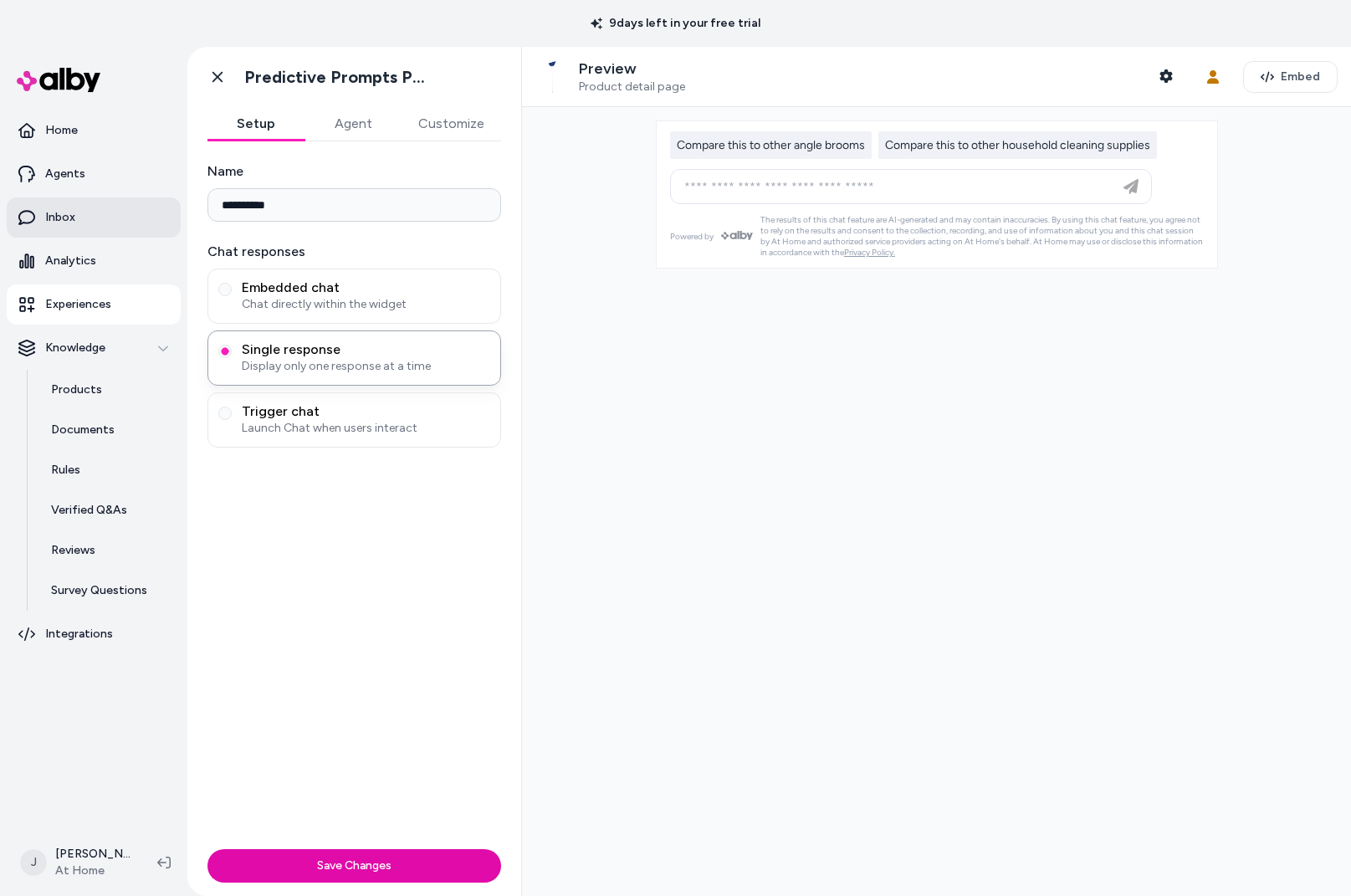
click at [65, 216] on p "Inbox" at bounding box center [60, 217] width 30 height 17
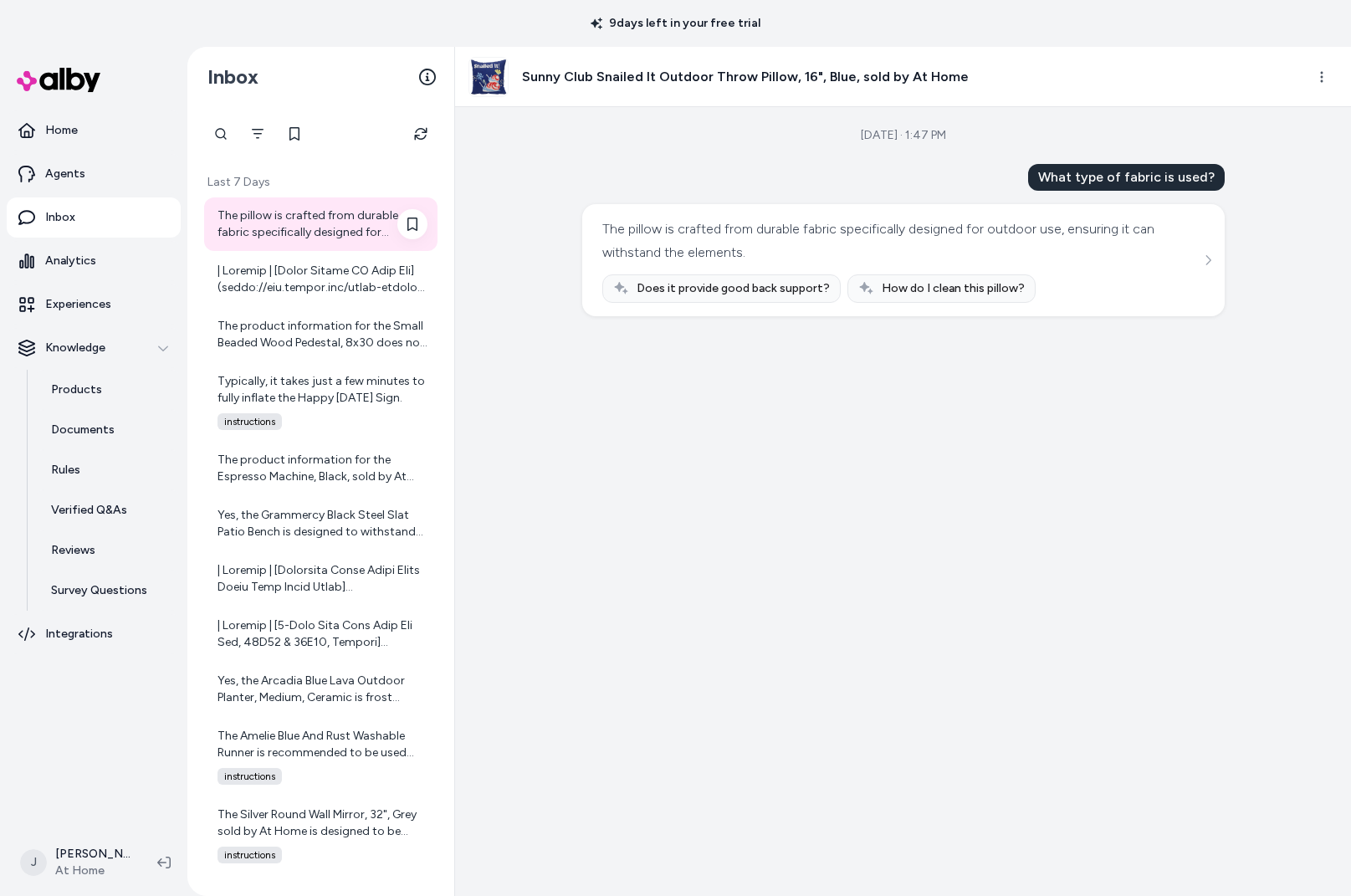
click at [319, 228] on div "The pillow is crafted from durable fabric specifically designed for outdoor use…" at bounding box center [323, 224] width 210 height 34
click at [276, 288] on div at bounding box center [323, 279] width 210 height 34
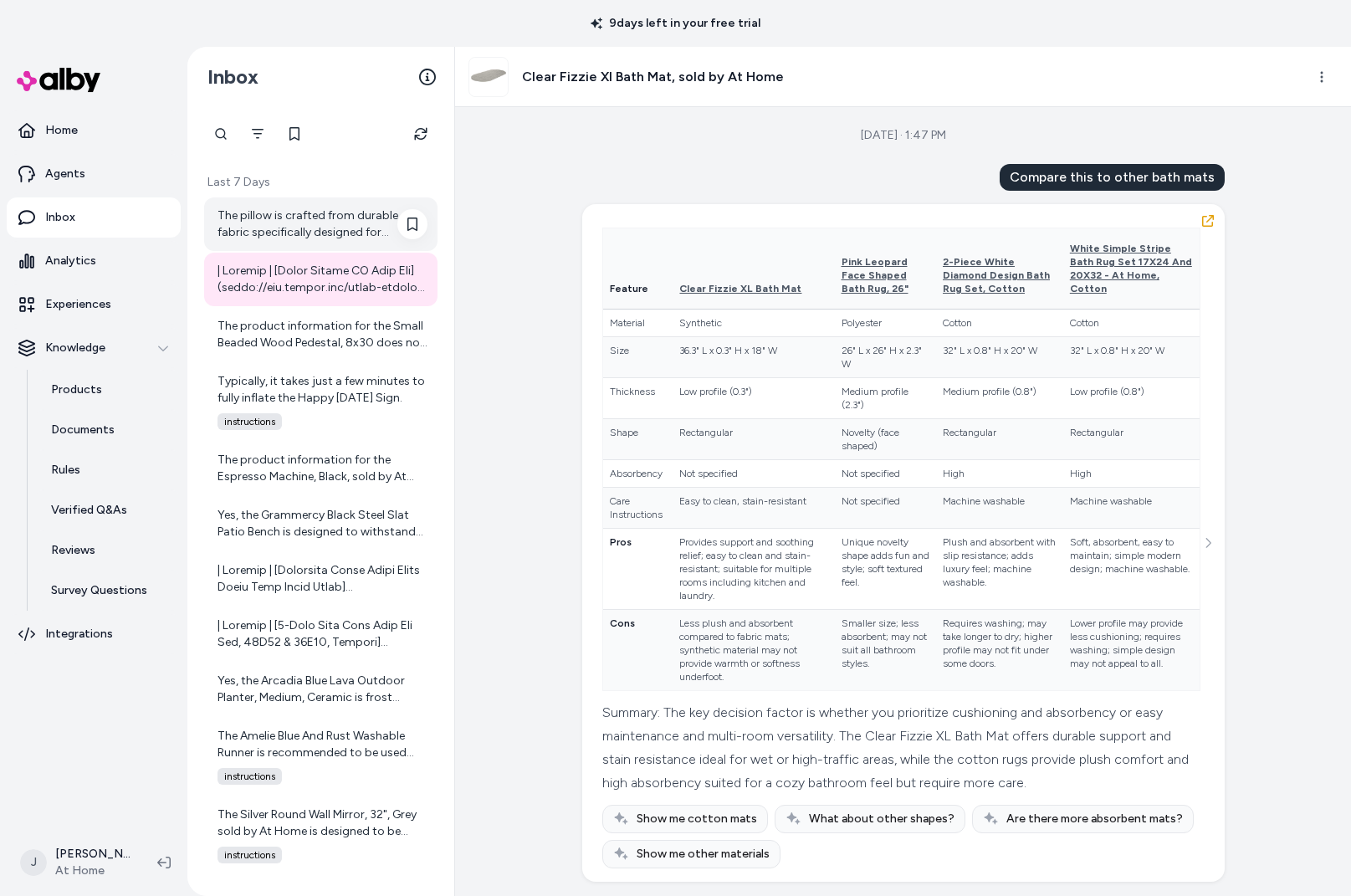
click at [300, 225] on div "The pillow is crafted from durable fabric specifically designed for outdoor use…" at bounding box center [323, 224] width 210 height 34
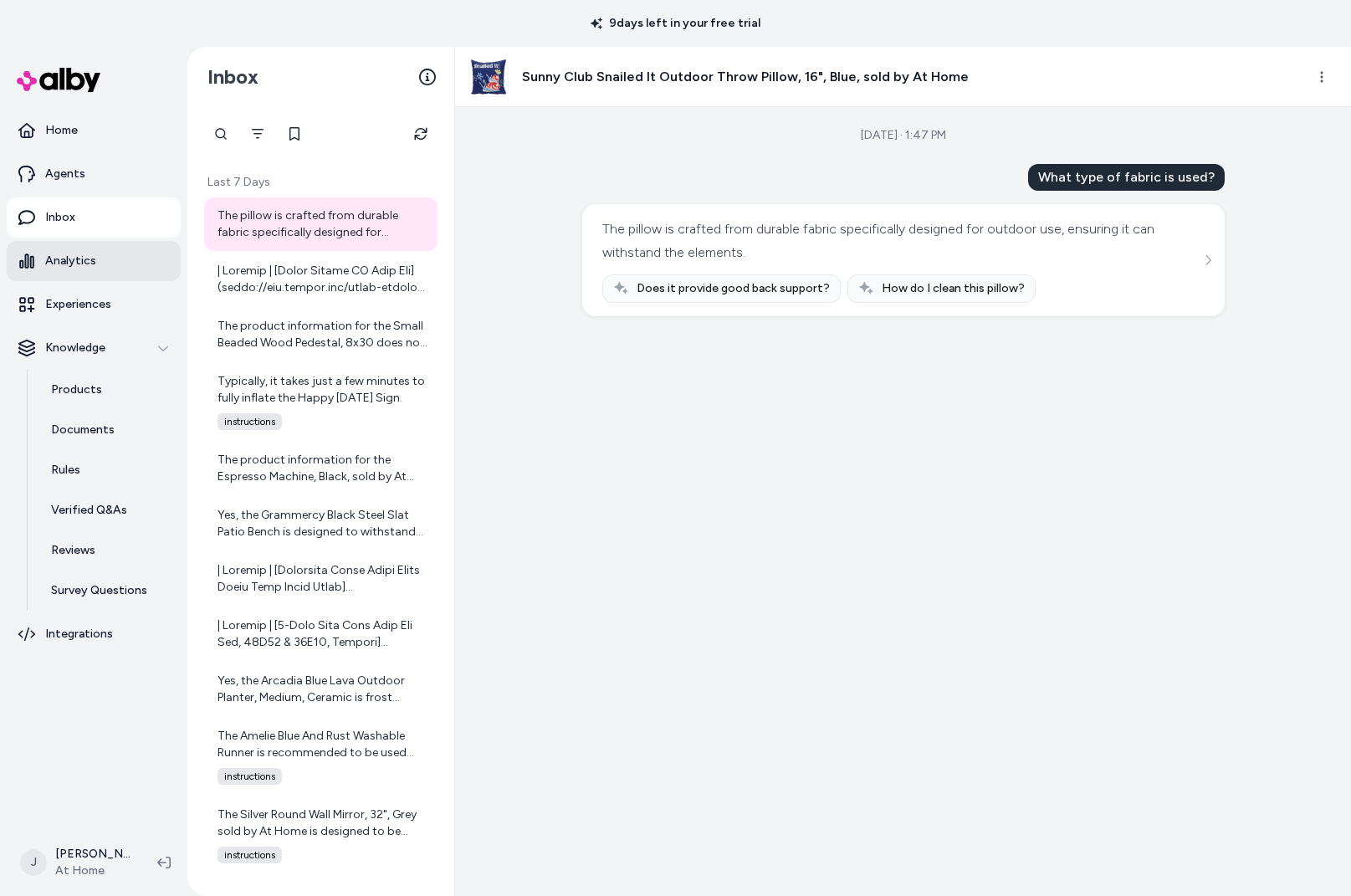
click at [73, 262] on p "Analytics" at bounding box center [71, 261] width 51 height 17
